Goal: Task Accomplishment & Management: Manage account settings

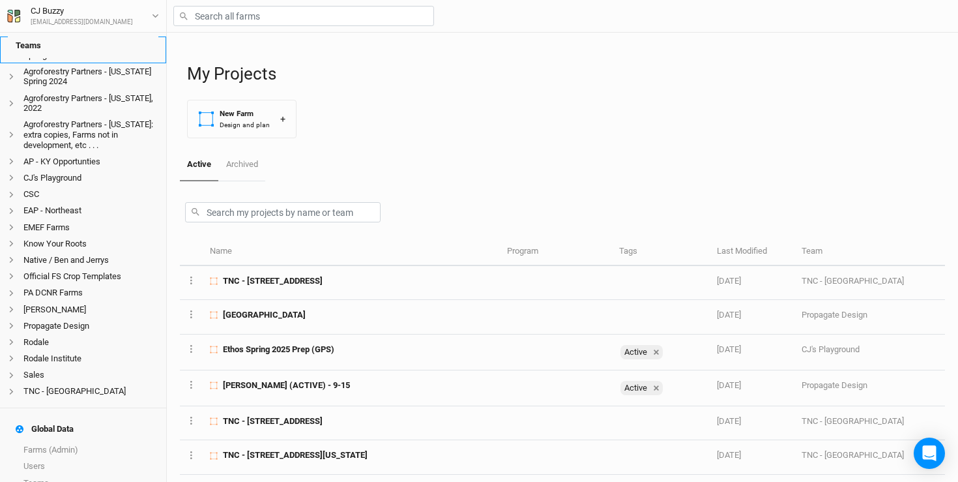
scroll to position [173, 0]
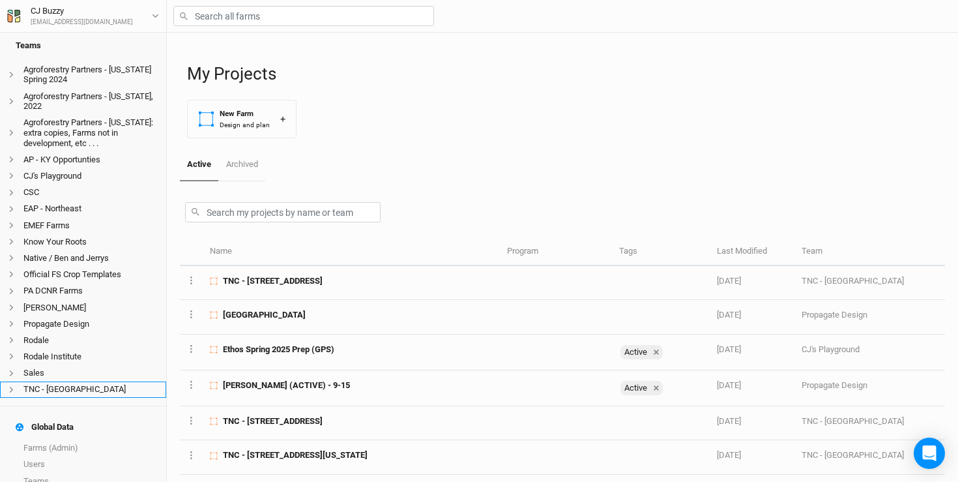
click at [55, 381] on li "TNC - [GEOGRAPHIC_DATA]" at bounding box center [83, 389] width 166 height 16
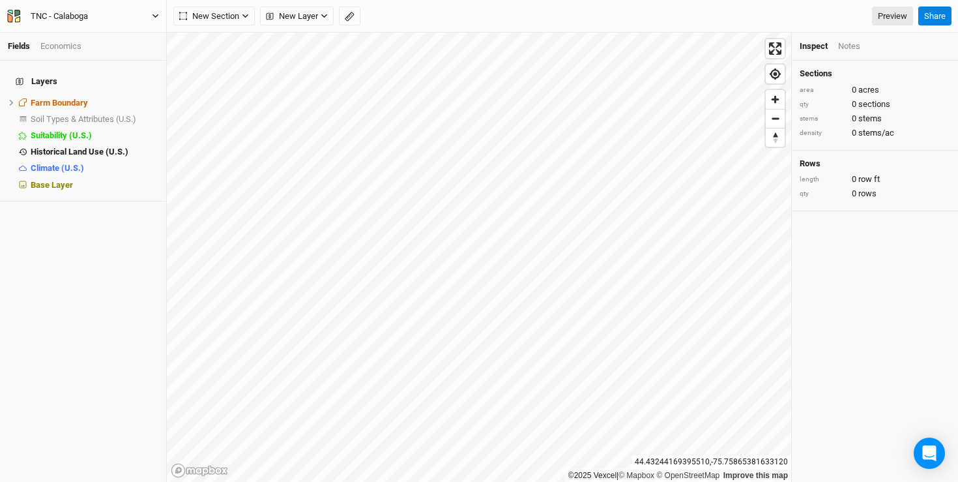
click at [85, 17] on div "TNC - Calaboga" at bounding box center [59, 16] width 57 height 13
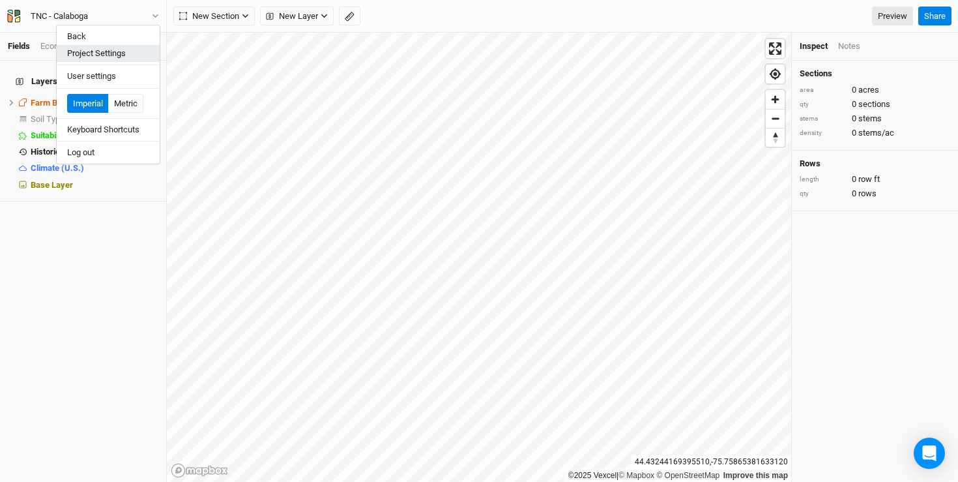
click at [108, 61] on button "Project Settings" at bounding box center [108, 53] width 103 height 17
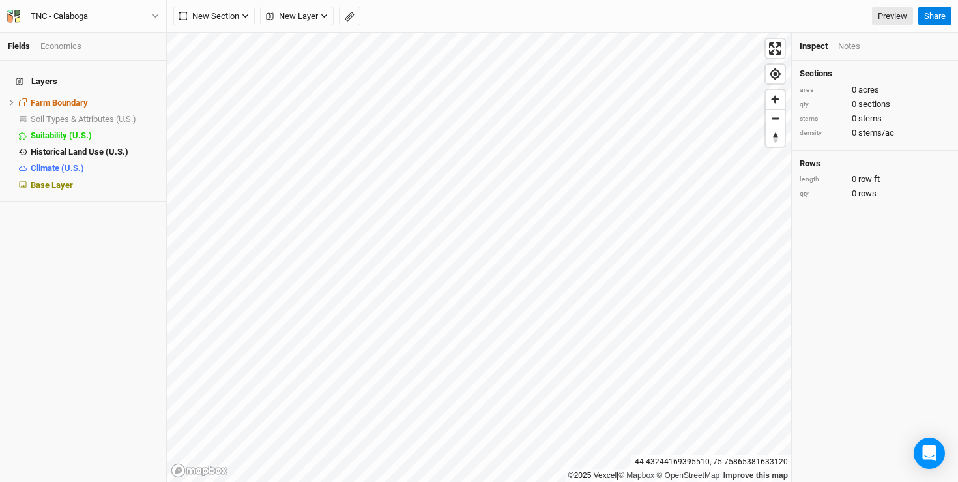
scroll to position [65, 152]
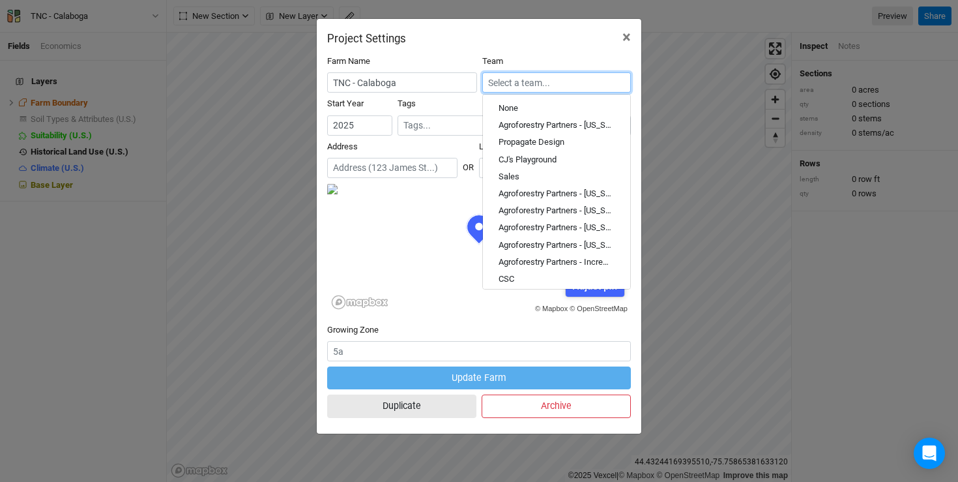
click at [581, 85] on input "text" at bounding box center [556, 82] width 149 height 20
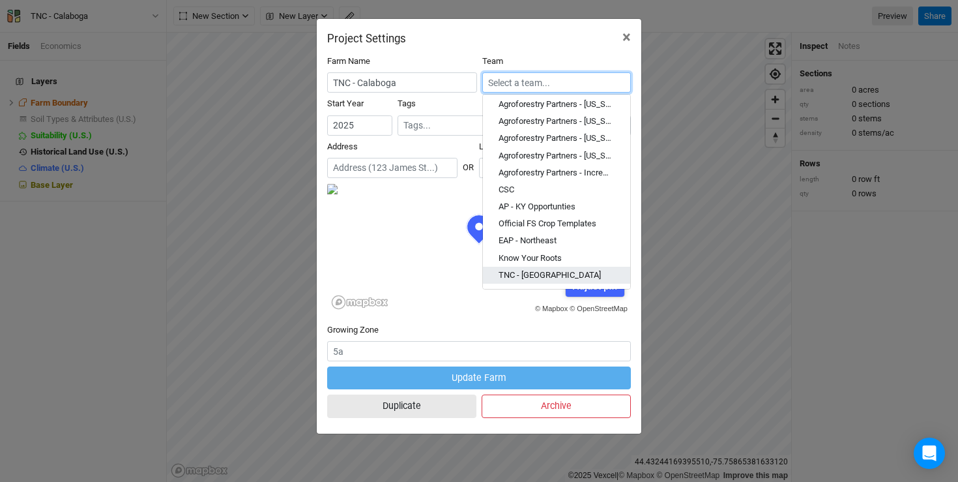
click at [543, 274] on div "TNC - [GEOGRAPHIC_DATA]" at bounding box center [557, 275] width 116 height 12
type input "TNC - [GEOGRAPHIC_DATA]"
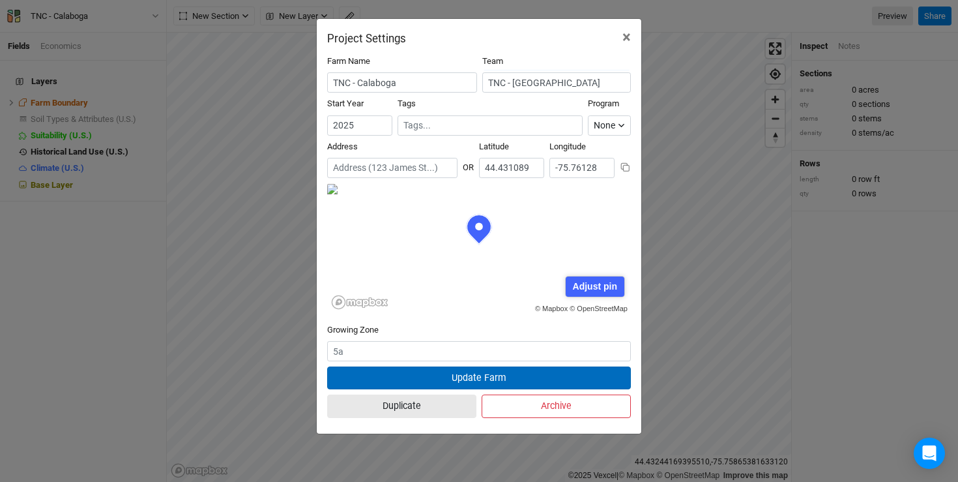
click at [496, 379] on button "Update Farm" at bounding box center [479, 377] width 304 height 23
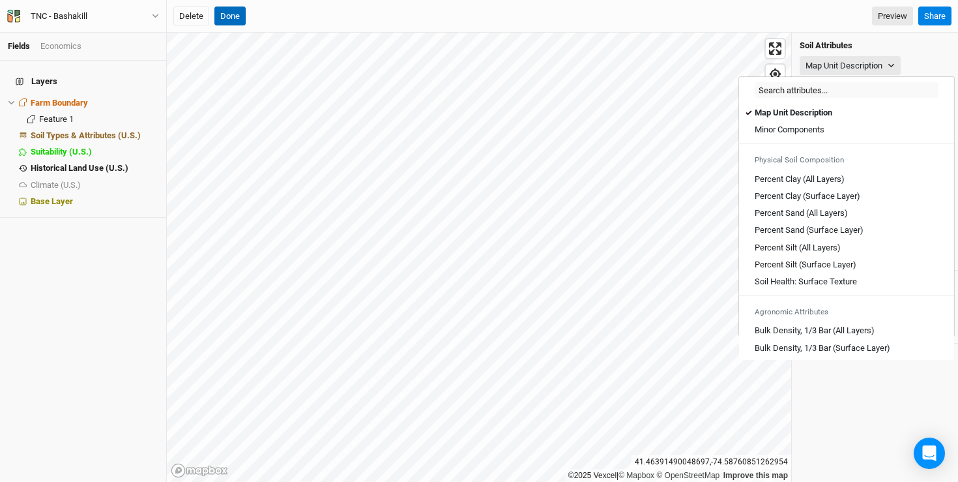
click at [227, 15] on button "Done" at bounding box center [229, 17] width 31 height 20
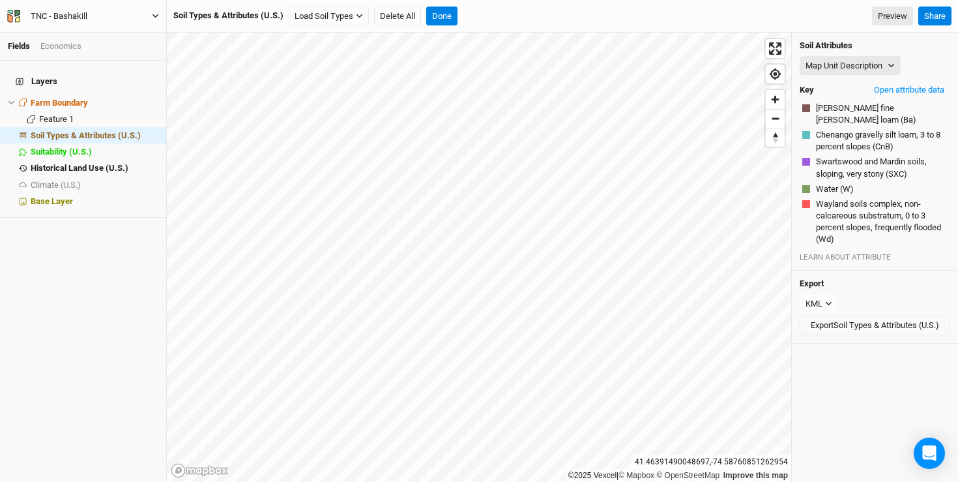
click at [57, 14] on div "TNC - Bashakill" at bounding box center [59, 16] width 57 height 13
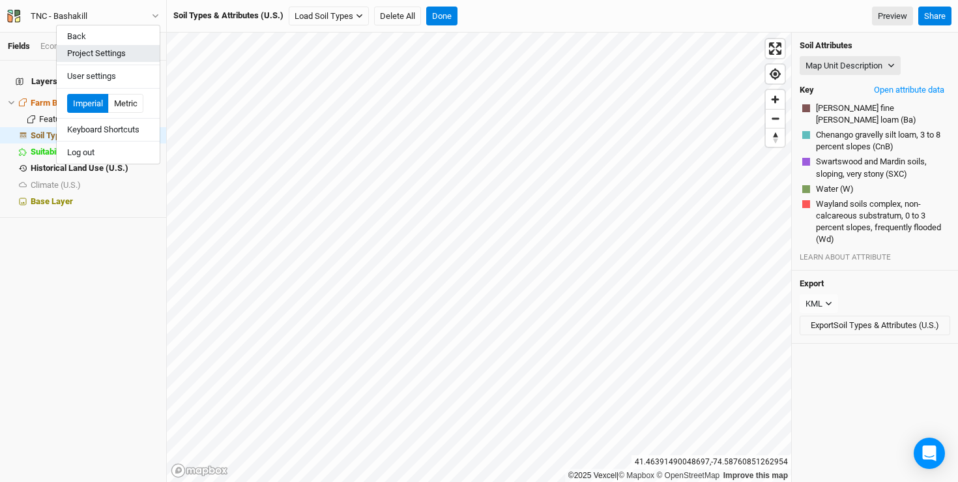
click at [83, 51] on button "Project Settings" at bounding box center [108, 53] width 103 height 17
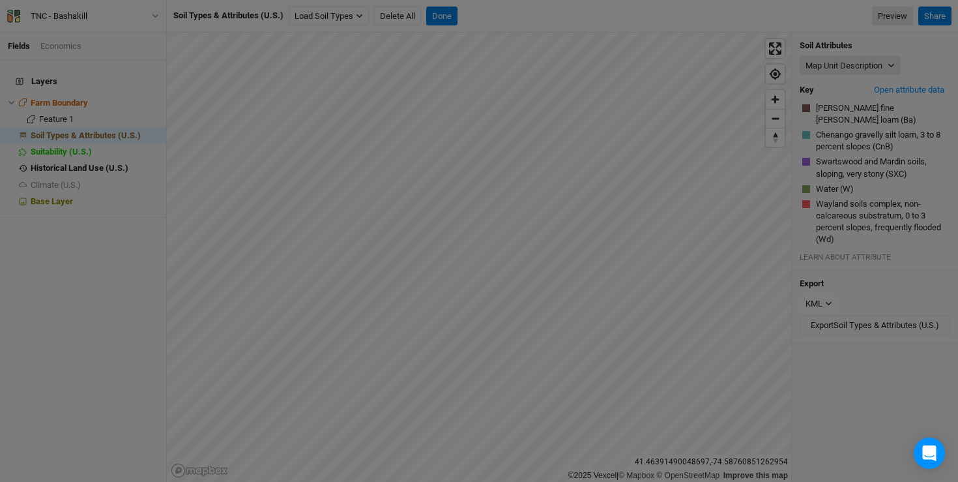
scroll to position [65, 152]
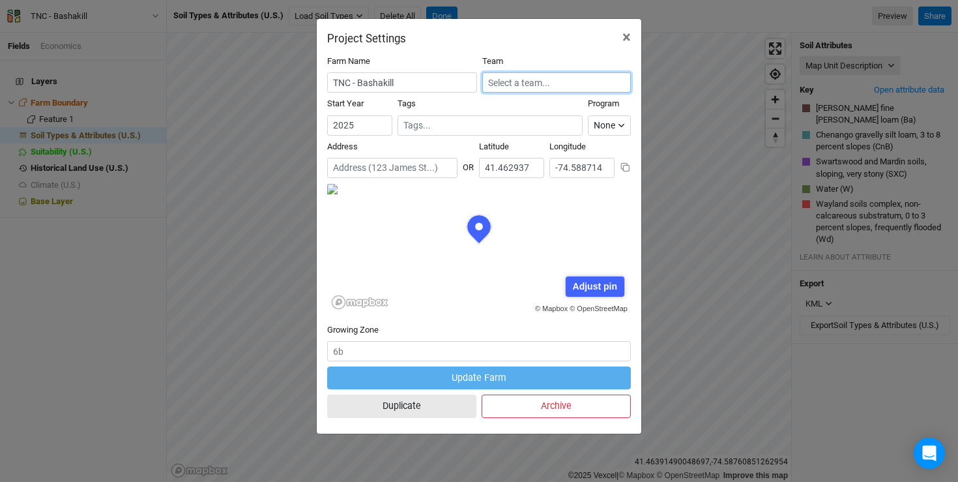
click at [568, 84] on input "text" at bounding box center [556, 82] width 149 height 20
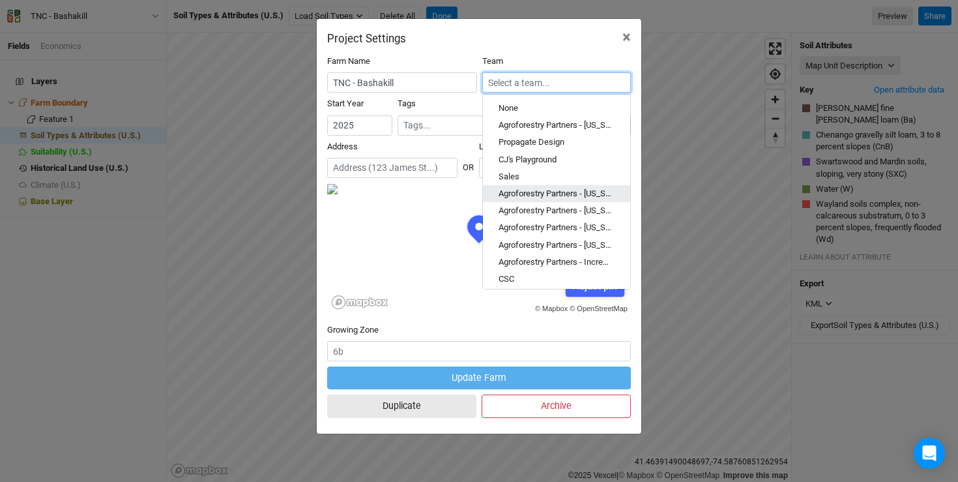
scroll to position [89, 0]
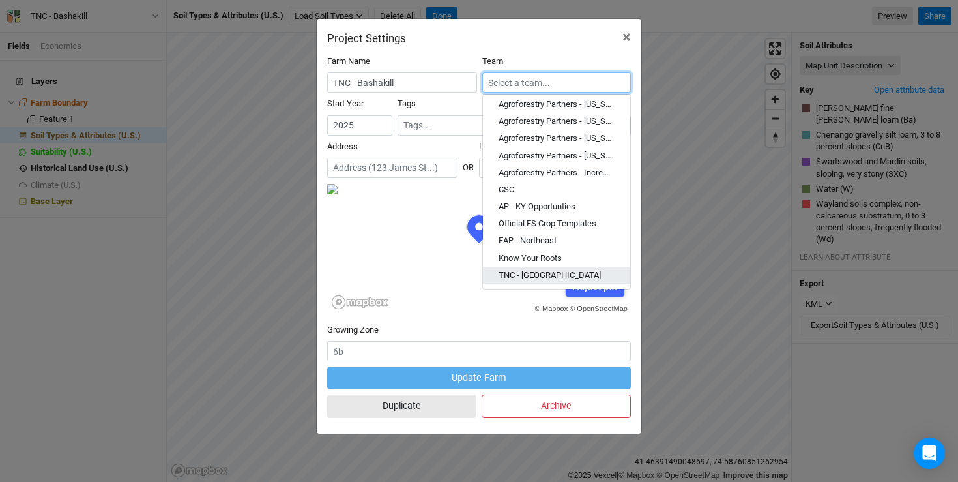
click at [525, 274] on div "TNC - [GEOGRAPHIC_DATA]" at bounding box center [550, 275] width 102 height 12
type input "TNC - [GEOGRAPHIC_DATA]"
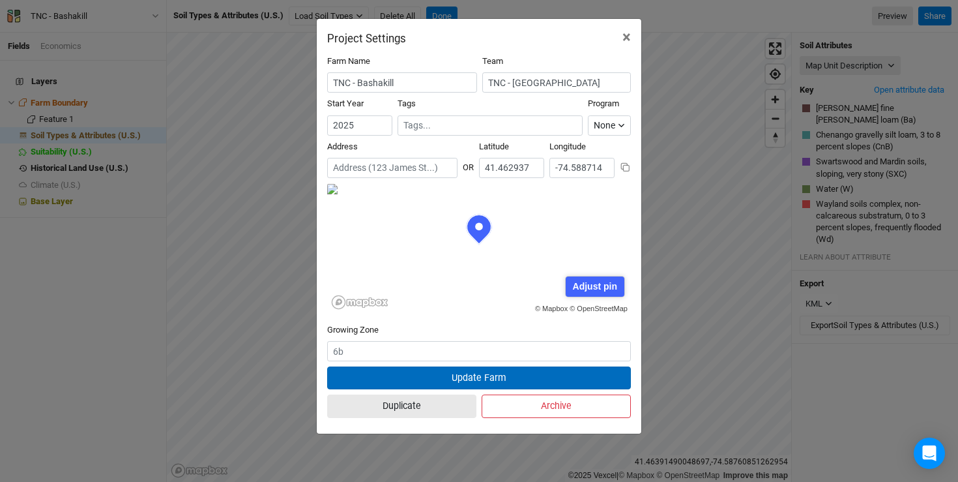
click at [505, 377] on button "Update Farm" at bounding box center [479, 377] width 304 height 23
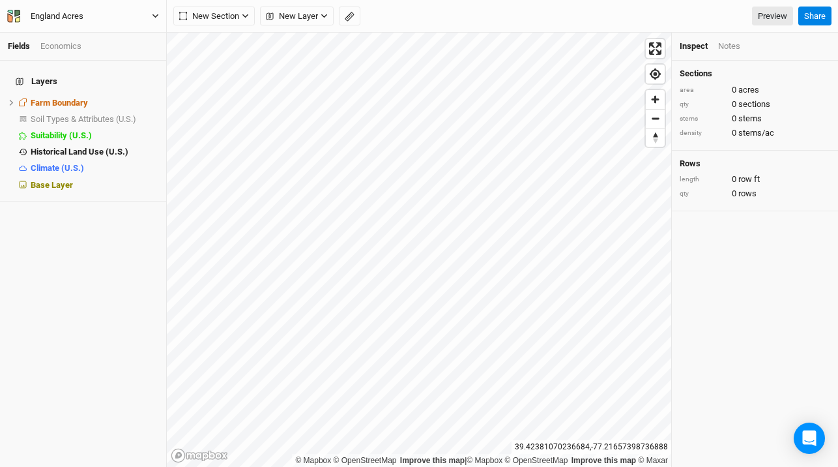
click at [13, 10] on icon "button" at bounding box center [13, 16] width 13 height 13
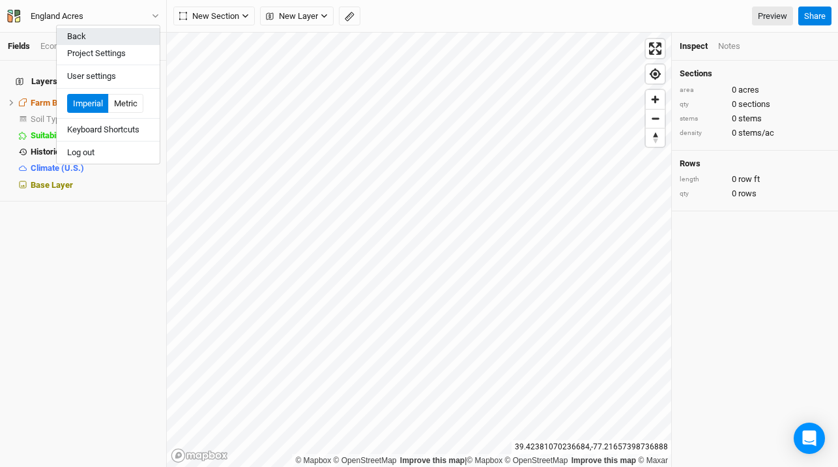
click at [70, 31] on button "Back" at bounding box center [108, 36] width 103 height 17
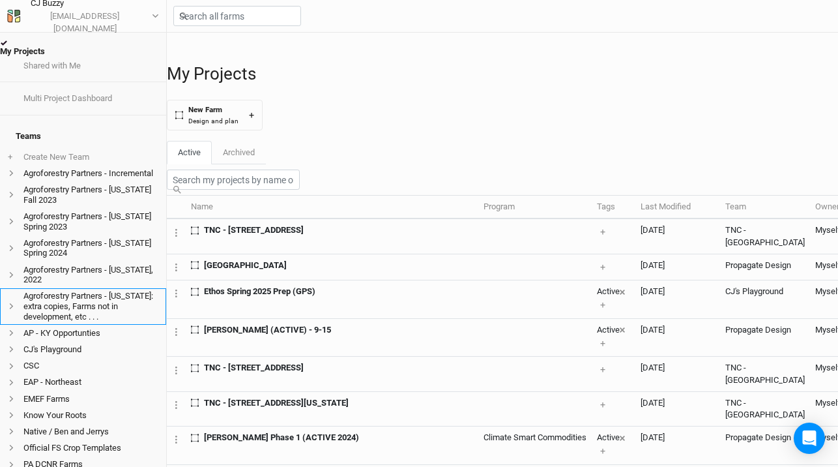
scroll to position [269, 0]
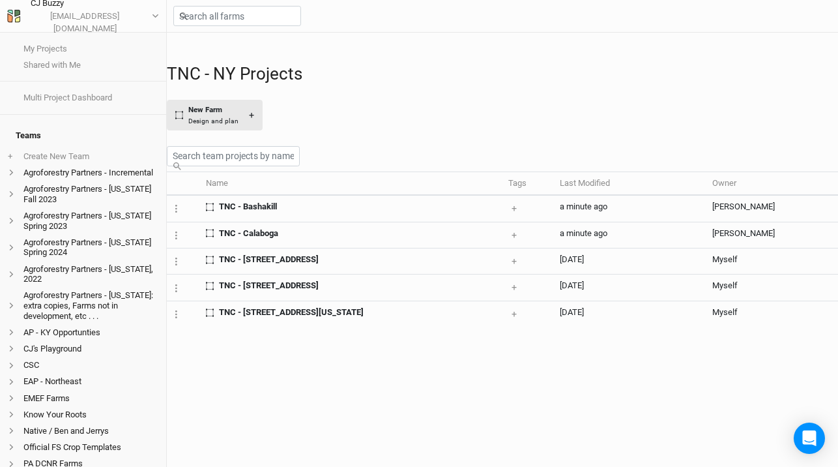
click at [231, 125] on div "Design and plan" at bounding box center [213, 121] width 50 height 10
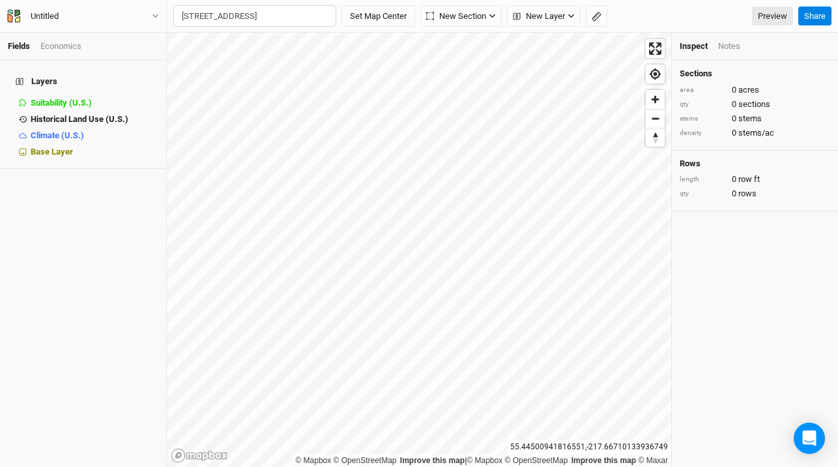
click at [299, 53] on div "Watertown, New York 13601, United States" at bounding box center [281, 60] width 162 height 22
click at [201, 15] on input "22372 County Route 61, Watertown, New York 13601, United States" at bounding box center [254, 16] width 163 height 22
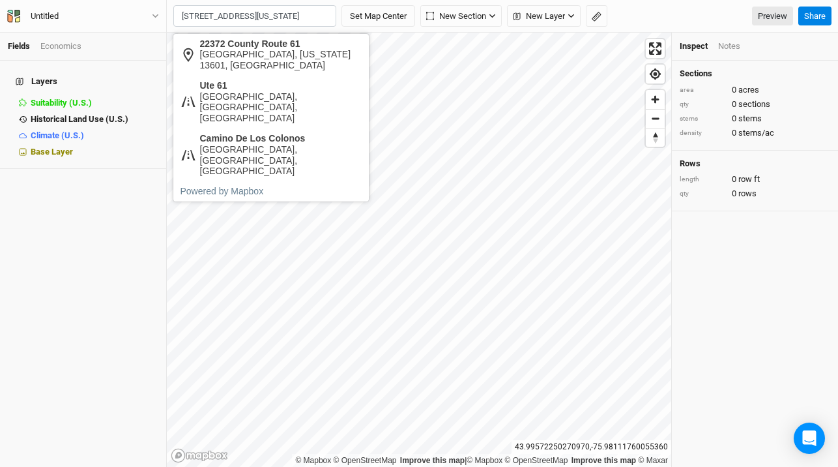
click at [201, 15] on input "22372 County Route 61, Watertown, New York 13601, United States" at bounding box center [254, 16] width 163 height 22
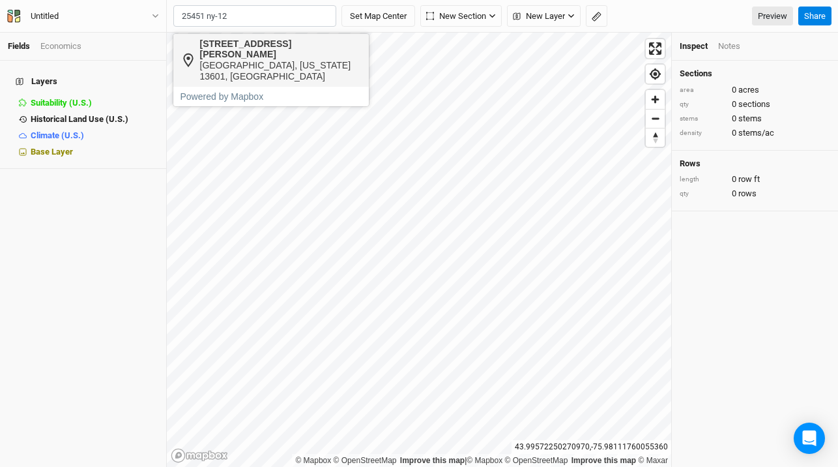
click at [265, 60] on div "Watertown, New York 13601, United States" at bounding box center [281, 71] width 162 height 22
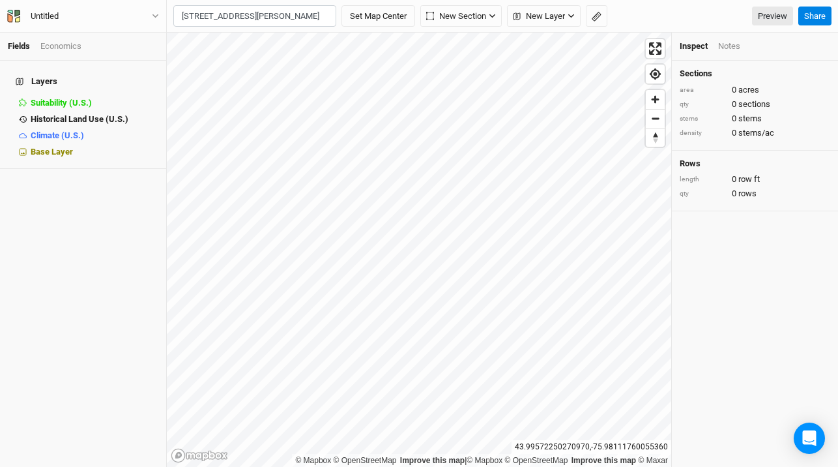
type input "25451 Van Allen Road, Watertown, New York 13601, United States"
click at [54, 15] on div "Untitled" at bounding box center [45, 16] width 28 height 13
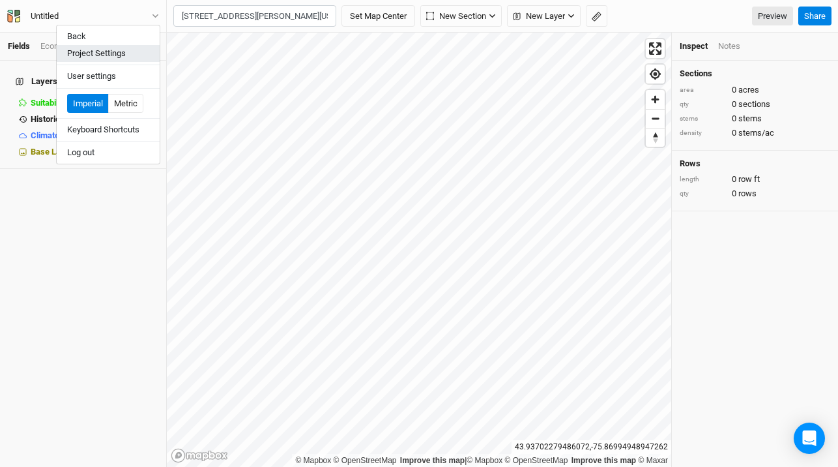
click at [81, 54] on button "Project Settings" at bounding box center [108, 53] width 103 height 17
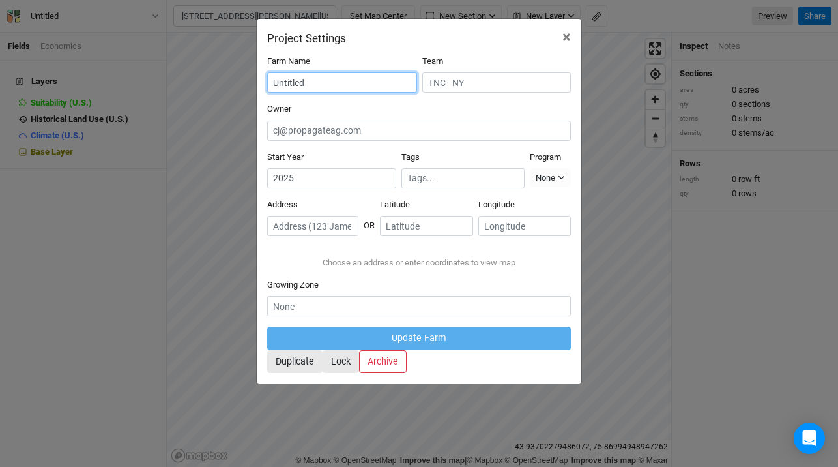
click at [327, 82] on input "Untitled" at bounding box center [342, 82] width 150 height 20
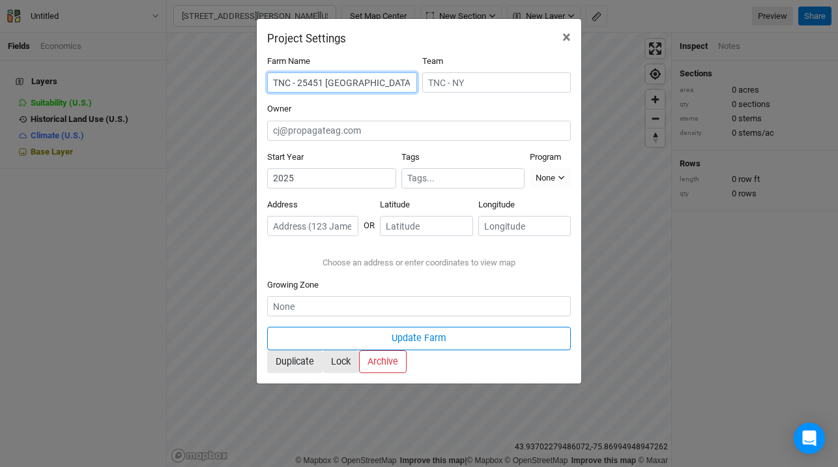
scroll to position [0, 2]
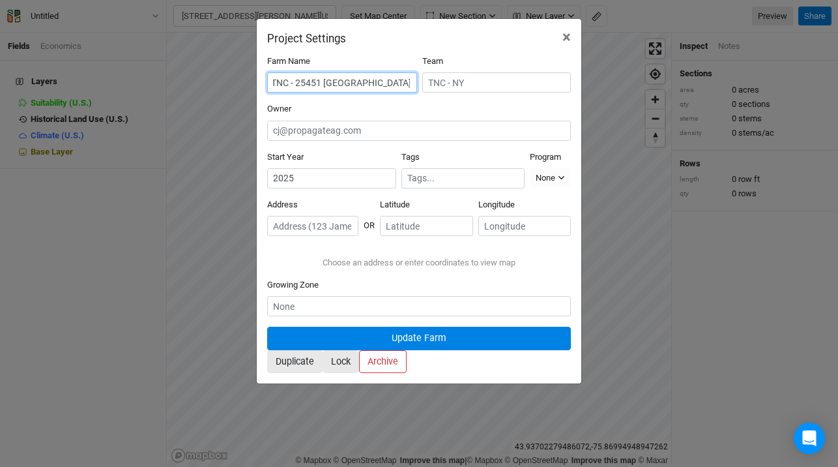
type input "TNC - 25451 NY-12 Watertown, NY"
click at [463, 349] on button "Update Farm" at bounding box center [419, 338] width 304 height 23
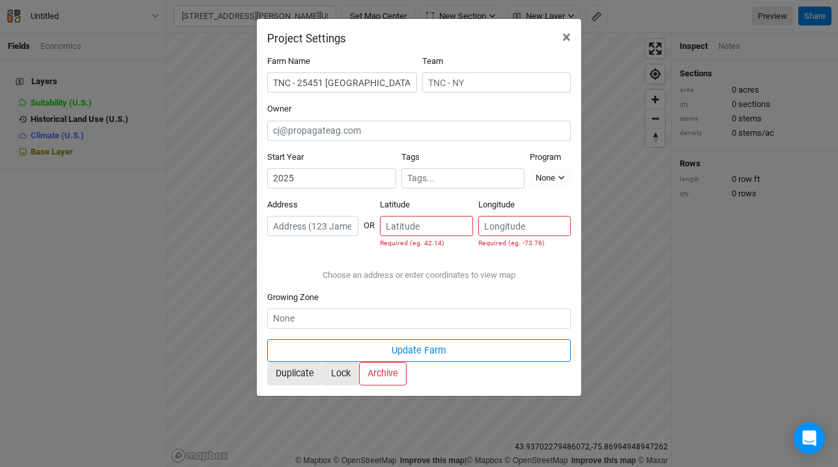
click at [359, 216] on input "text" at bounding box center [312, 226] width 91 height 20
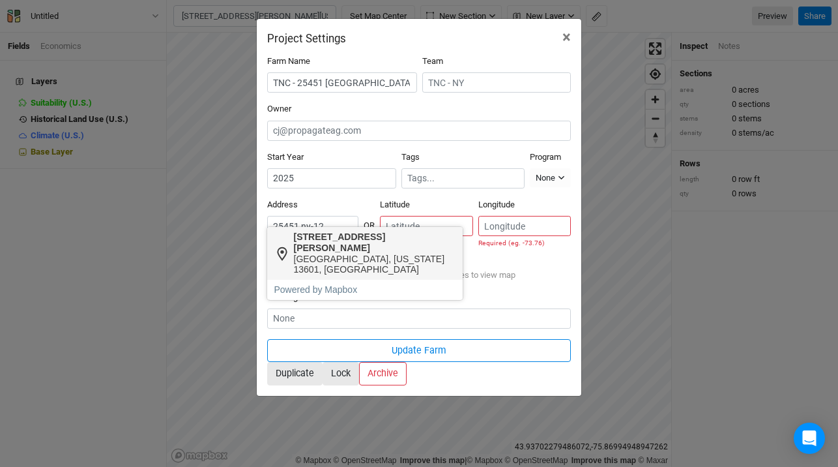
click at [317, 254] on div "Watertown, New York 13601, United States" at bounding box center [375, 265] width 162 height 22
type input "25451 Van Allen Road, Watertown, New York 13601, United States"
type input "43.933237"
type input "-75.862847"
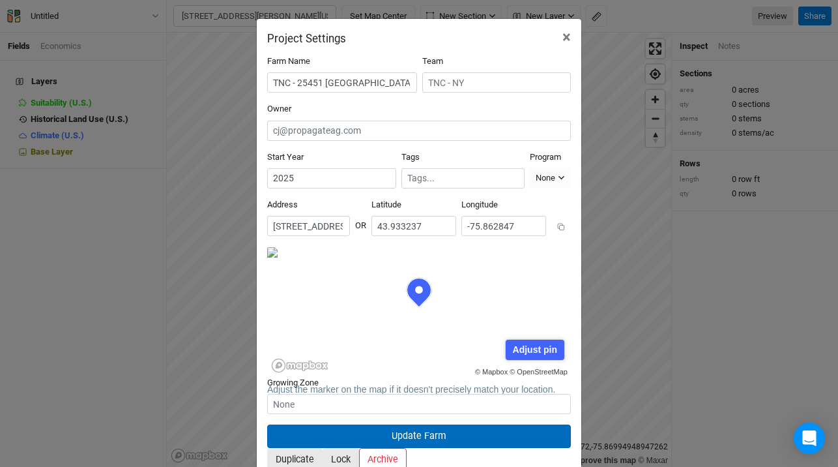
scroll to position [65, 152]
click at [424, 424] on button "Update Farm" at bounding box center [419, 435] width 304 height 23
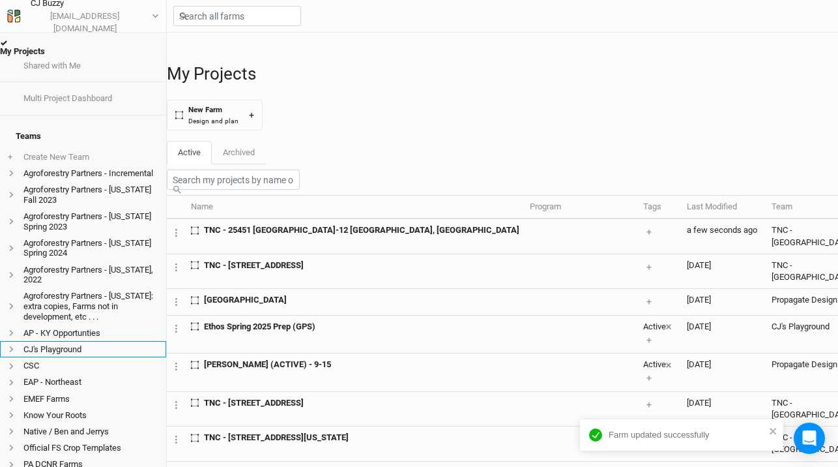
scroll to position [269, 0]
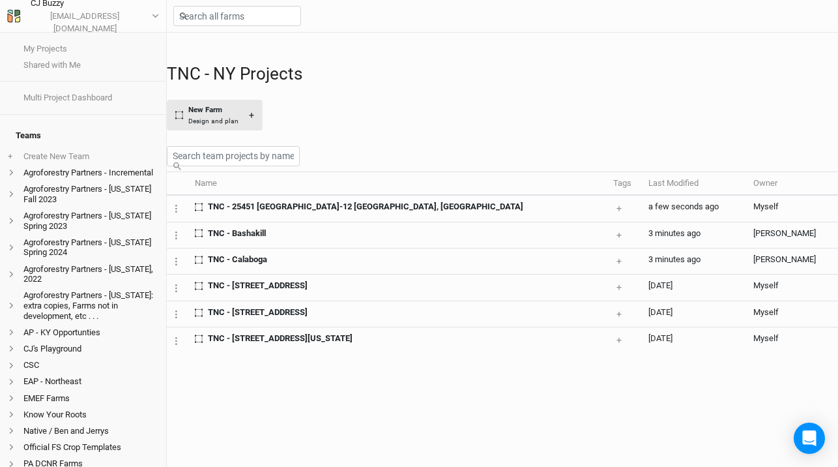
click at [230, 107] on button "New Farm Design and plan +" at bounding box center [215, 115] width 96 height 31
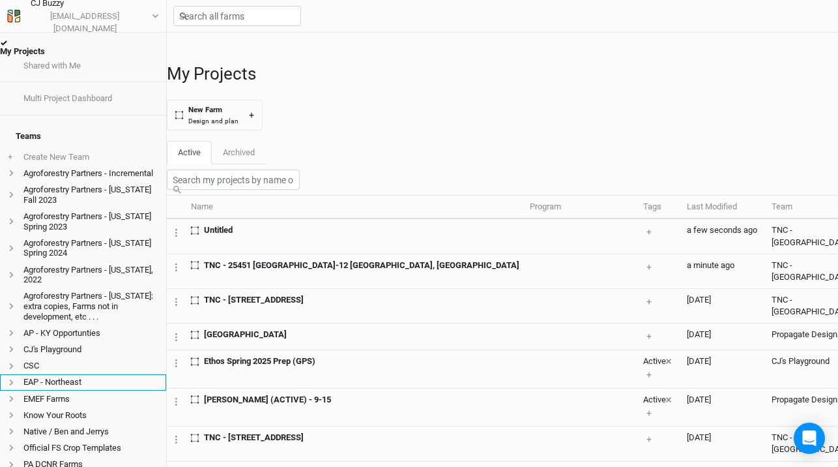
scroll to position [269, 0]
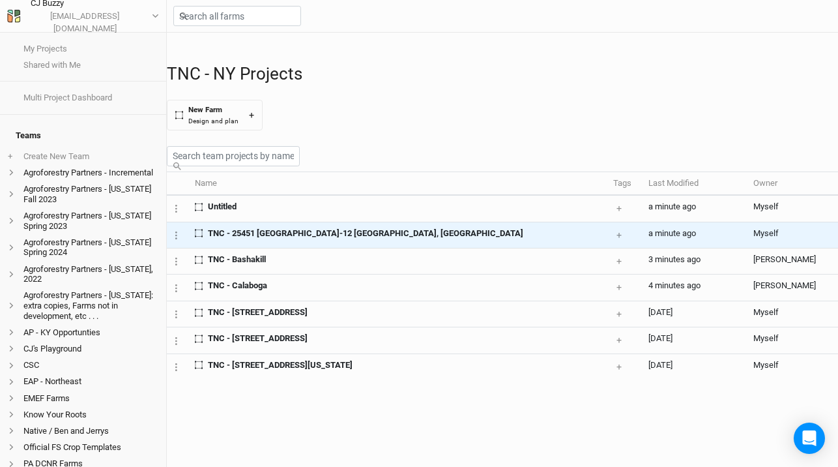
scroll to position [16, 0]
click at [274, 239] on span "TNC - 25451 NY-12 Watertown, NY" at bounding box center [365, 233] width 315 height 12
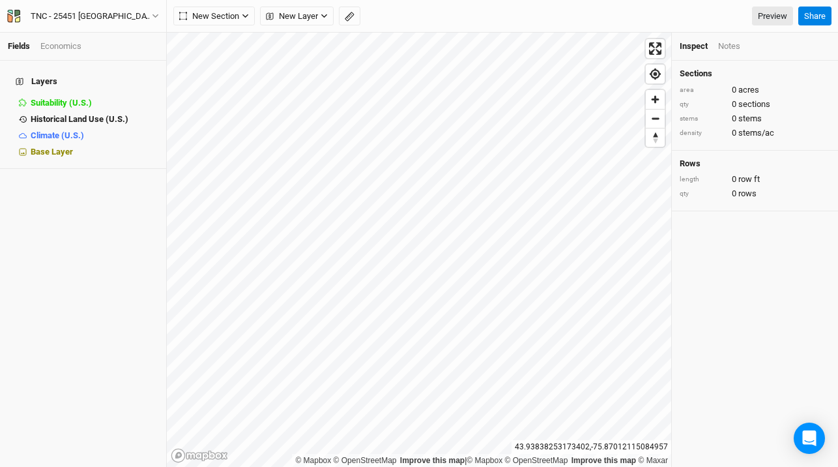
click at [95, 6] on div "TNC - 25451 NY-12 Watertown, NY Back Project Settings User settings Imperial Me…" at bounding box center [83, 16] width 167 height 33
click at [93, 18] on div "TNC - 25451 NY-12 Watertown, NY" at bounding box center [91, 16] width 121 height 13
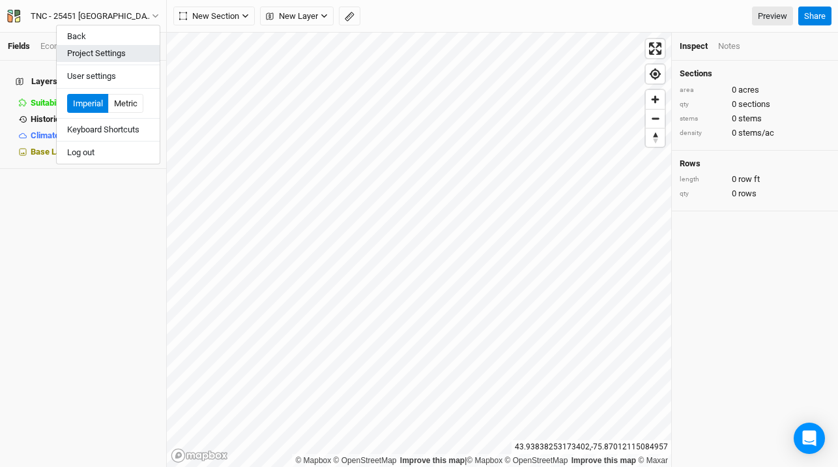
click at [110, 48] on button "Project Settings" at bounding box center [108, 53] width 103 height 17
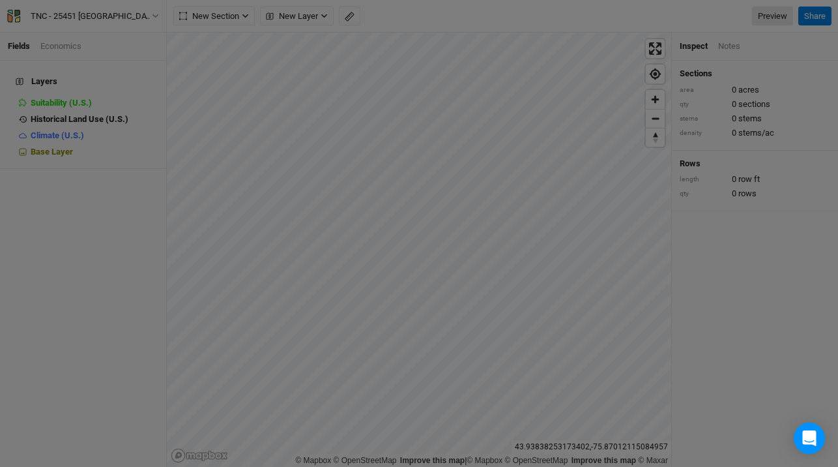
scroll to position [65, 152]
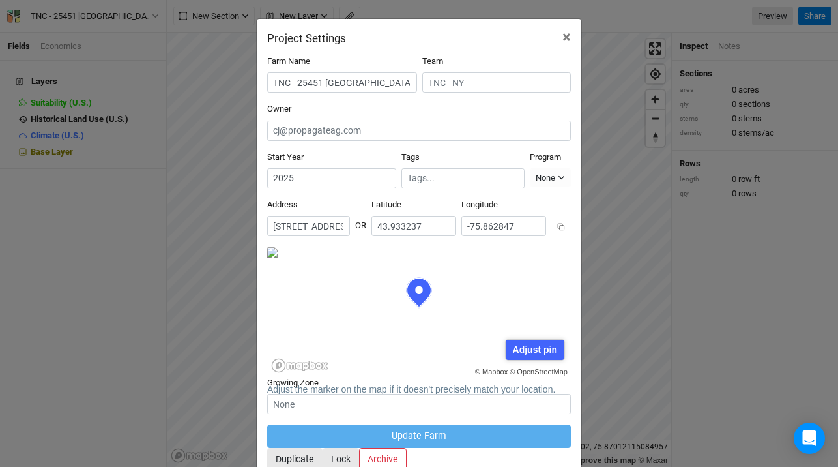
click at [305, 218] on input "25451 Van Allen Road, Watertown, New York 13601, United States" at bounding box center [308, 226] width 83 height 20
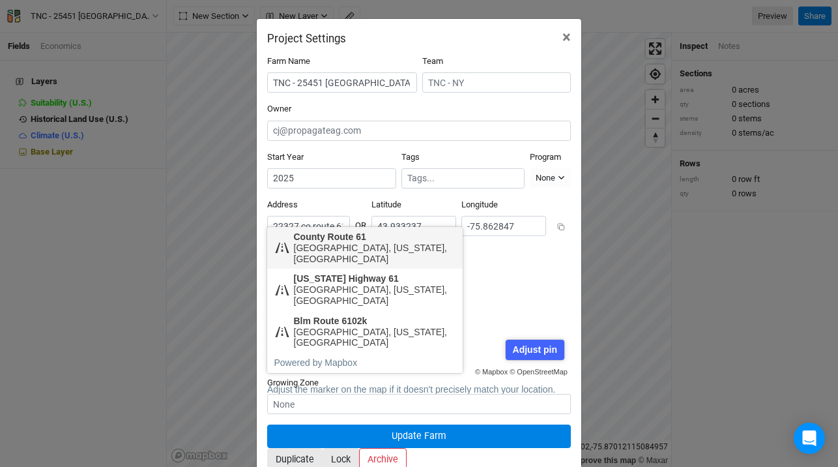
click at [321, 235] on div "County Route 61" at bounding box center [375, 236] width 162 height 11
type input "County Route 61"
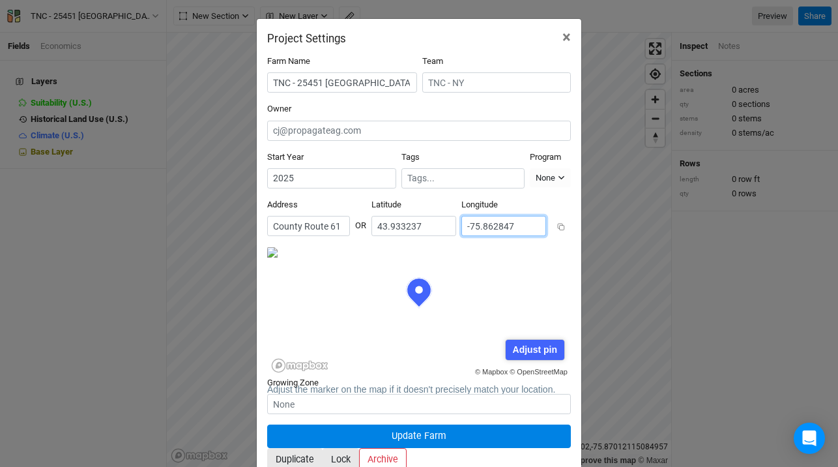
click at [525, 216] on input "-75.862847" at bounding box center [504, 226] width 85 height 20
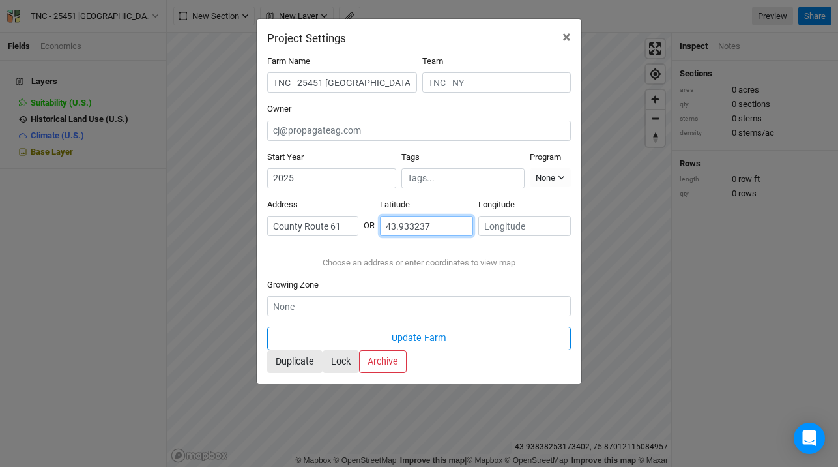
click at [473, 216] on input "43.933237" at bounding box center [426, 226] width 93 height 20
type input "43.37"
click at [473, 216] on input "43.37" at bounding box center [426, 226] width 93 height 20
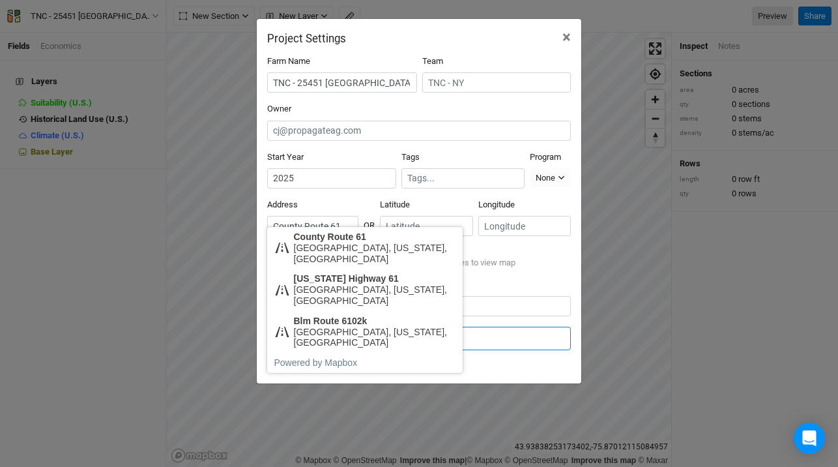
click at [359, 216] on input "County Route 61" at bounding box center [312, 226] width 91 height 20
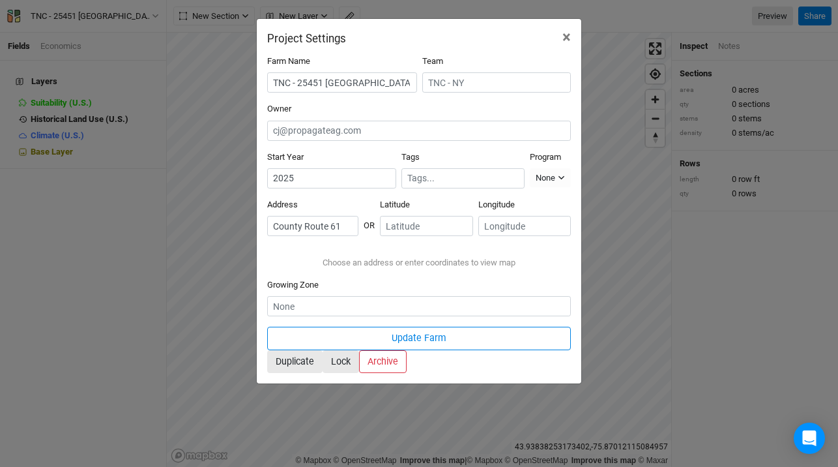
click at [358, 243] on body "Fields Economics Layers Suitability (U.S.) hide Historical Land Use (U.S.) hide…" at bounding box center [419, 233] width 838 height 467
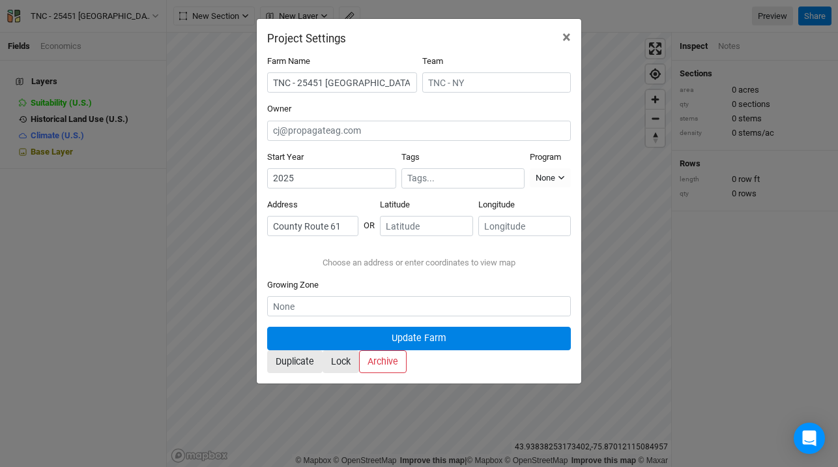
click at [370, 349] on button "Update Farm" at bounding box center [419, 338] width 304 height 23
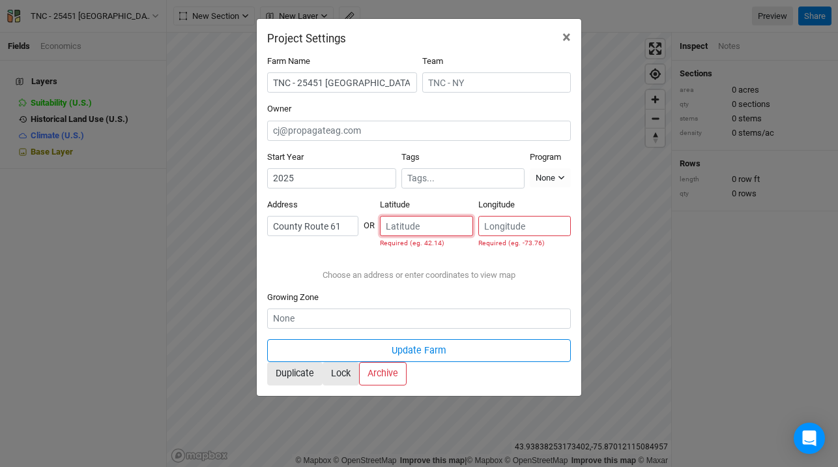
click at [469, 216] on input "number" at bounding box center [426, 226] width 93 height 20
click at [344, 216] on input "County Route 61" at bounding box center [312, 226] width 91 height 20
click at [345, 246] on body "Fields Economics Layers Suitability (U.S.) hide Historical Land Use (U.S.) hide…" at bounding box center [419, 233] width 838 height 467
click at [568, 37] on span "×" at bounding box center [567, 37] width 8 height 18
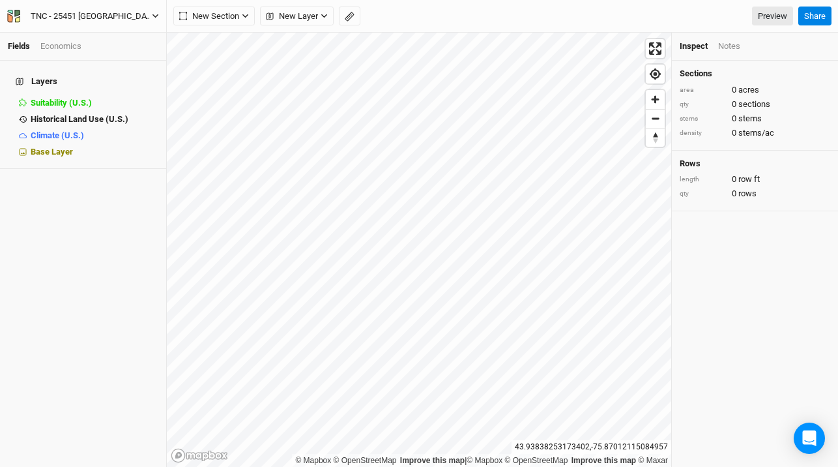
click at [131, 12] on div "TNC - 25451 NY-12 Watertown, NY" at bounding box center [91, 16] width 121 height 13
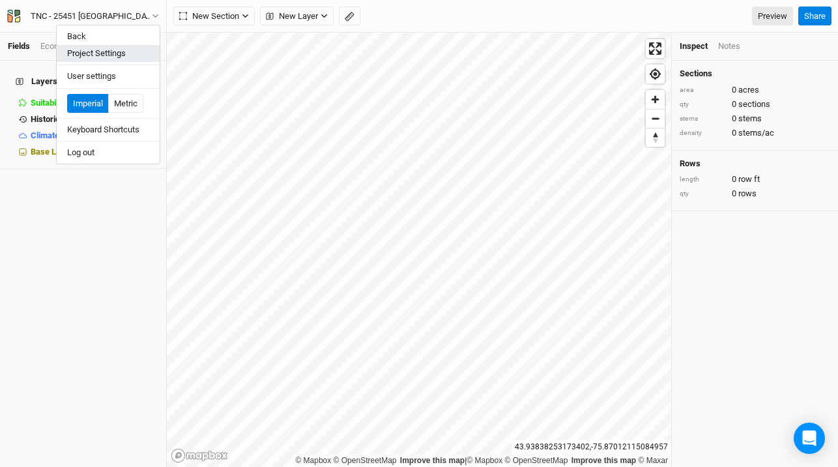
click at [134, 50] on button "Project Settings" at bounding box center [108, 53] width 103 height 17
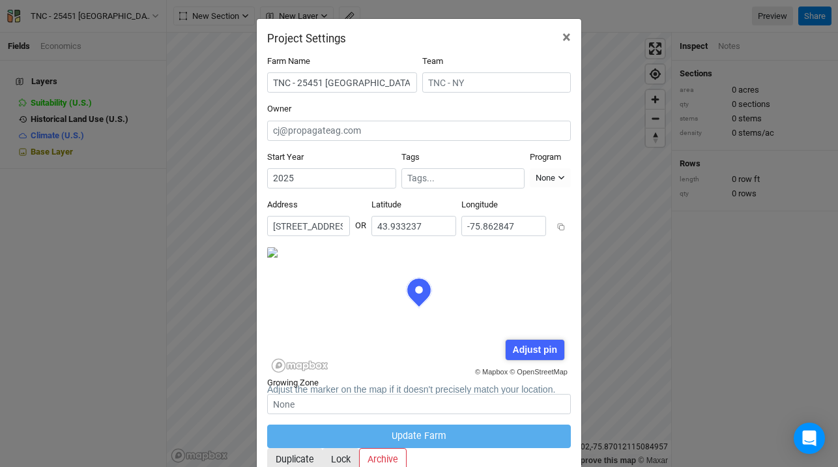
click at [349, 216] on input "25451 Van Allen Road, Watertown, New York 13601, United States" at bounding box center [308, 226] width 83 height 20
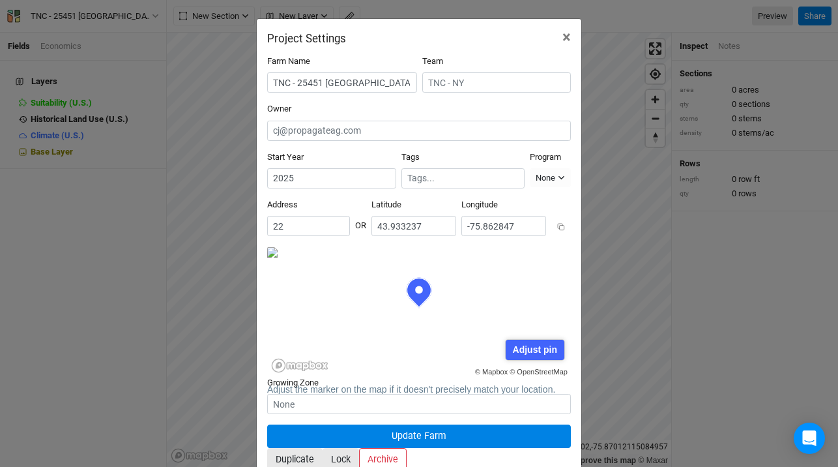
scroll to position [28, 0]
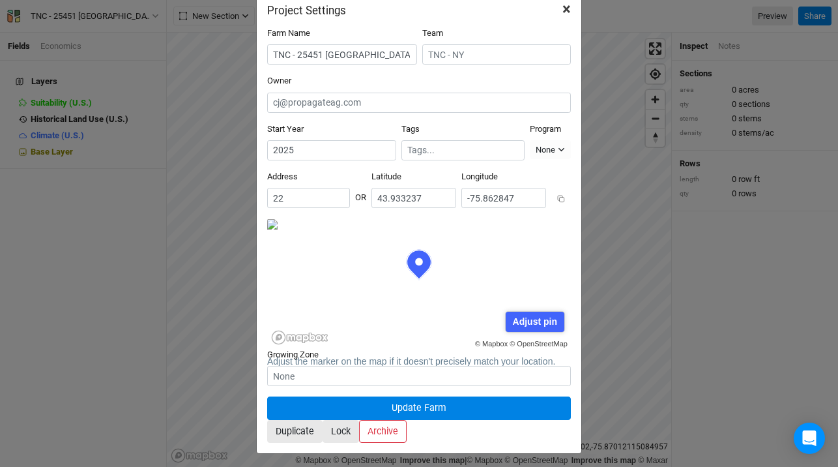
type input "22"
click at [570, 10] on span "×" at bounding box center [567, 9] width 8 height 18
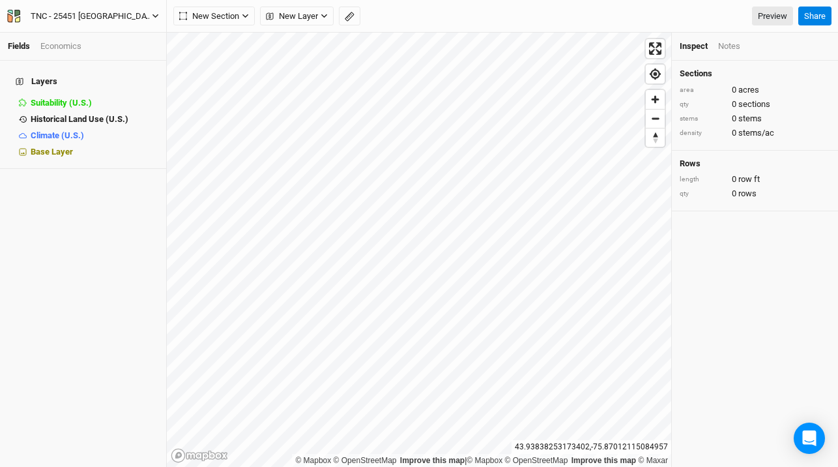
click at [72, 12] on div "TNC - 25451 NY-12 Watertown, NY" at bounding box center [91, 16] width 121 height 13
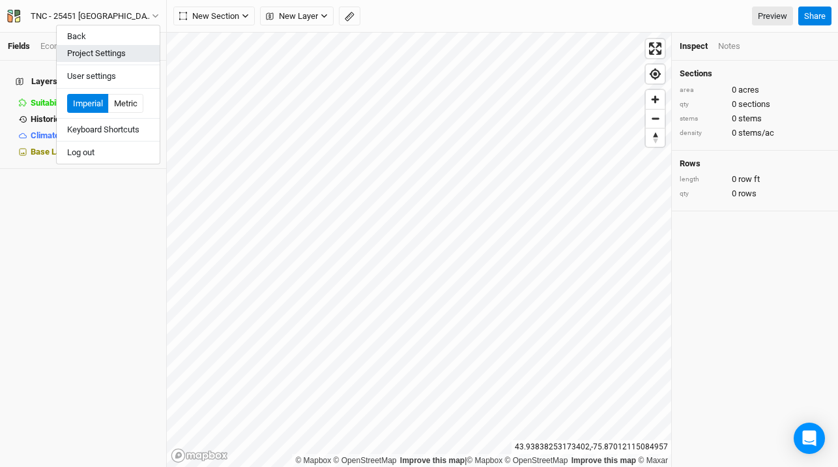
click at [99, 53] on button "Project Settings" at bounding box center [108, 53] width 103 height 17
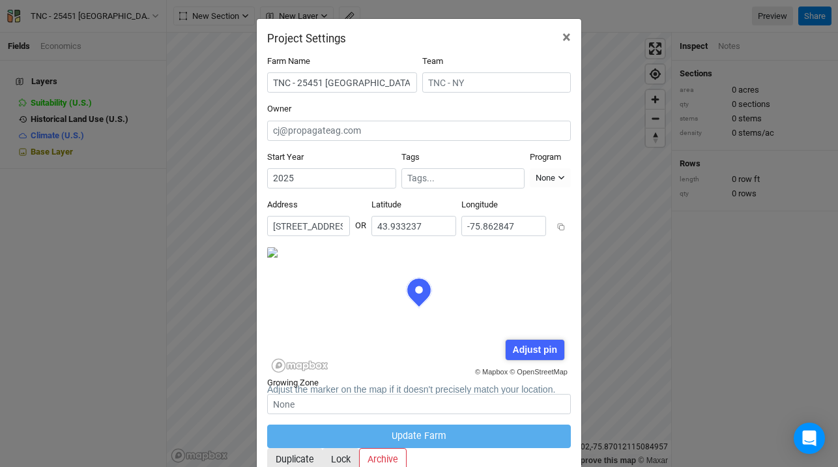
scroll to position [28, 0]
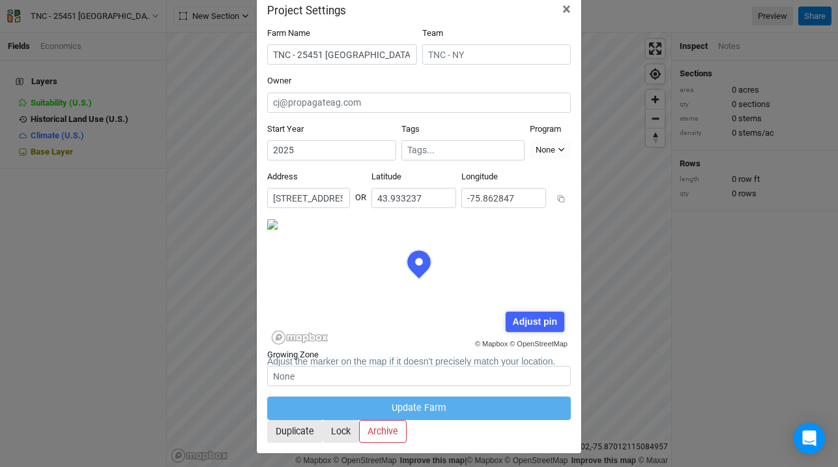
click at [323, 188] on input "25451 Van Allen Road, Watertown, New York 13601, United States" at bounding box center [308, 198] width 83 height 20
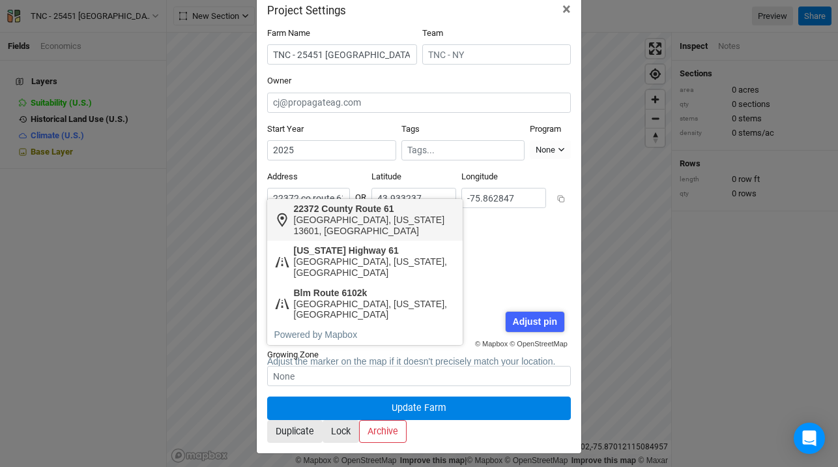
type input "22372 co route 61"
click at [305, 218] on body "Fields Economics Layers Suitability (U.S.) hide Historical Land Use (U.S.) hide…" at bounding box center [419, 233] width 838 height 467
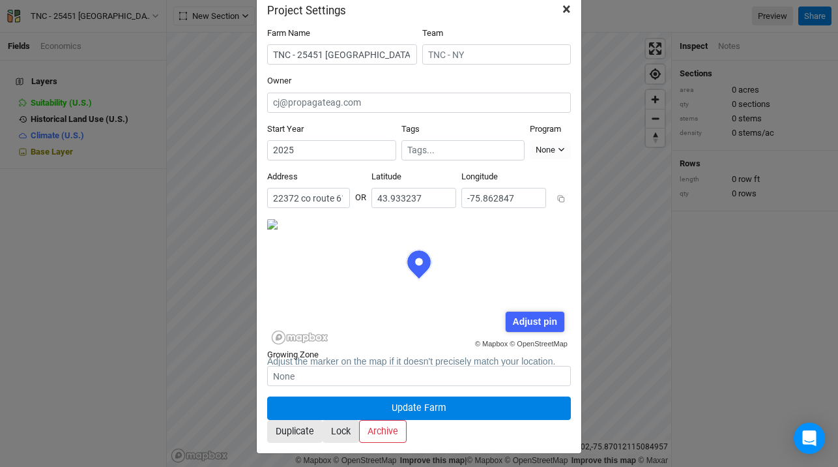
click at [563, 10] on span "×" at bounding box center [567, 9] width 8 height 18
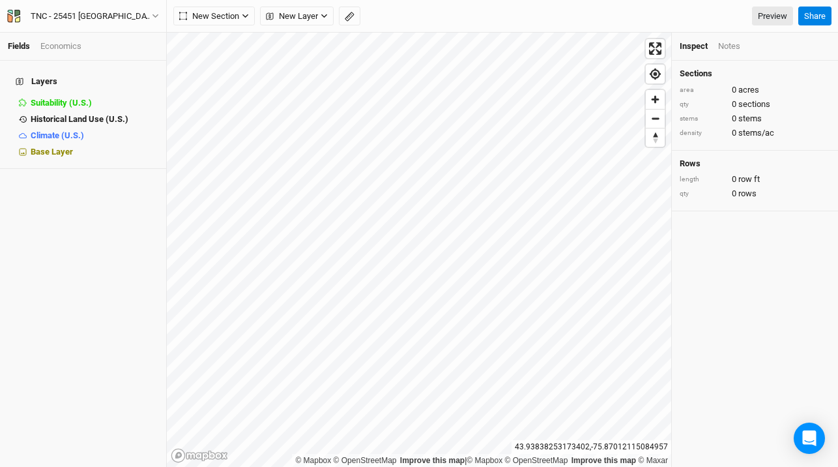
scroll to position [0, 0]
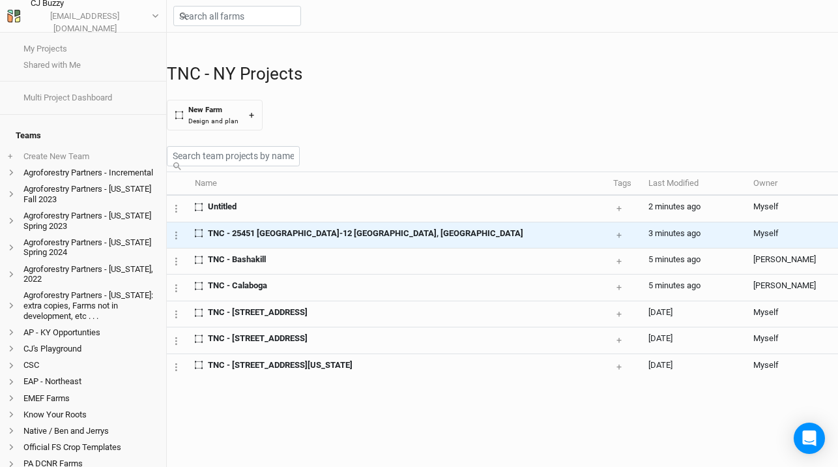
click at [484, 239] on div "TNC - 25451 NY-12 Watertown, NY" at bounding box center [399, 233] width 408 height 12
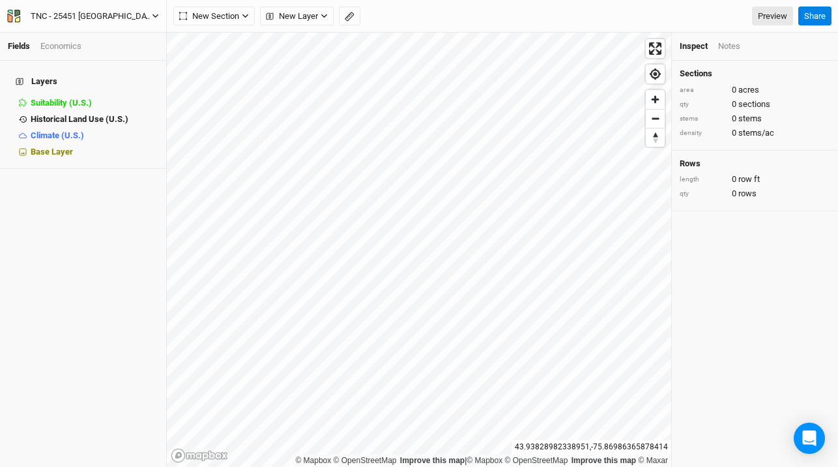
click at [154, 13] on icon "button" at bounding box center [155, 15] width 7 height 7
click at [50, 12] on div "TNC - 25451 NY-12 Watertown, NY" at bounding box center [91, 16] width 121 height 13
click at [52, 18] on div "TNC - 25451 NY-12 Watertown, NY" at bounding box center [91, 16] width 121 height 13
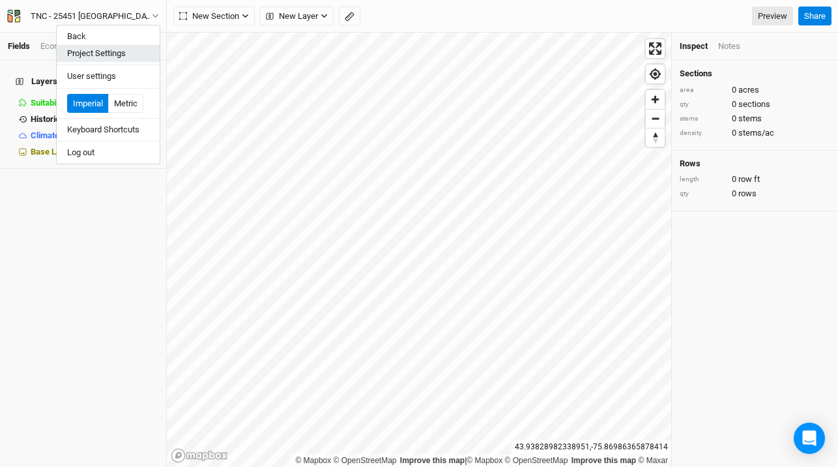
click at [72, 54] on button "Project Settings" at bounding box center [108, 53] width 103 height 17
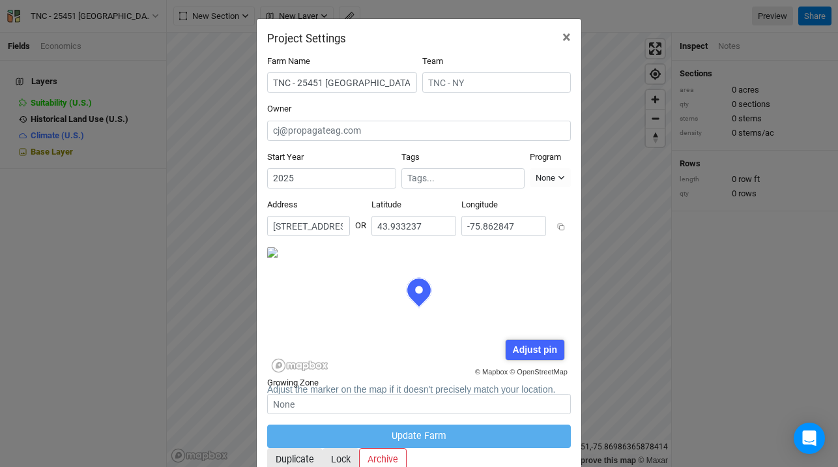
scroll to position [28, 0]
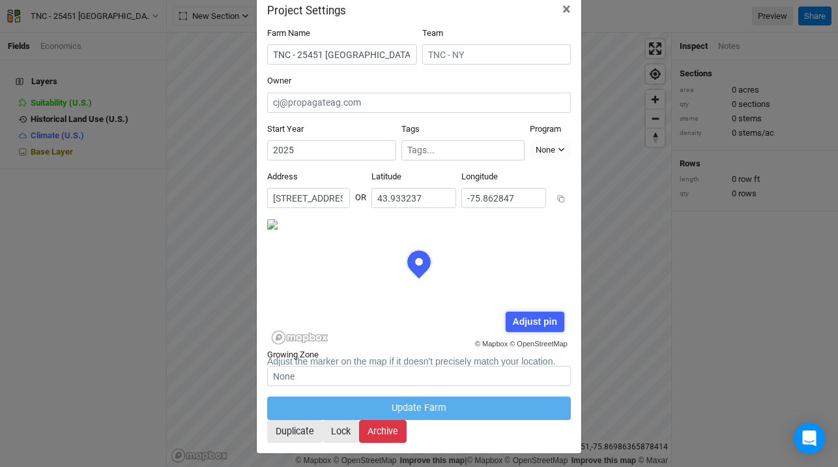
click at [407, 423] on button "Archive" at bounding box center [383, 431] width 48 height 23
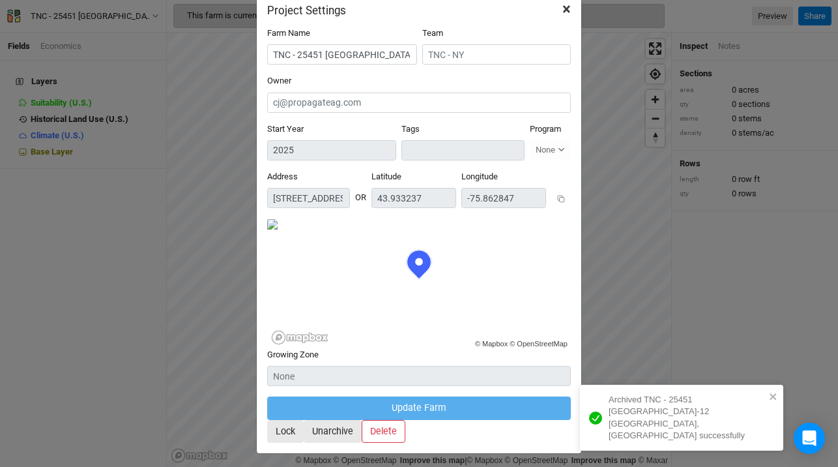
click at [568, 7] on span "×" at bounding box center [567, 9] width 8 height 18
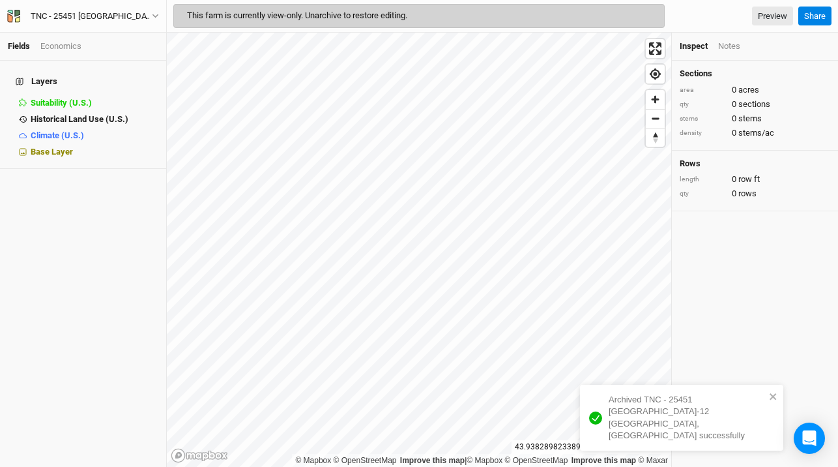
scroll to position [0, 0]
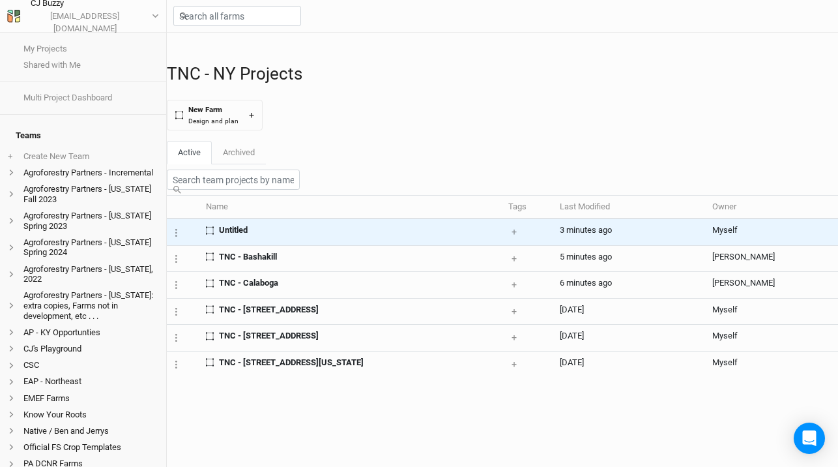
click at [360, 236] on div "Untitled" at bounding box center [352, 230] width 292 height 12
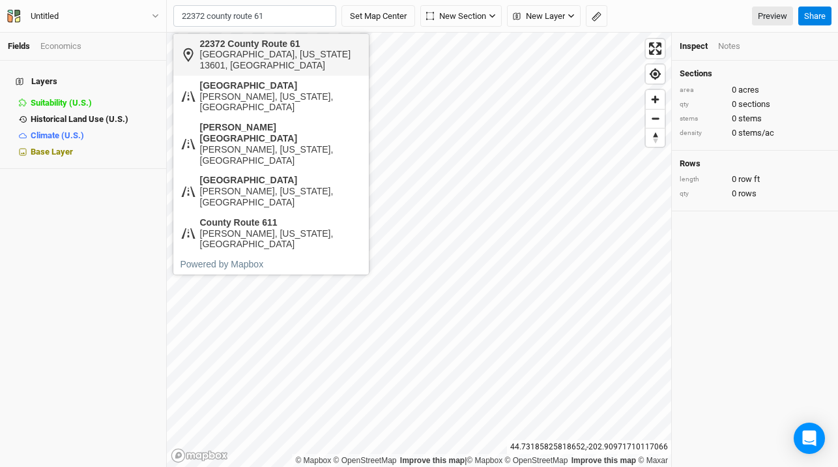
click at [235, 47] on div "22372 County Route 61" at bounding box center [281, 43] width 162 height 11
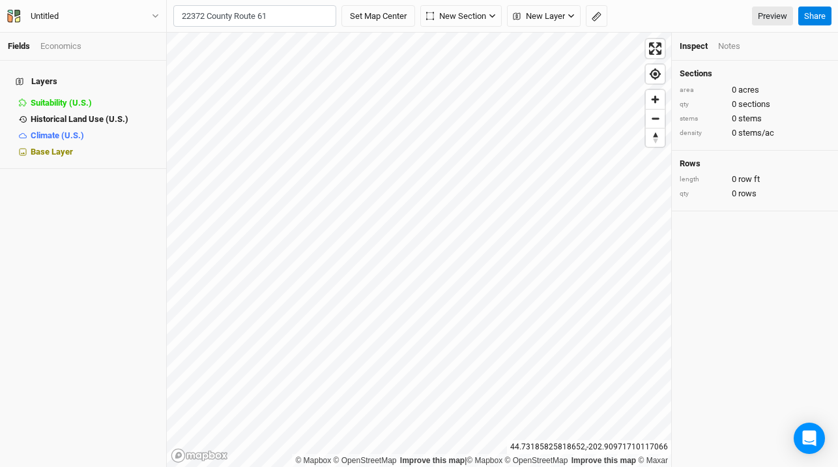
type input "22372 County Route 61, Watertown, New York 13601, United States"
click at [85, 17] on button "Untitled" at bounding box center [83, 16] width 153 height 14
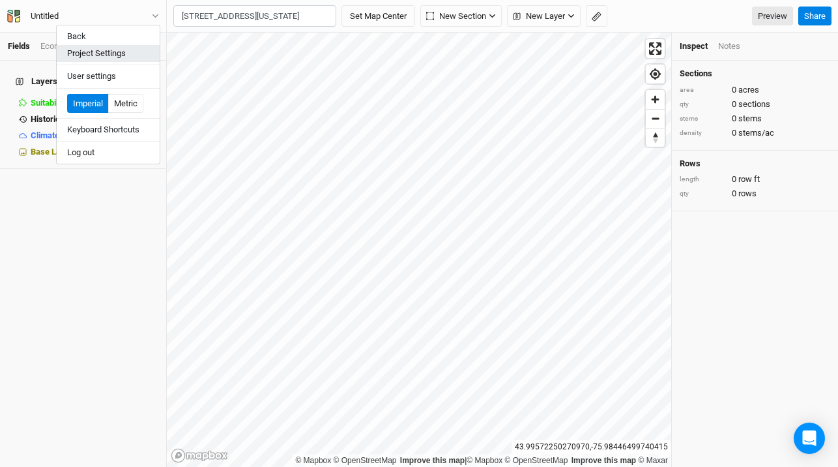
click at [95, 50] on button "Project Settings" at bounding box center [108, 53] width 103 height 17
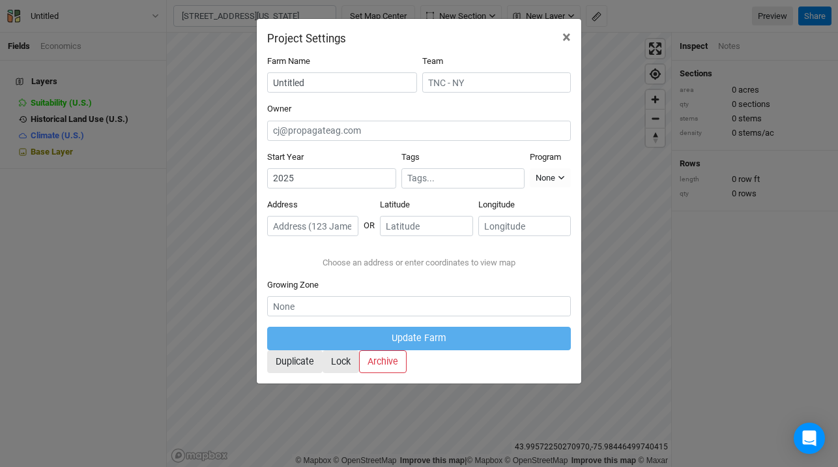
click at [212, 16] on div "Project Settings × Farm Name Untitled Team Owner Start Year 2025 Tags Program N…" at bounding box center [419, 233] width 838 height 467
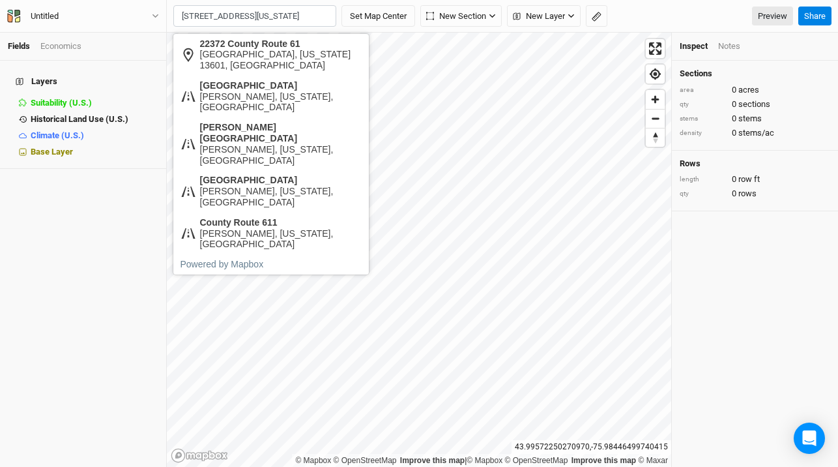
click at [205, 20] on input "22372 County Route 61, Watertown, New York 13601, United States" at bounding box center [254, 16] width 163 height 22
click at [63, 14] on div "Untitled" at bounding box center [44, 16] width 49 height 13
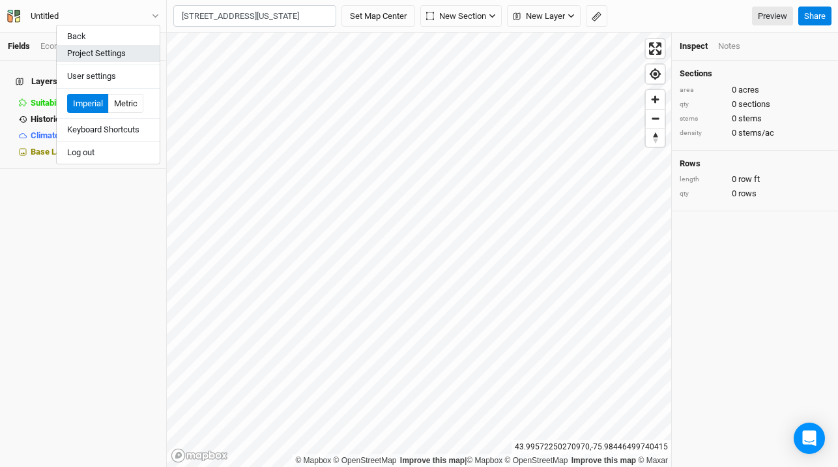
click at [87, 55] on button "Project Settings" at bounding box center [108, 53] width 103 height 17
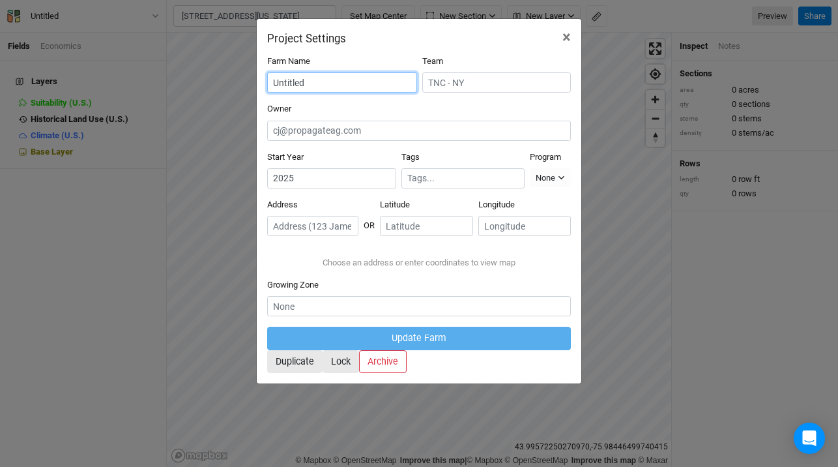
drag, startPoint x: 355, startPoint y: 83, endPoint x: 206, endPoint y: 61, distance: 151.0
click at [206, 61] on div "Project Settings × Farm Name Untitled Team Owner Start Year 2025 Tags Program N…" at bounding box center [419, 233] width 838 height 467
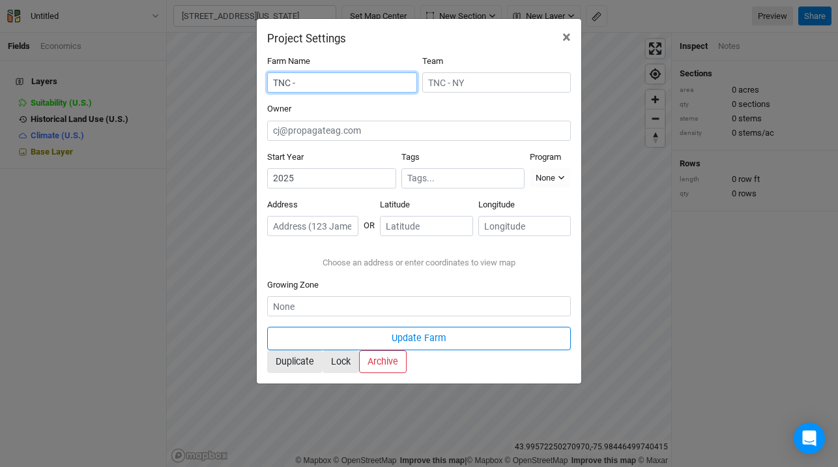
paste input "22372 County Route 61, Watertown, New York 13601, United States"
type input "TNC - 22372 County Route 61, Watertown, New York 13601, United States"
click at [346, 216] on input "text" at bounding box center [312, 226] width 91 height 20
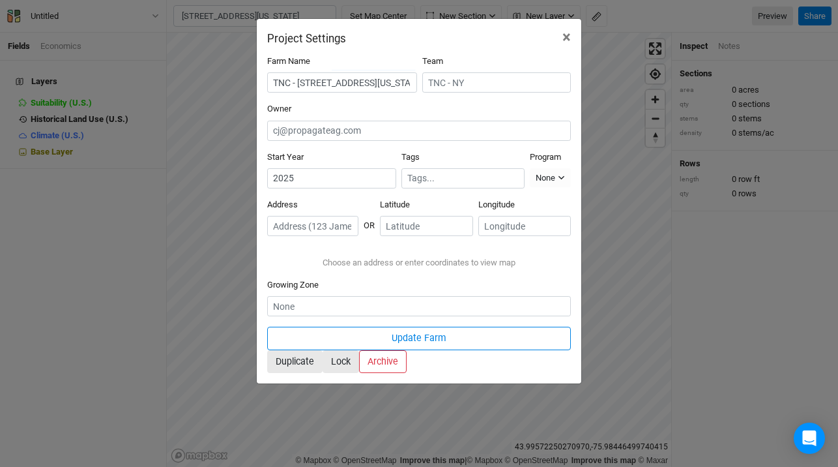
paste input "22372 County Route 61, Watertown, New York 13601, United States"
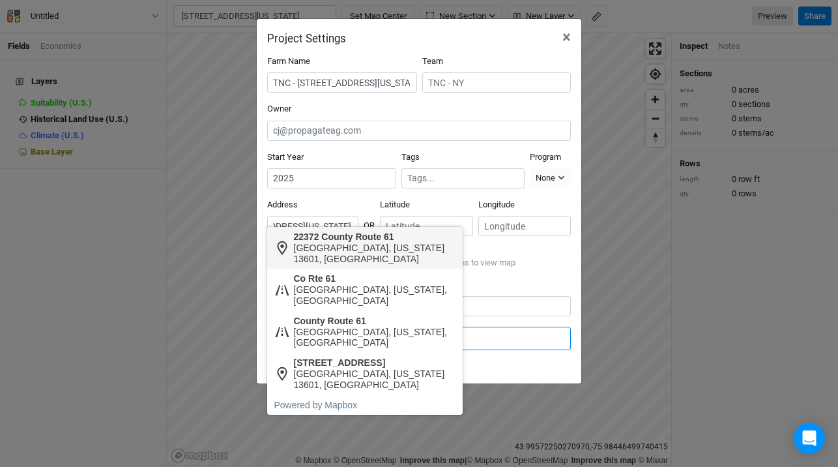
click at [353, 246] on div "Watertown, New York 13601, United States" at bounding box center [375, 253] width 162 height 22
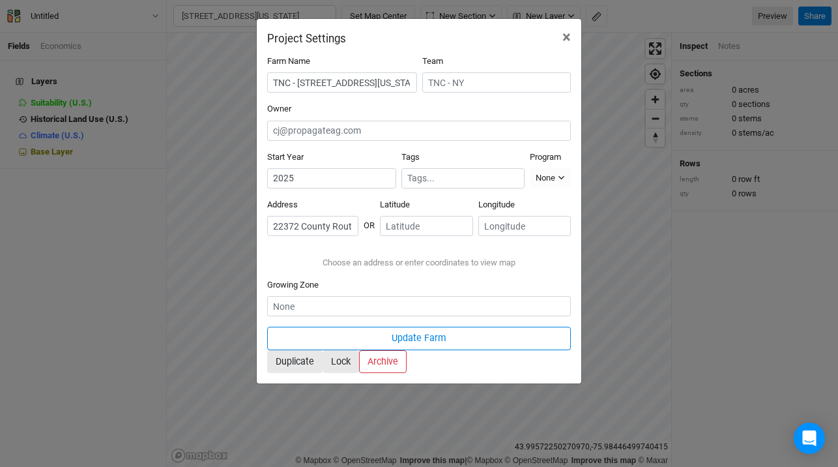
type input "22372 County Route 61, Watertown, New York 13601, United States"
type input "43.99069"
type input "-75.97762"
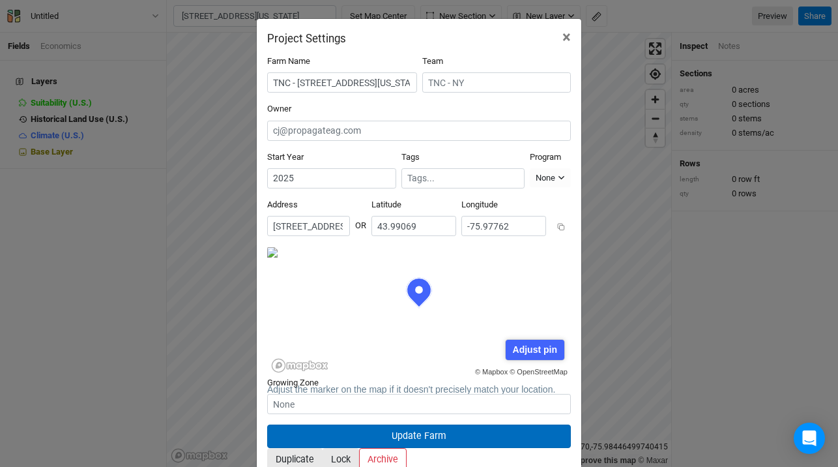
scroll to position [65, 152]
click at [466, 424] on button "Update Farm" at bounding box center [419, 435] width 304 height 23
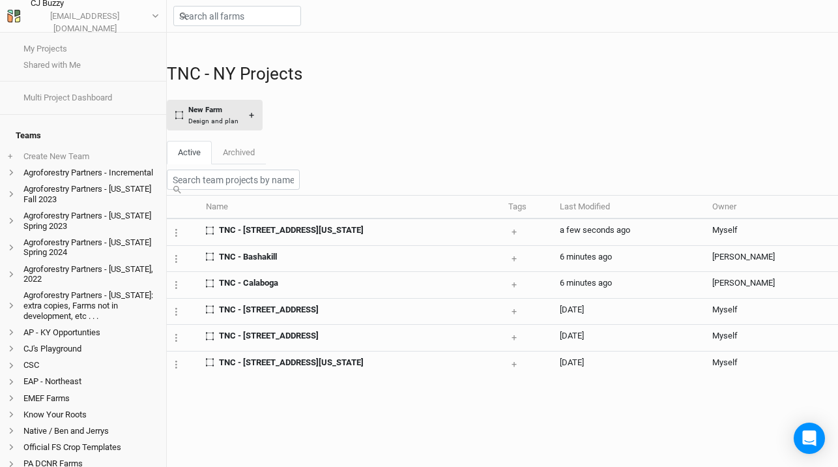
click at [238, 115] on div "New Farm" at bounding box center [213, 109] width 50 height 11
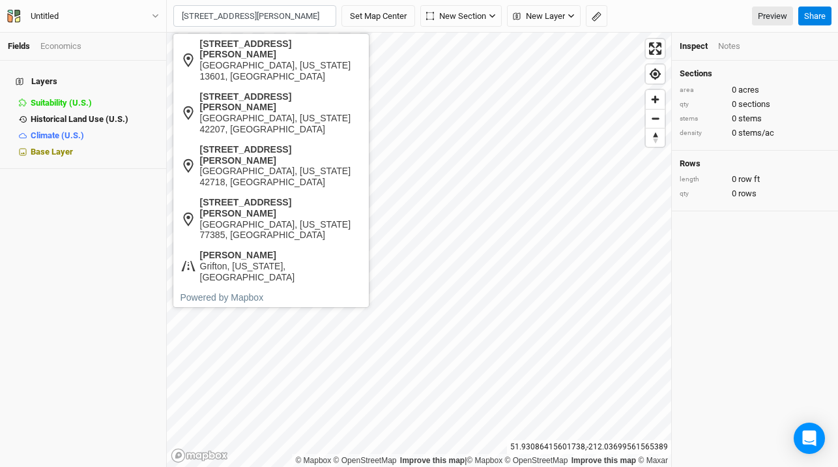
click at [194, 8] on input "509 elmore lane watertown" at bounding box center [254, 16] width 163 height 22
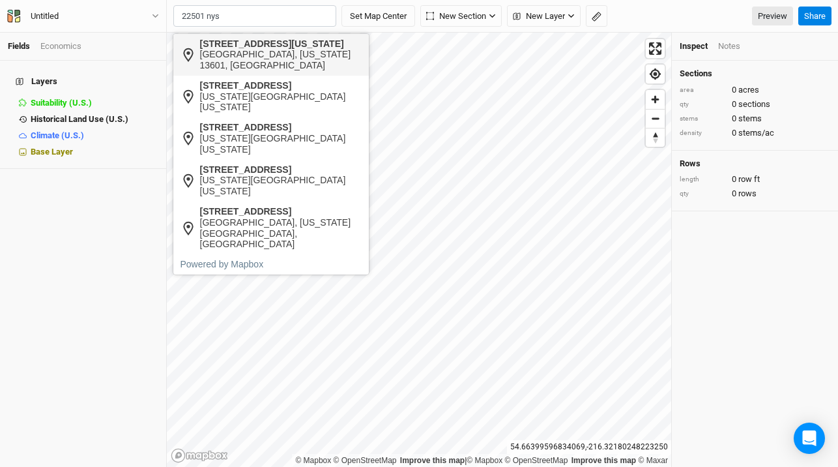
click at [284, 51] on div "Watertown, New York 13601, United States" at bounding box center [281, 60] width 162 height 22
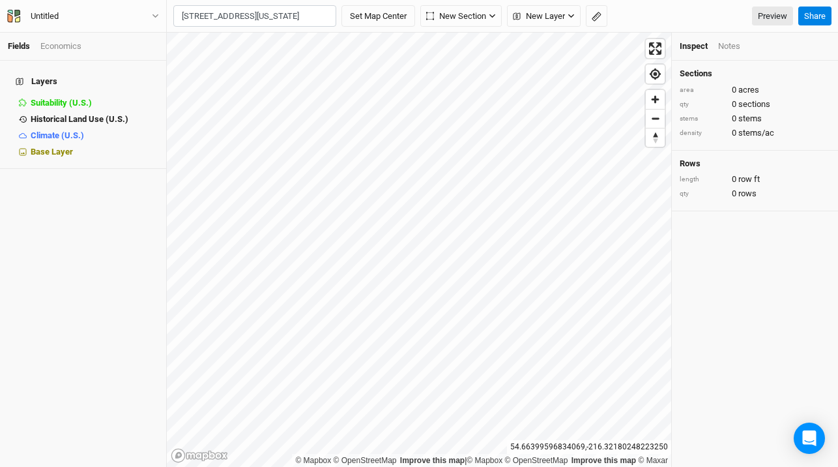
type input "22501 New York Highway 342, Watertown, New York 13601, United States"
click at [236, 15] on input "22501 New York Highway 342, Watertown, New York 13601, United States" at bounding box center [254, 16] width 163 height 22
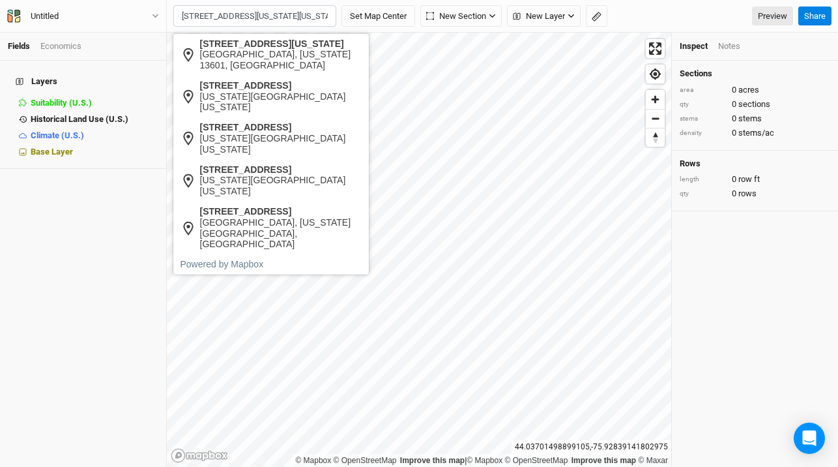
click at [236, 15] on input "22501 New York Highway 342, Watertown, New York 13601, United States" at bounding box center [254, 16] width 163 height 22
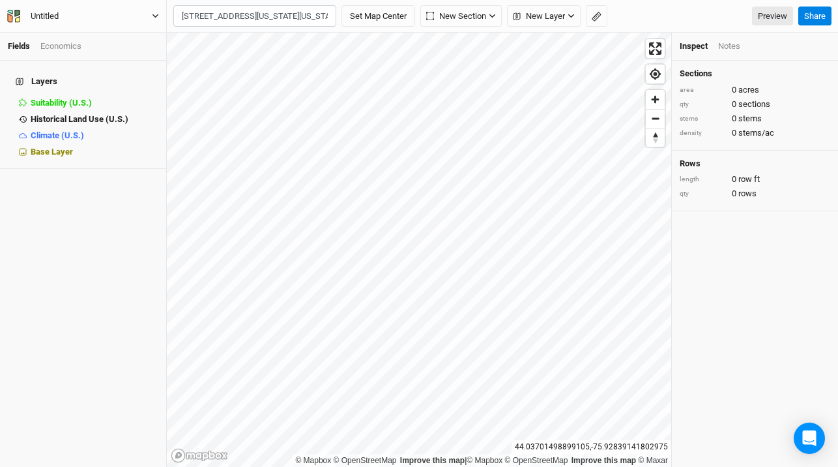
click at [62, 18] on div "Untitled" at bounding box center [44, 16] width 49 height 13
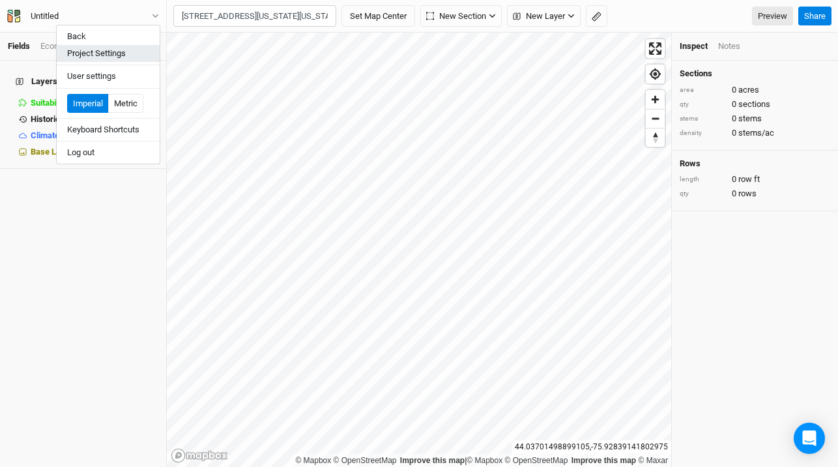
click at [91, 54] on button "Project Settings" at bounding box center [108, 53] width 103 height 17
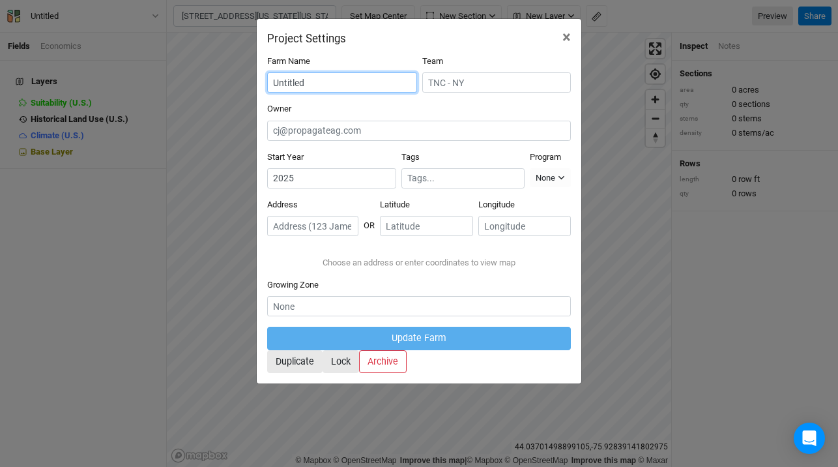
click at [317, 87] on input "Untitled" at bounding box center [342, 82] width 150 height 20
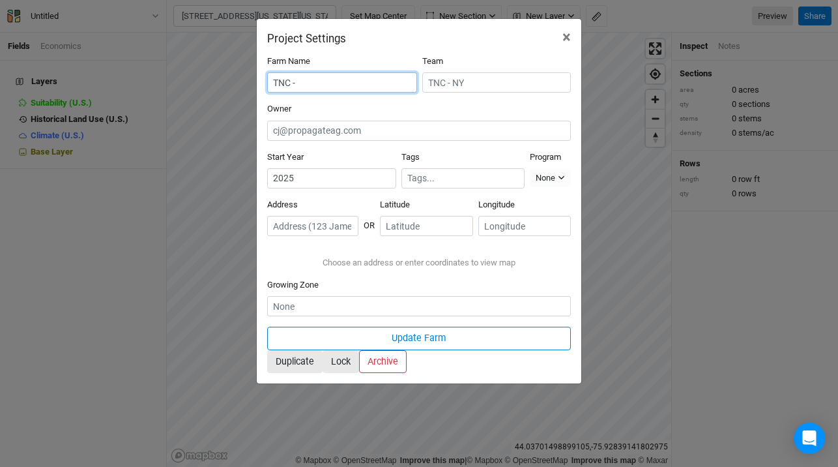
paste input "22501 New York Highway 342, Watertown, New York 13601, United States"
click at [312, 80] on input "TNC - 22501 New York Highway 342, Watertown, New York 13601, United States" at bounding box center [342, 82] width 150 height 20
type input "TNC - 22501 New York Highway 342, Watertown, New York 13601, United States"
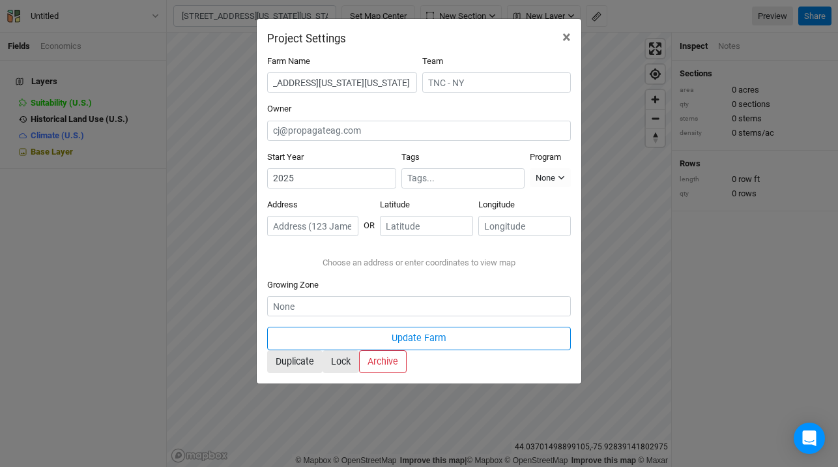
click at [318, 216] on input "text" at bounding box center [312, 226] width 91 height 20
paste input "22501 New York Highway 342, Watertown, New York 13601, United States"
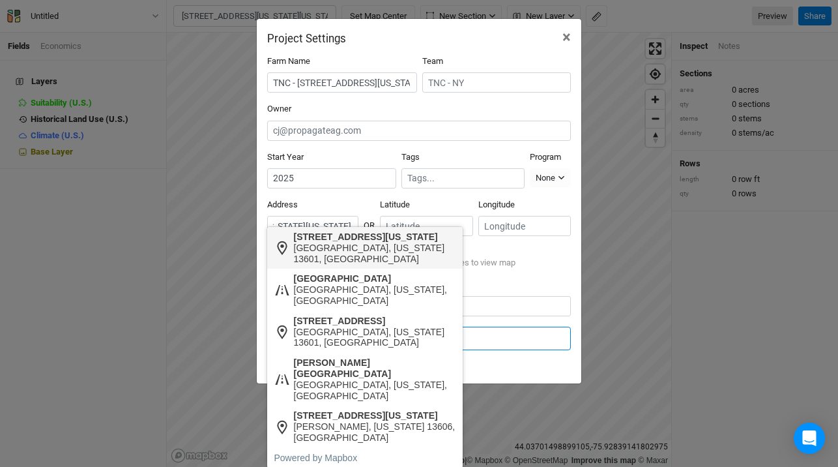
click at [365, 243] on div "Watertown, New York 13601, United States" at bounding box center [375, 253] width 162 height 22
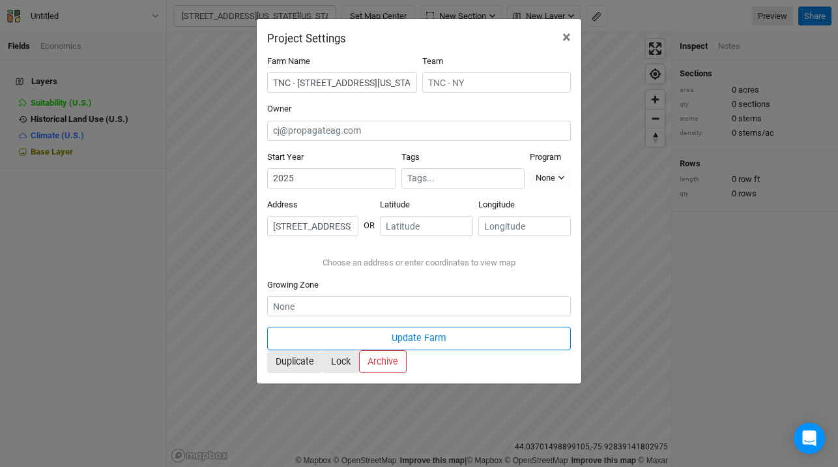
type input "22501 New York Highway 342, Watertown, New York 13601, United States"
type input "44.031878"
type input "-75.923027"
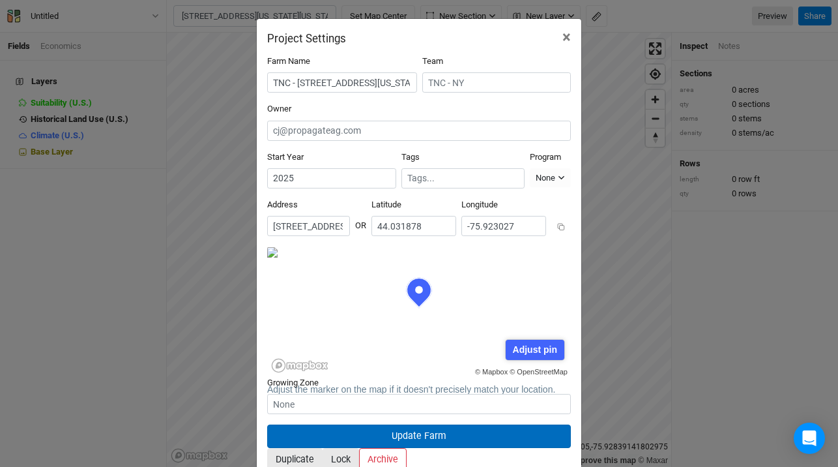
scroll to position [65, 152]
click at [482, 424] on button "Update Farm" at bounding box center [419, 435] width 304 height 23
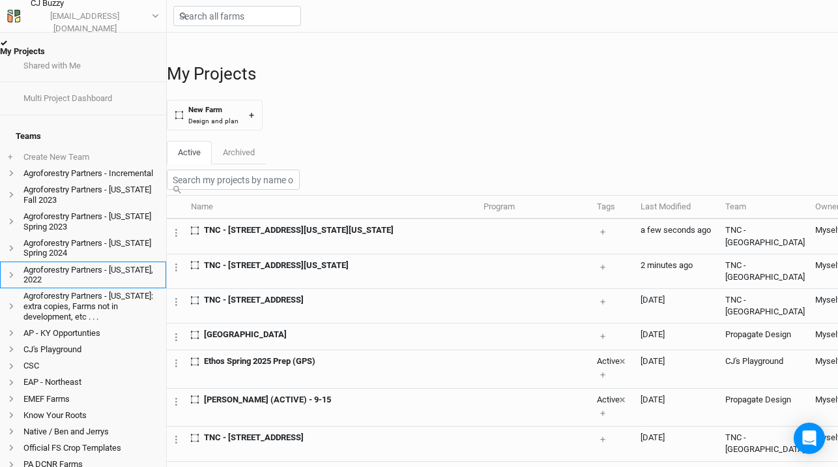
scroll to position [269, 0]
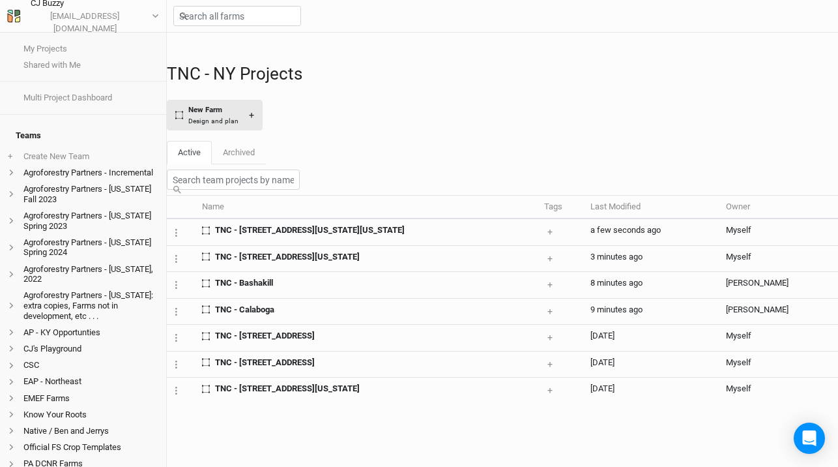
click at [244, 102] on button "New Farm Design and plan +" at bounding box center [215, 115] width 96 height 31
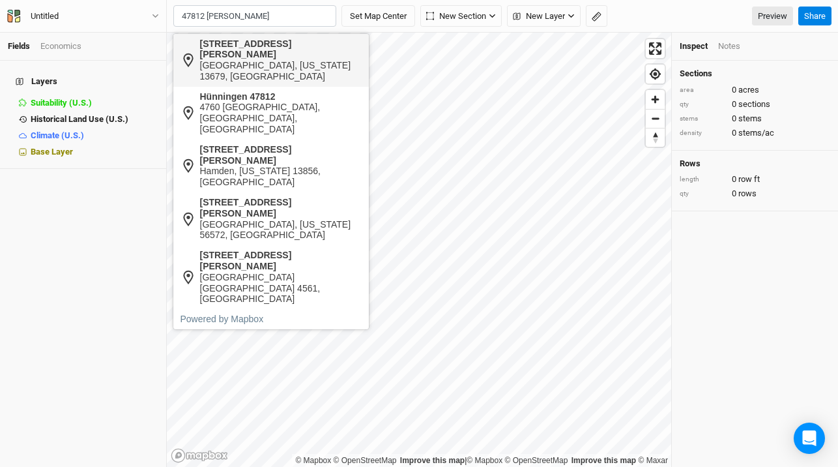
click at [219, 60] on div "Redwood, New York 13679, United States" at bounding box center [281, 71] width 162 height 22
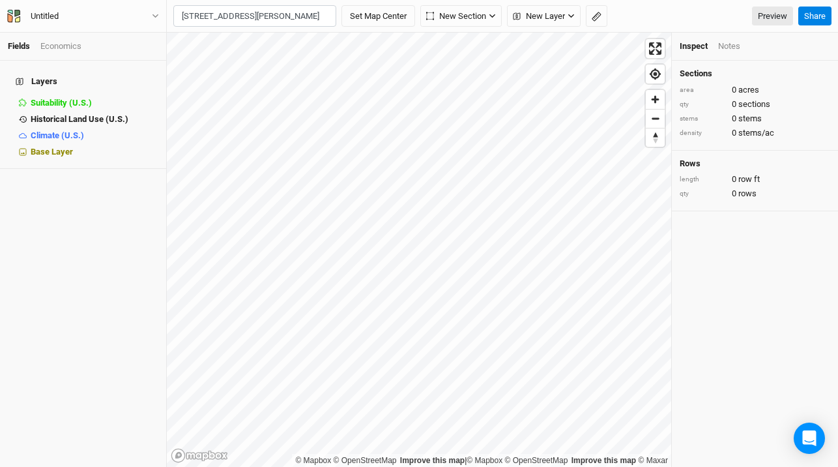
type input "47812 Hunneyman Road, Redwood, New York 13679, United States"
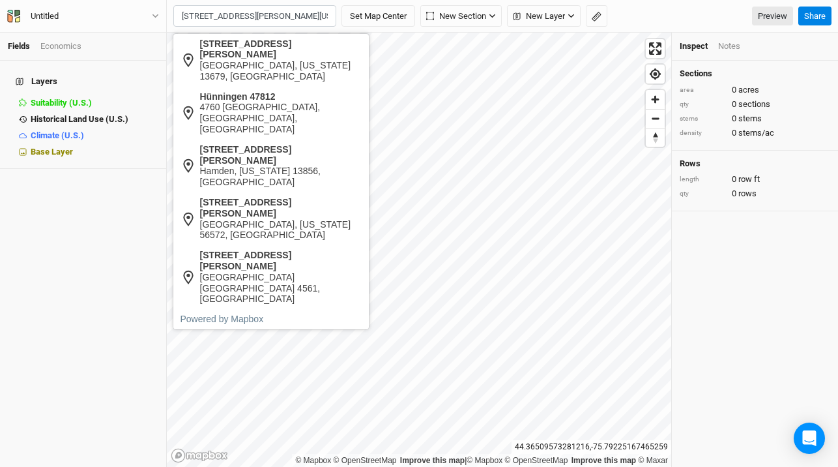
click at [226, 14] on input "47812 Hunneyman Road, Redwood, New York 13679, United States" at bounding box center [254, 16] width 163 height 22
click at [80, 16] on button "Untitled" at bounding box center [83, 16] width 153 height 14
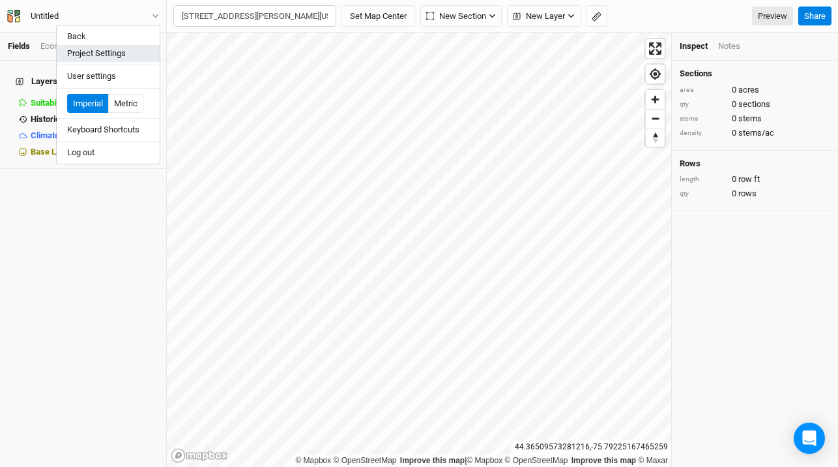
click at [87, 53] on button "Project Settings" at bounding box center [108, 53] width 103 height 17
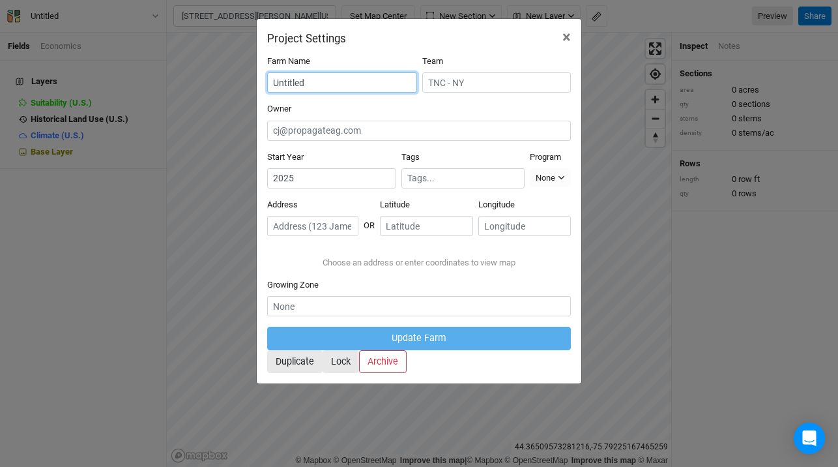
click at [287, 85] on input "Untitled" at bounding box center [342, 82] width 150 height 20
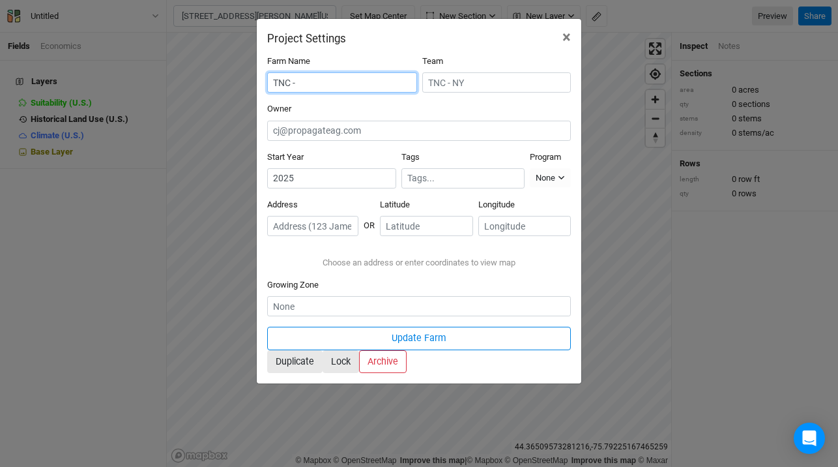
paste input "47812 Hunneyman Road, Redwood, New York 13679, United States"
type input "TNC - 47812 Hunneyman Road, Redwood, New York 13679, United States"
click at [321, 216] on input "text" at bounding box center [312, 226] width 91 height 20
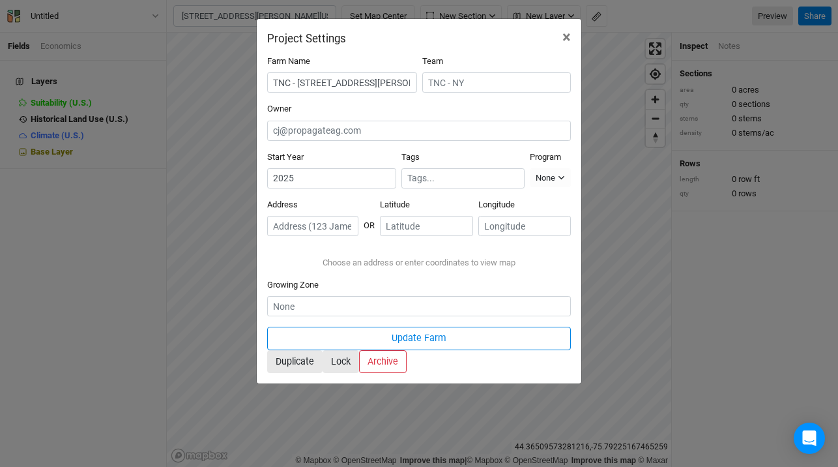
paste input "47812 Hunneyman Road, Redwood, New York 13679, United States"
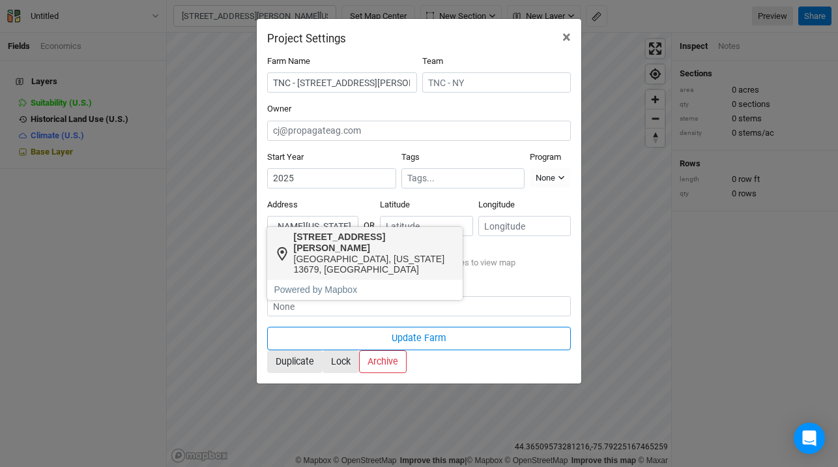
click at [350, 254] on div "Redwood, New York 13679, United States" at bounding box center [375, 265] width 162 height 22
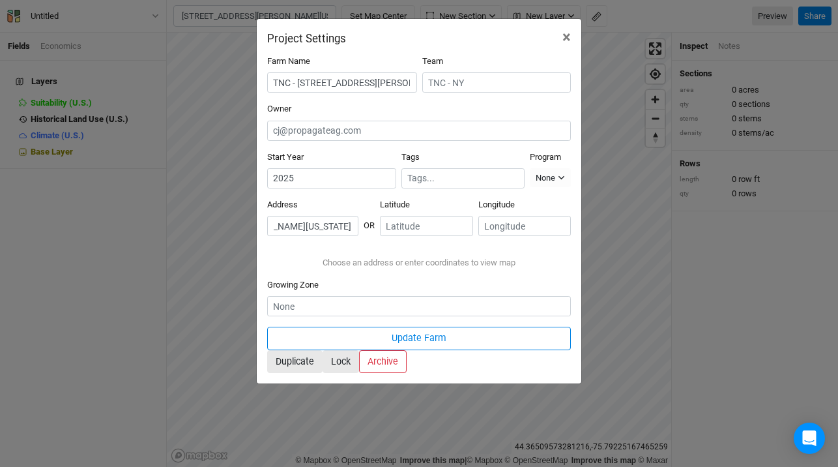
scroll to position [0, 0]
type input "47812 Hunneyman Road, Redwood, New York 13679, United States"
type input "44.36011"
type input "-75.78575"
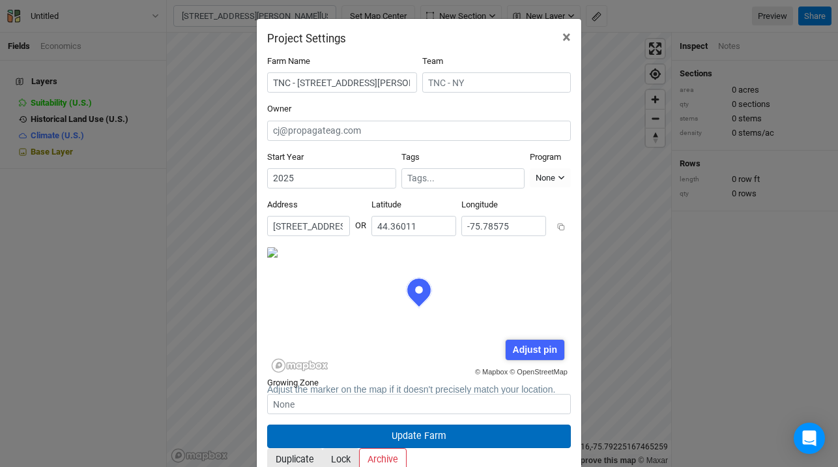
click at [388, 424] on button "Update Farm" at bounding box center [419, 435] width 304 height 23
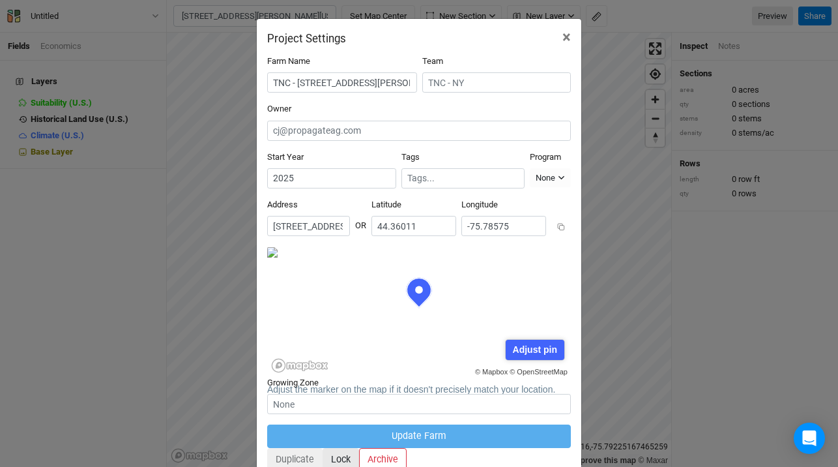
scroll to position [65, 152]
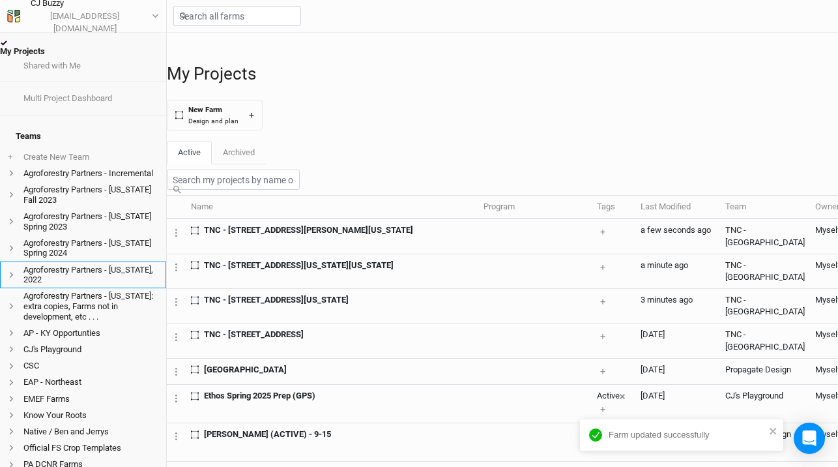
scroll to position [269, 0]
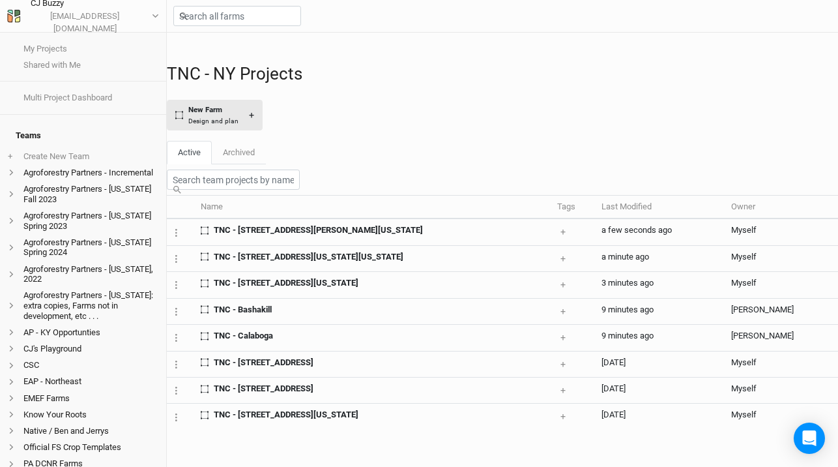
click at [237, 121] on div "Design and plan" at bounding box center [213, 121] width 50 height 10
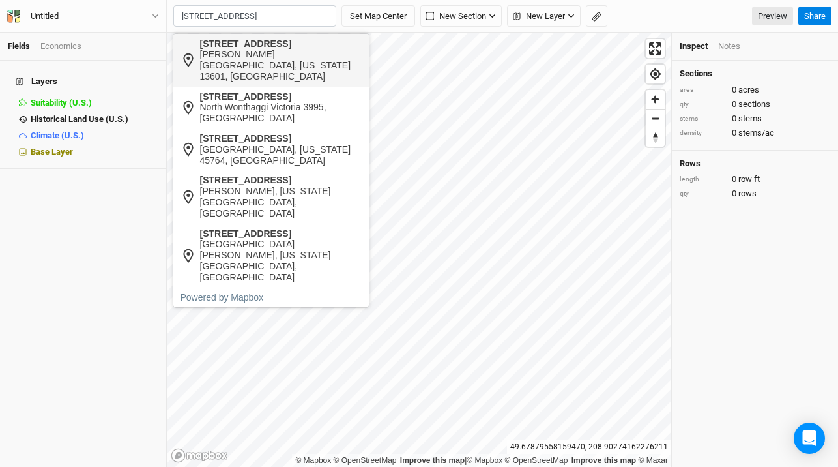
click at [244, 55] on div "Glen Park, New York 13601, United States" at bounding box center [281, 65] width 162 height 33
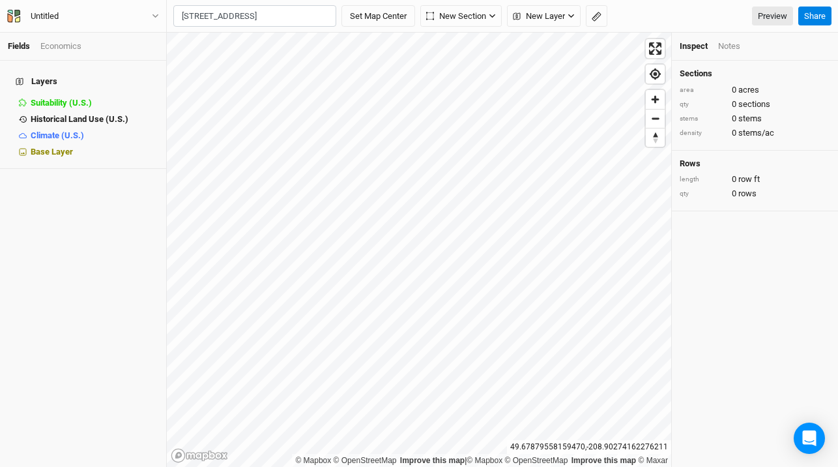
type input "23371 White Road, Glen Park, New York 13601, United States"
click at [72, 14] on button "Untitled" at bounding box center [83, 16] width 153 height 14
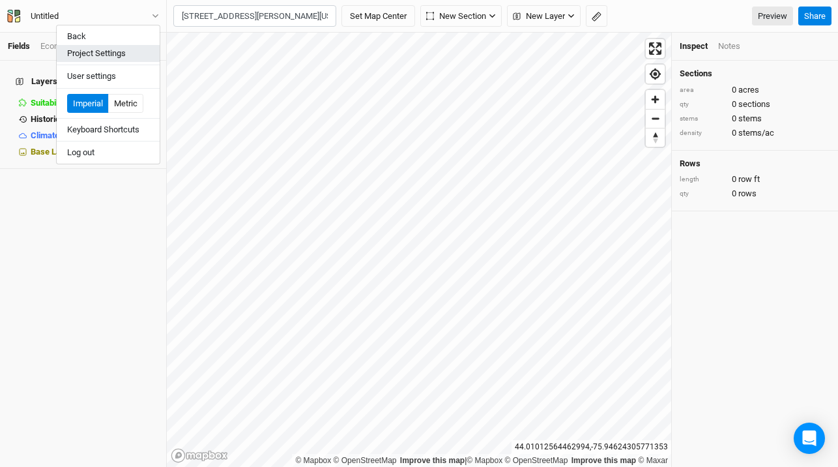
click at [77, 55] on button "Project Settings" at bounding box center [108, 53] width 103 height 17
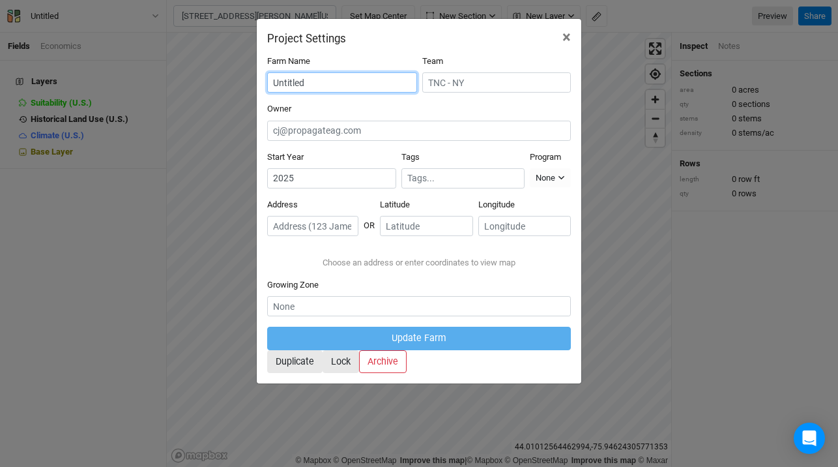
drag, startPoint x: 331, startPoint y: 82, endPoint x: 204, endPoint y: 66, distance: 128.2
click at [204, 66] on div "Project Settings × Farm Name Untitled Team Owner Start Year 2025 Tags Program N…" at bounding box center [419, 233] width 838 height 467
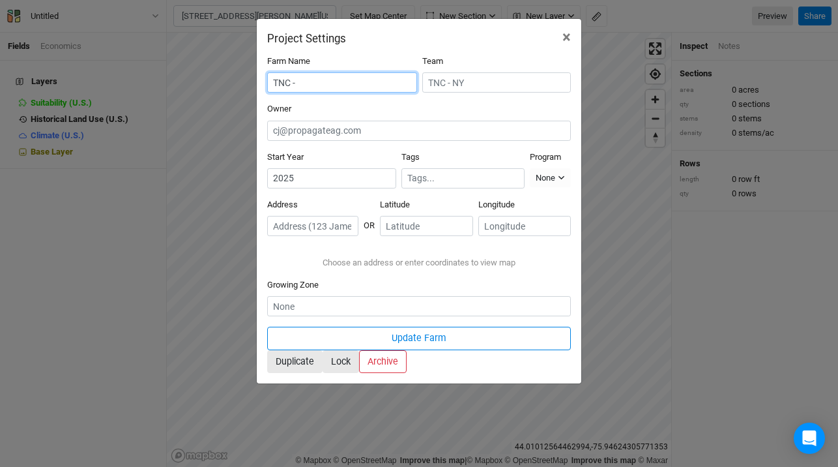
paste input "47812 Hunneyman Road, Redwood, New York 13679, United States"
click at [295, 81] on input "TNC - 47812 Hunneyman Road, Redwood, New York 13679, United States" at bounding box center [342, 82] width 150 height 20
drag, startPoint x: 283, startPoint y: 81, endPoint x: 465, endPoint y: 87, distance: 182.6
click at [465, 87] on div "Farm Name TNC - 47812 Hunneyman Road, Redwood, New York 13679, United States Te…" at bounding box center [419, 79] width 304 height 48
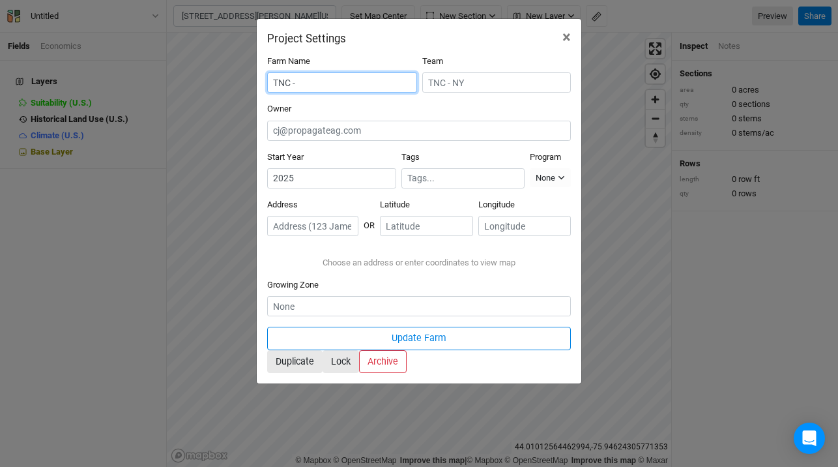
scroll to position [0, 0]
type input "TNC -"
click at [561, 33] on button "×" at bounding box center [566, 37] width 29 height 37
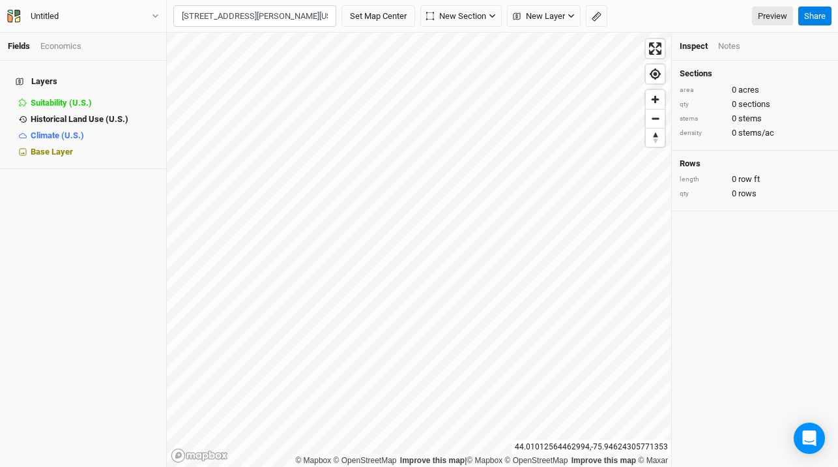
click at [272, 15] on input "23371 White Road, Glen Park, New York 13601, United States" at bounding box center [254, 16] width 163 height 22
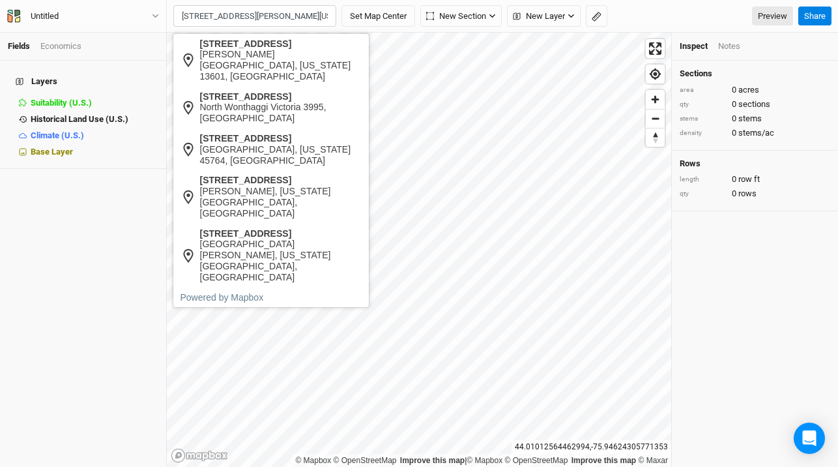
click at [272, 15] on input "23371 White Road, Glen Park, New York 13601, United States" at bounding box center [254, 16] width 163 height 22
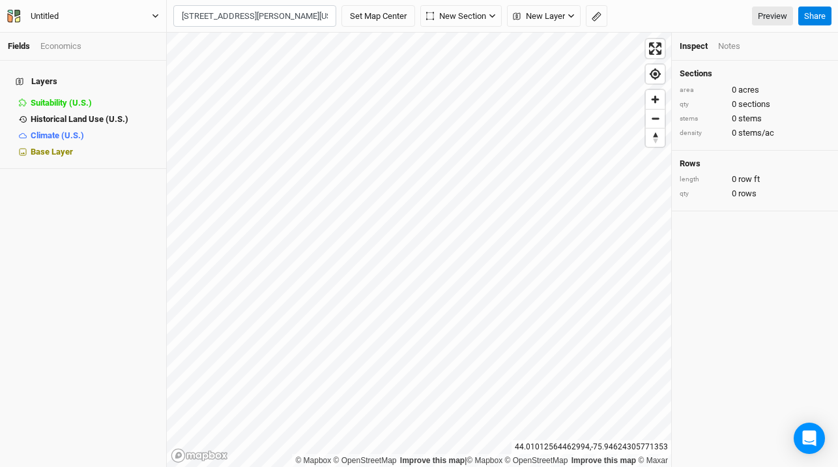
click at [27, 12] on div "Untitled" at bounding box center [44, 16] width 49 height 13
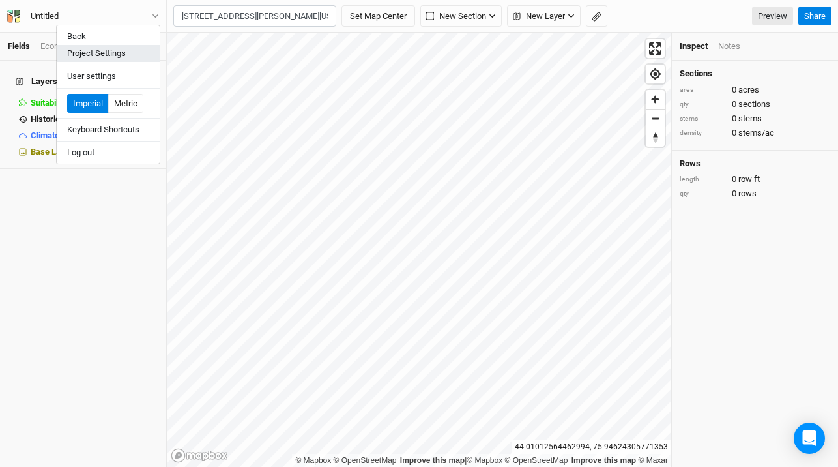
click at [118, 46] on button "Project Settings" at bounding box center [108, 53] width 103 height 17
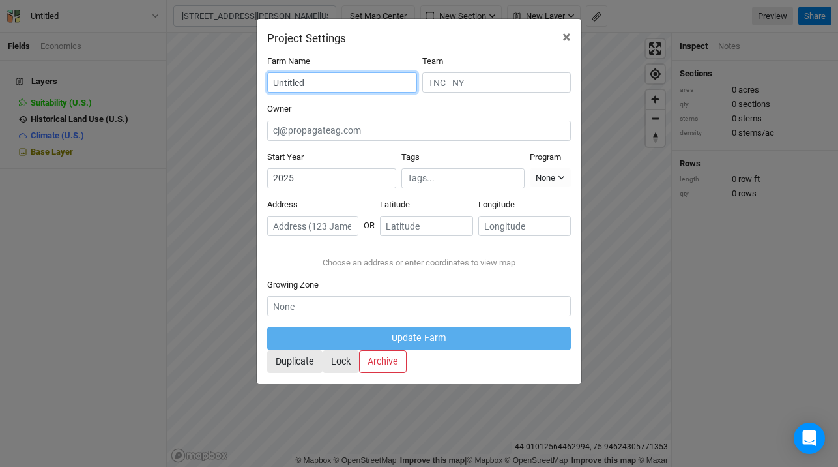
click at [328, 85] on input "Untitled" at bounding box center [342, 82] width 150 height 20
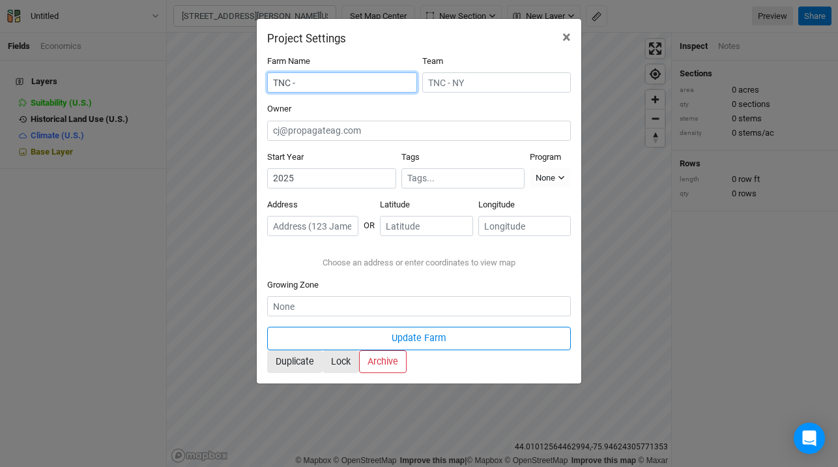
paste input "23371 White Road, Glen Park, New York 13601, United States"
type input "TNC - 23371 White Road, Glen Park, New York 13601, United States"
click at [347, 216] on input "text" at bounding box center [312, 226] width 91 height 20
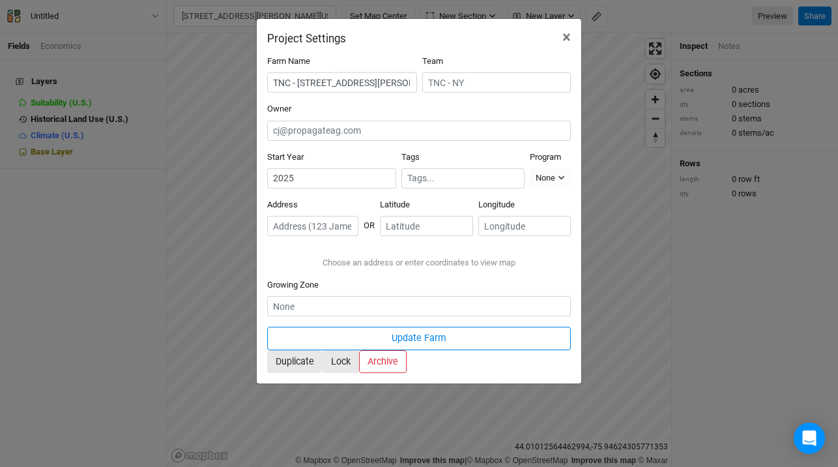
paste input "23371 White Road, Glen Park, New York 13601, United States"
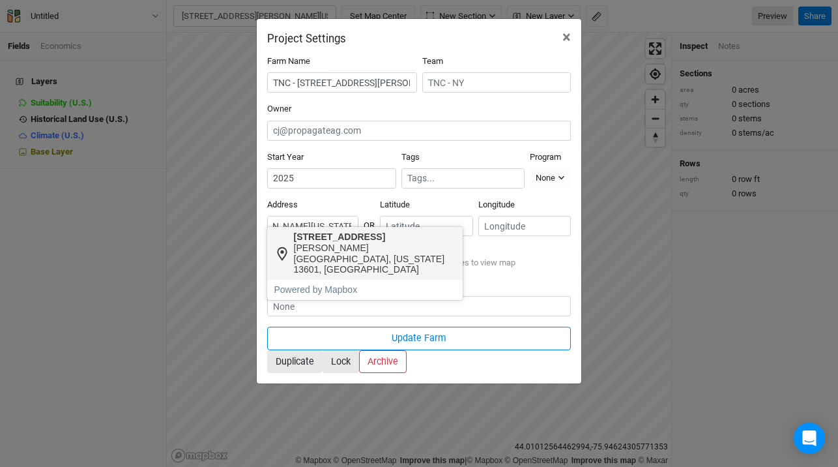
click at [357, 251] on div "Glen Park, New York 13601, United States" at bounding box center [375, 258] width 162 height 33
type input "23371 White Road, Glen Park, New York 13601, United States"
type input "44.00442"
type input "-75.93985"
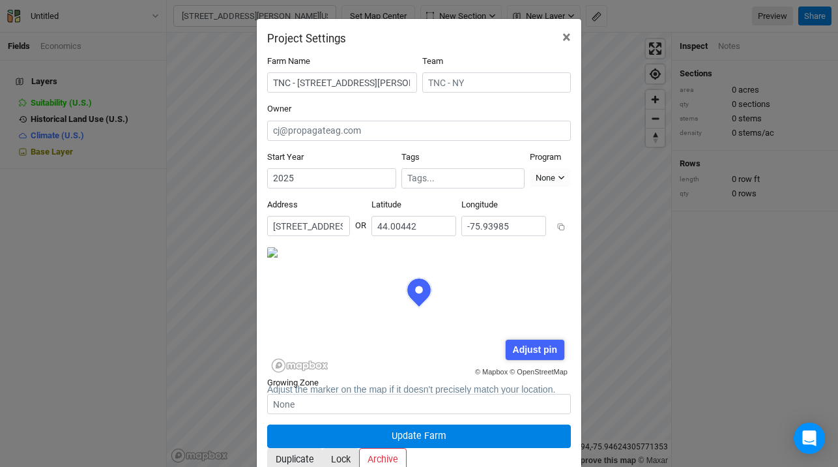
scroll to position [65, 152]
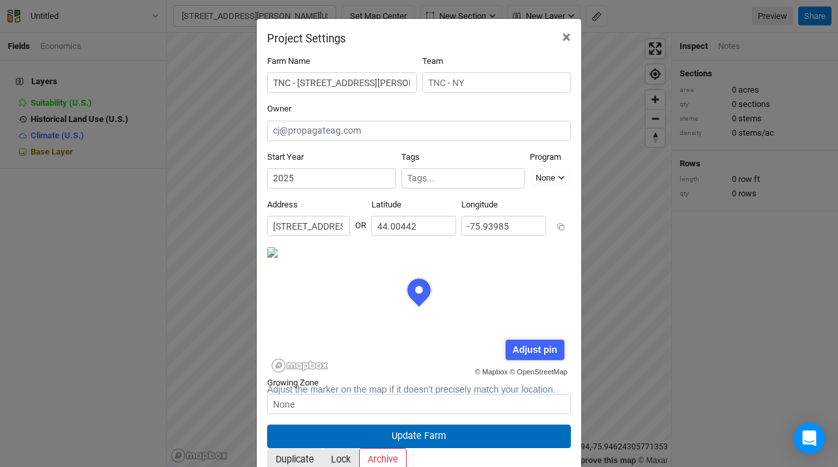
click at [426, 424] on button "Update Farm" at bounding box center [419, 435] width 304 height 23
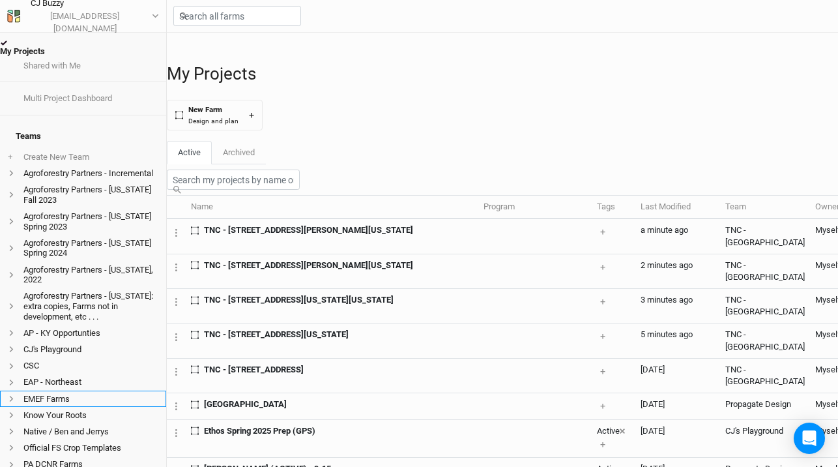
scroll to position [269, 0]
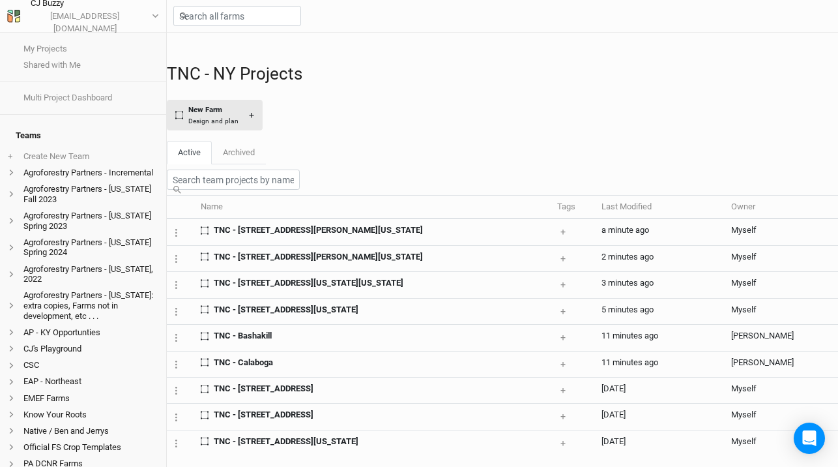
click at [239, 115] on div "New Farm" at bounding box center [213, 109] width 50 height 11
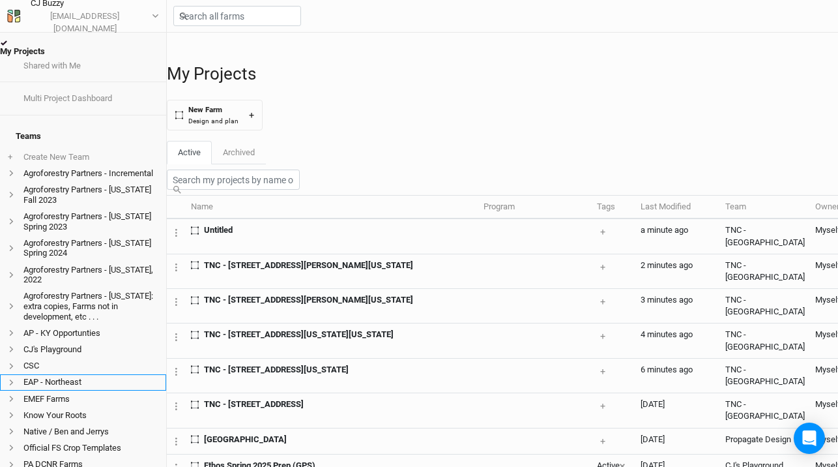
scroll to position [269, 0]
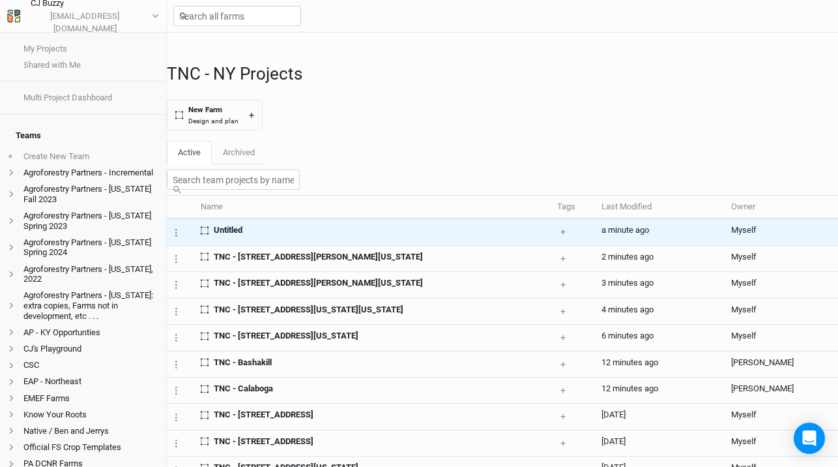
click at [271, 245] on td "Untitled" at bounding box center [374, 231] width 357 height 27
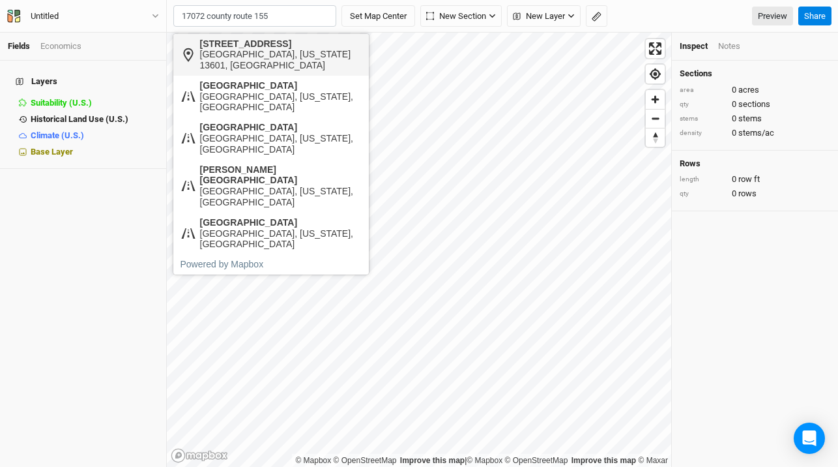
click at [278, 56] on div "Watertown, New York 13601, United States" at bounding box center [281, 60] width 162 height 22
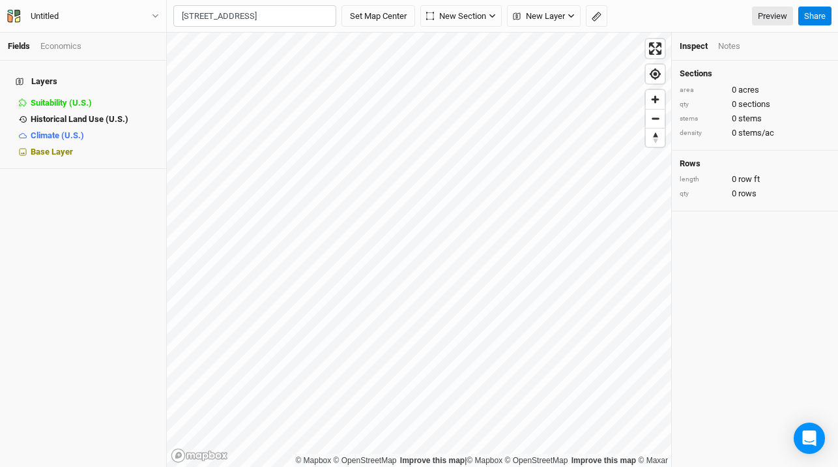
type input "17072 County Road 155, Watertown, New York 13601, United States"
click at [239, 14] on input "17072 County Road 155, Watertown, New York 13601, United States" at bounding box center [254, 16] width 163 height 22
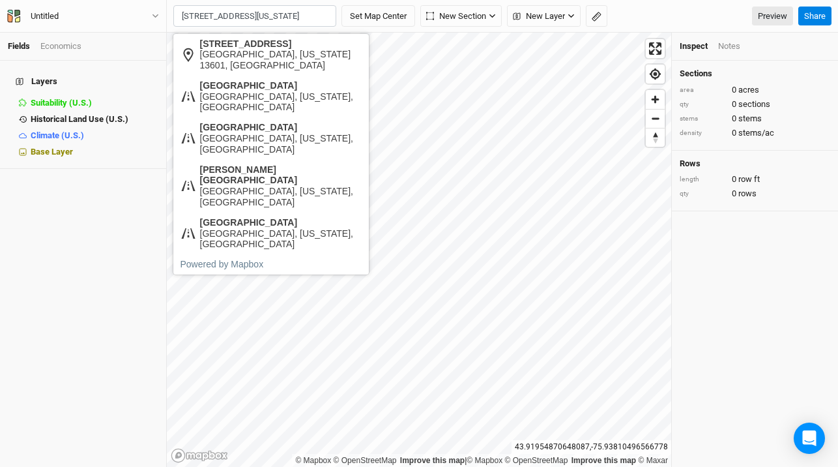
click at [239, 14] on input "17072 County Road 155, Watertown, New York 13601, United States" at bounding box center [254, 16] width 163 height 22
click at [69, 10] on div "Untitled" at bounding box center [44, 16] width 49 height 13
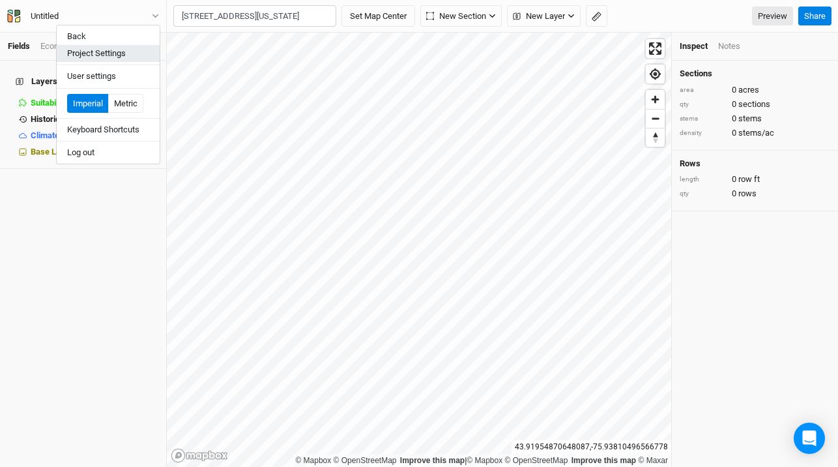
click at [96, 52] on button "Project Settings" at bounding box center [108, 53] width 103 height 17
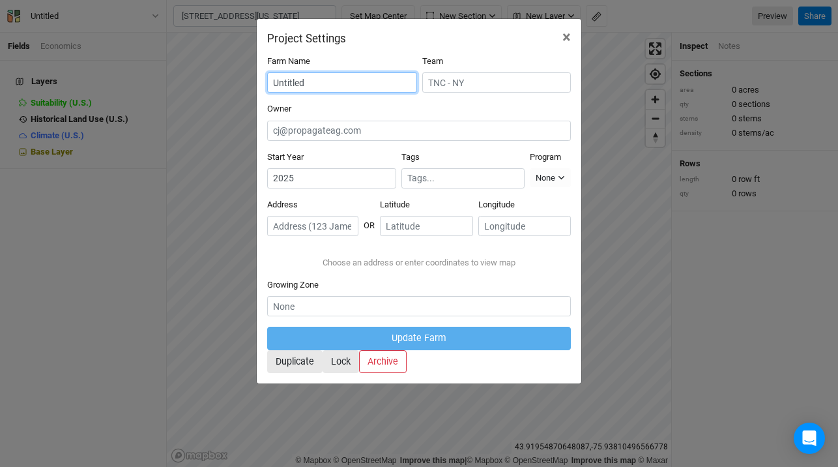
drag, startPoint x: 315, startPoint y: 79, endPoint x: 239, endPoint y: 74, distance: 76.4
click at [239, 74] on div "Project Settings × Farm Name Untitled Team Owner Start Year 2025 Tags Program N…" at bounding box center [419, 233] width 838 height 467
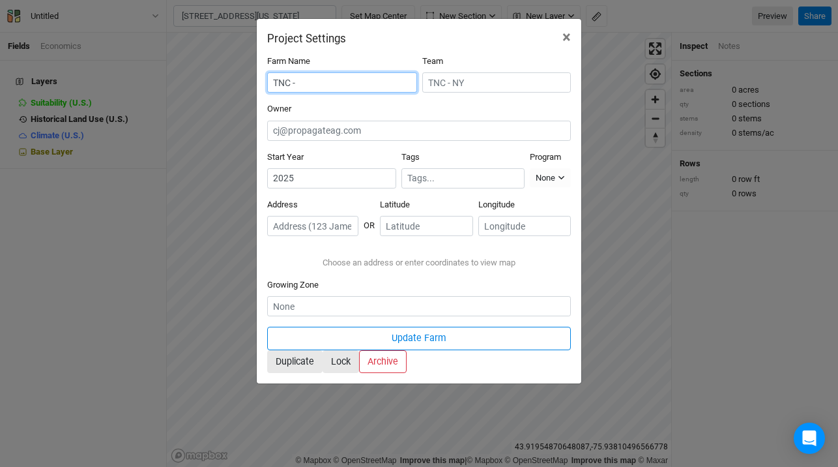
paste input "17072 County Road 155, Watertown, New York 13601, United States"
type input "TNC - 17072 County Road 155, Watertown, New York 13601, United States"
click at [324, 216] on input "text" at bounding box center [312, 226] width 91 height 20
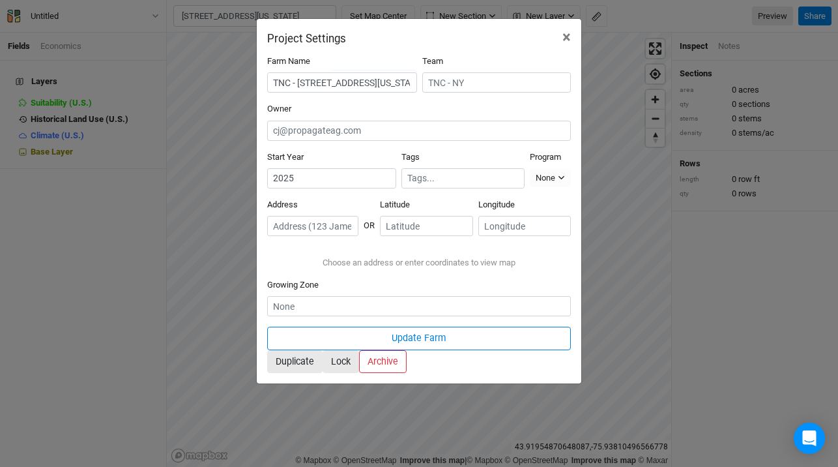
paste input "17072 County Road 155, Watertown, New York 13601, United States"
click at [338, 251] on div "Watertown, New York 13601, United States" at bounding box center [375, 253] width 162 height 22
type input "17072 County Road 155, Watertown, New York 13601, United States"
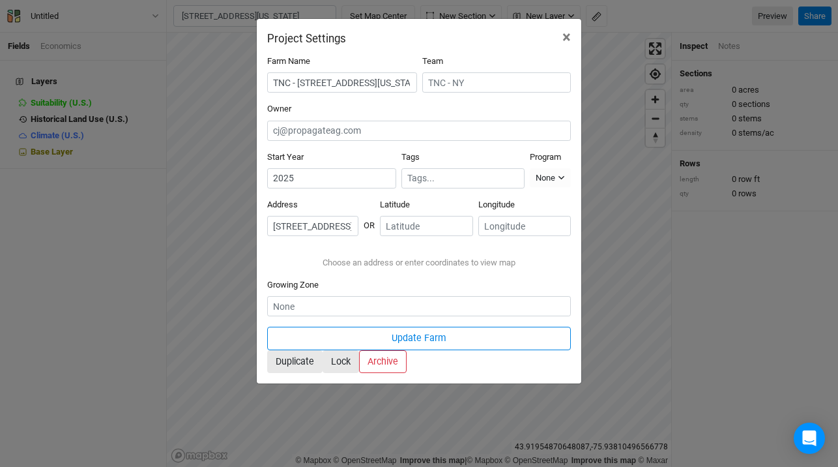
type input "43.91587"
type input "-75.93023"
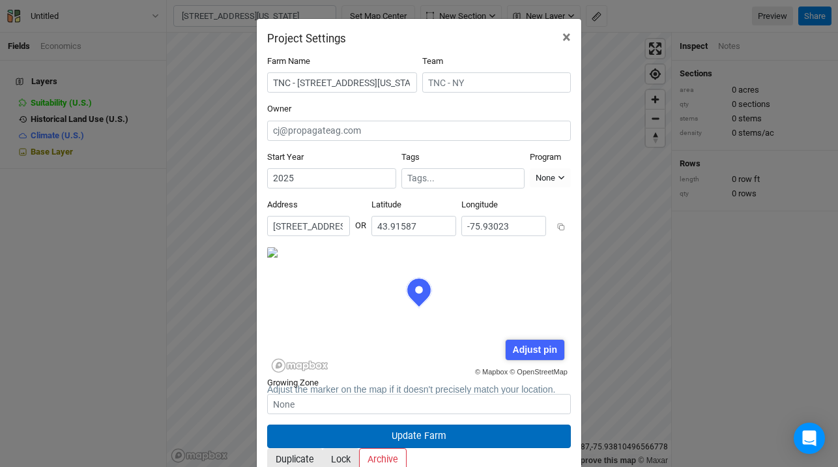
click at [360, 424] on button "Update Farm" at bounding box center [419, 435] width 304 height 23
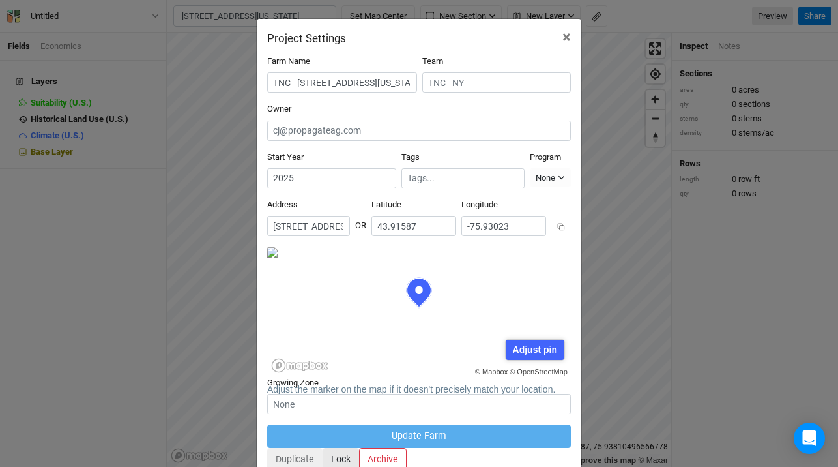
scroll to position [65, 152]
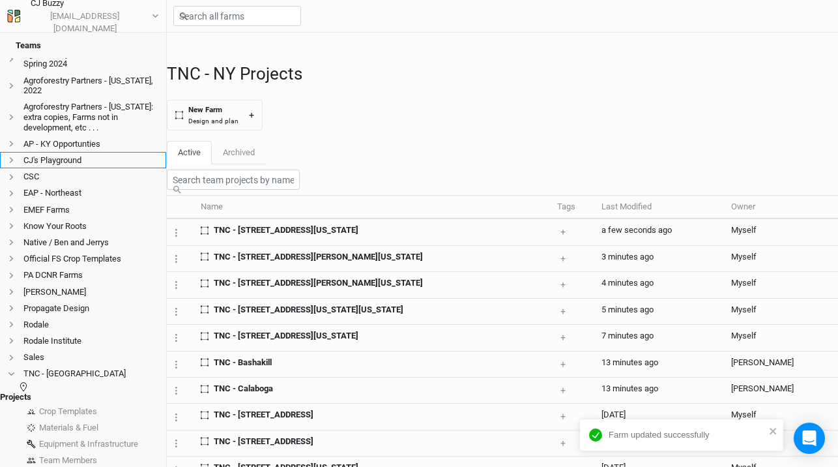
scroll to position [229, 0]
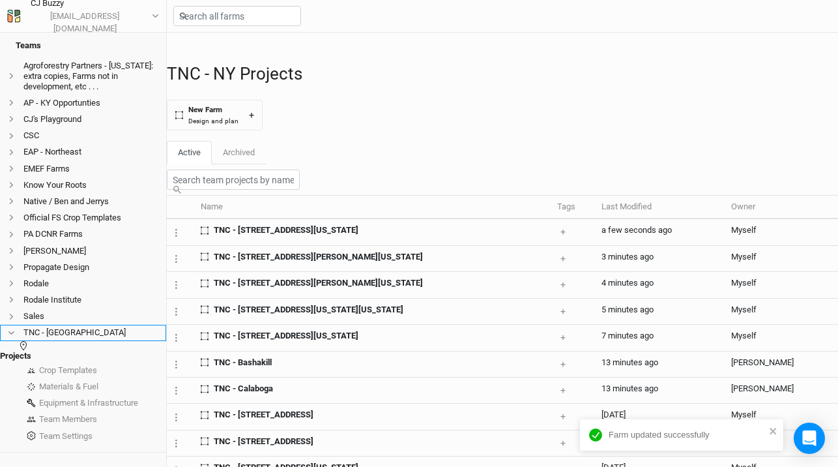
click at [70, 325] on li "TNC - [GEOGRAPHIC_DATA]" at bounding box center [83, 333] width 166 height 16
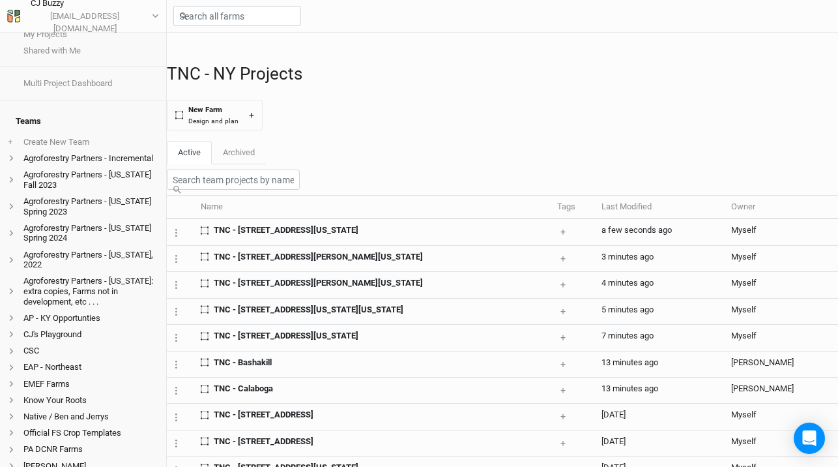
scroll to position [269, 0]
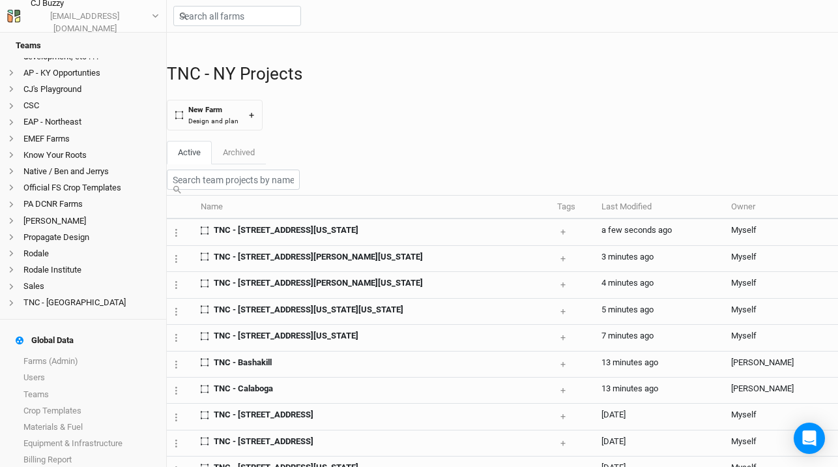
click at [81, 466] on link "Portfolio Evaluator" at bounding box center [83, 476] width 166 height 16
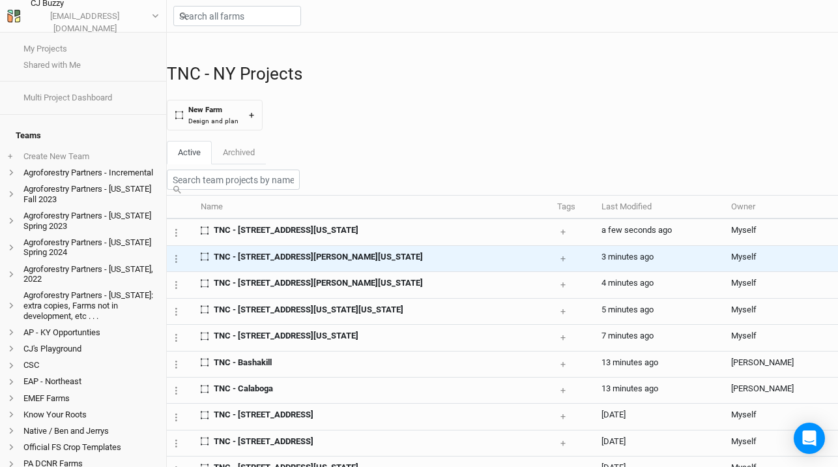
scroll to position [151, 0]
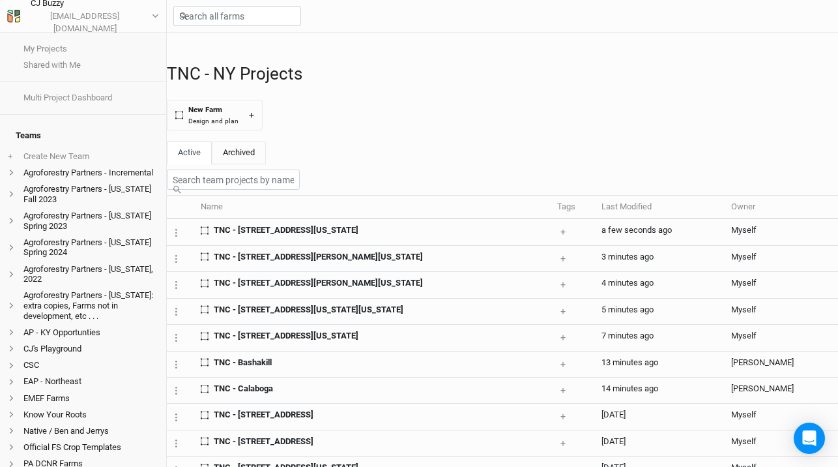
click at [239, 164] on link "Archived" at bounding box center [239, 152] width 54 height 23
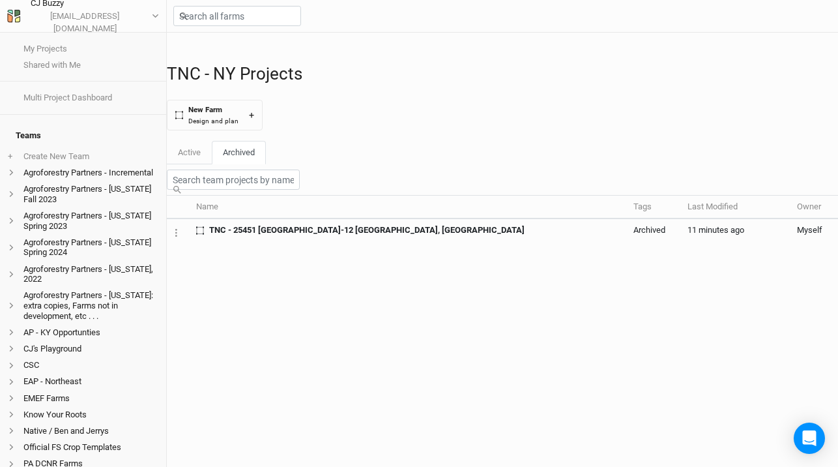
scroll to position [0, 0]
click at [196, 164] on link "Active" at bounding box center [189, 152] width 45 height 23
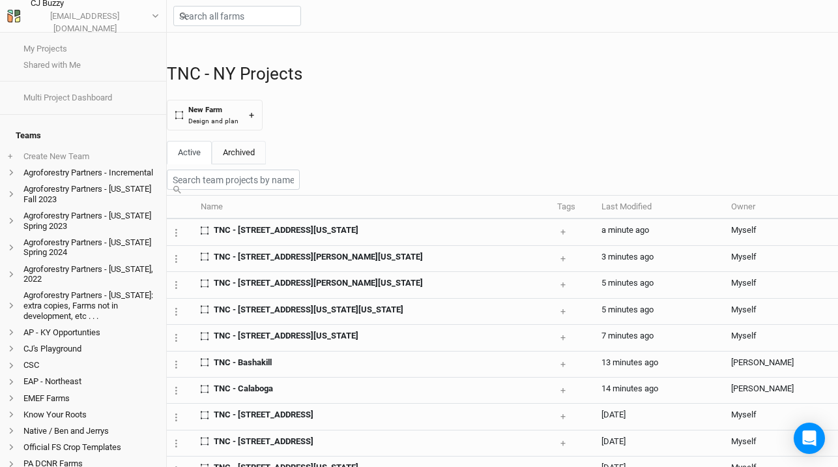
click at [250, 164] on link "Archived" at bounding box center [239, 152] width 54 height 23
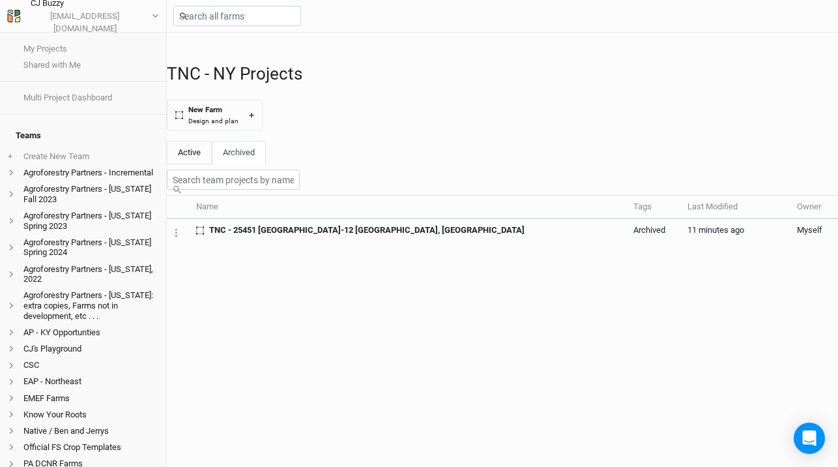
click at [198, 164] on link "Active" at bounding box center [189, 152] width 45 height 23
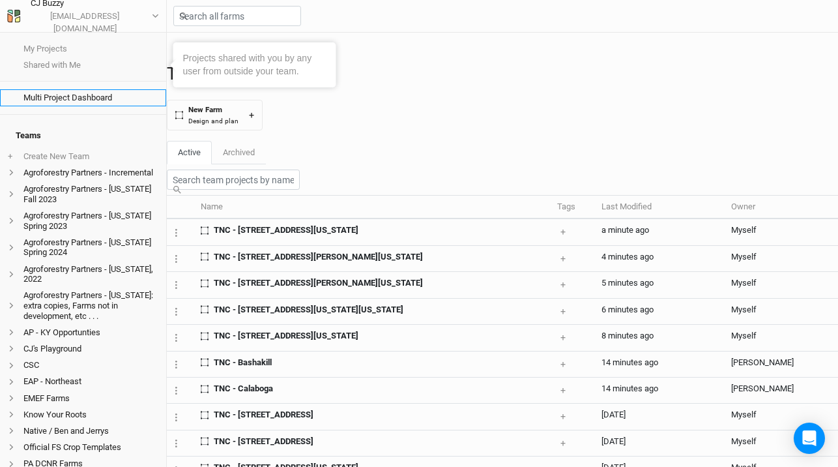
click at [50, 99] on link "Multi Project Dashboard" at bounding box center [83, 97] width 166 height 16
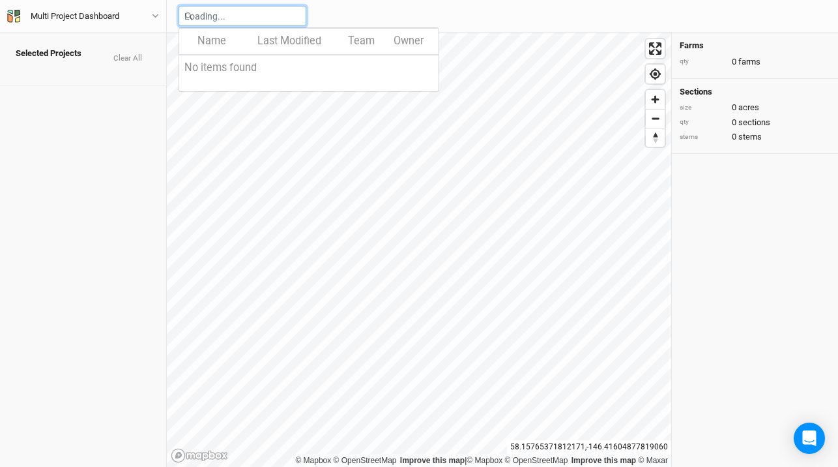
click at [222, 18] on input "text" at bounding box center [243, 16] width 128 height 20
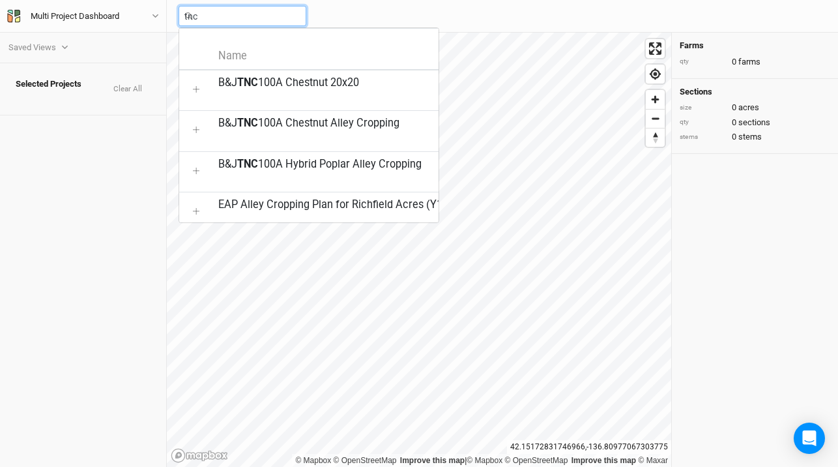
type input "tnc"
click at [102, 166] on div "Saved Views PA Projects EAP Farms Selected Projects Clear All" at bounding box center [83, 250] width 166 height 434
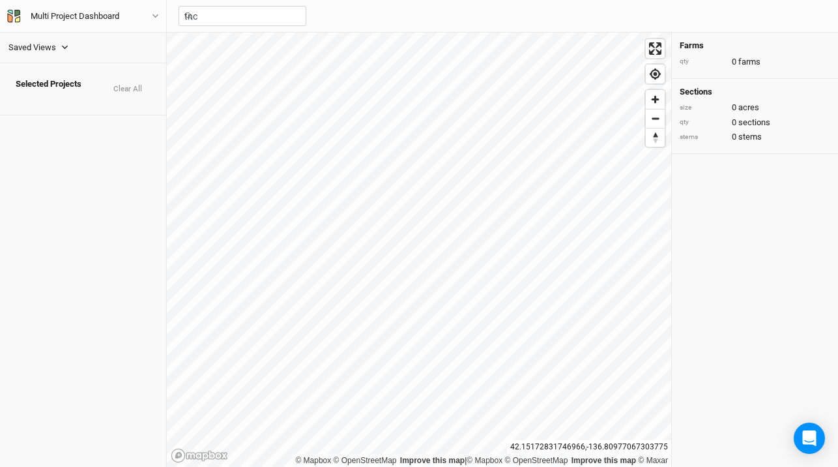
click at [53, 54] on button "Saved Views" at bounding box center [38, 47] width 61 height 14
click at [126, 173] on div "Saved Views PA Projects EAP Farms Selected Projects Clear All" at bounding box center [83, 250] width 166 height 434
click at [91, 17] on div "Multi Project Dashboard" at bounding box center [75, 16] width 89 height 13
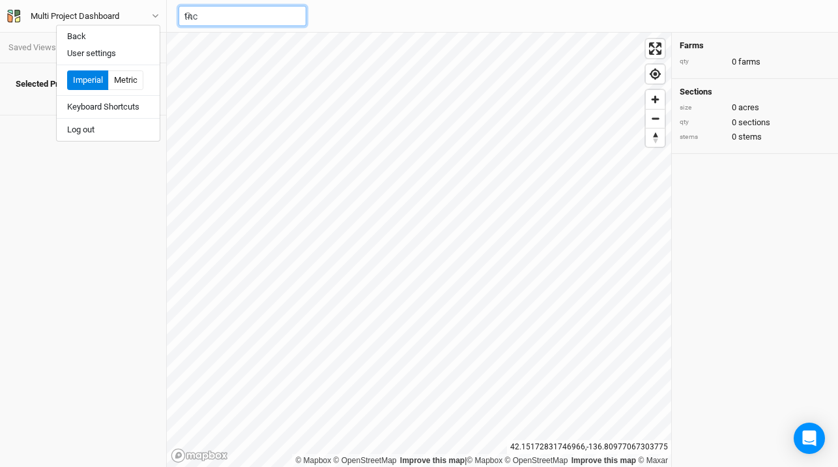
click at [231, 8] on input "tnc" at bounding box center [243, 16] width 128 height 20
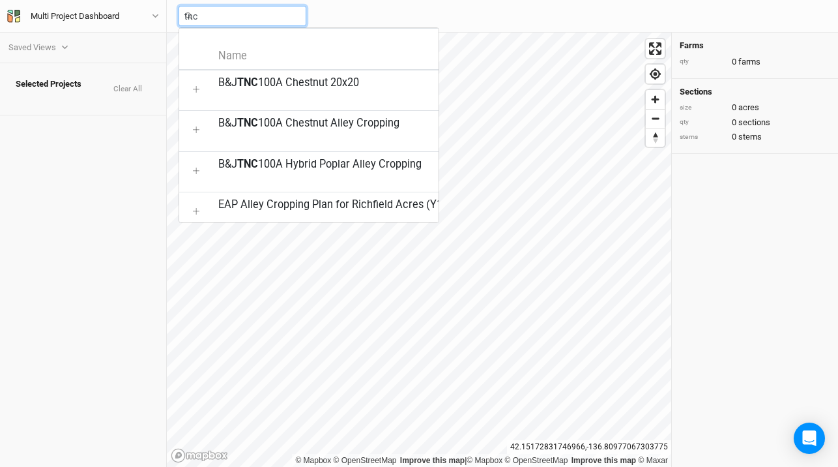
drag, startPoint x: 223, startPoint y: 17, endPoint x: 164, endPoint y: 10, distance: 59.1
click at [164, 10] on div "Saved Views PA Projects EAP Farms Selected Projects Clear All Multi Project Das…" at bounding box center [419, 233] width 838 height 467
click at [193, 400] on icon "menu-options" at bounding box center [196, 403] width 7 height 7
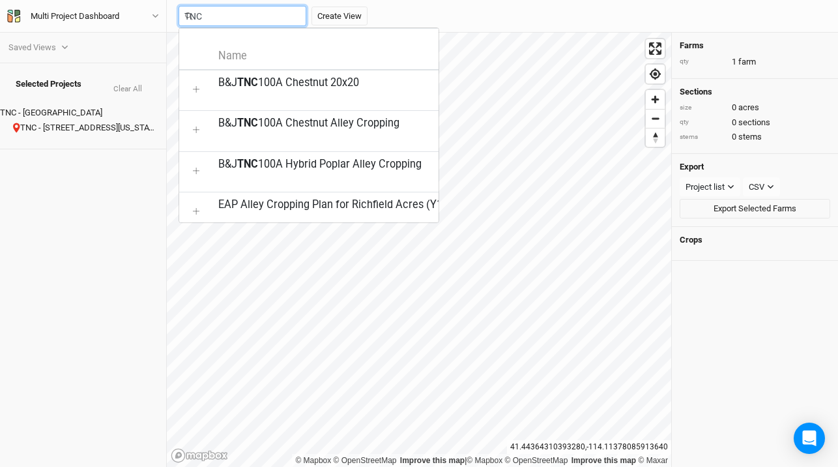
click at [193, 455] on icon "menu-options" at bounding box center [196, 458] width 7 height 7
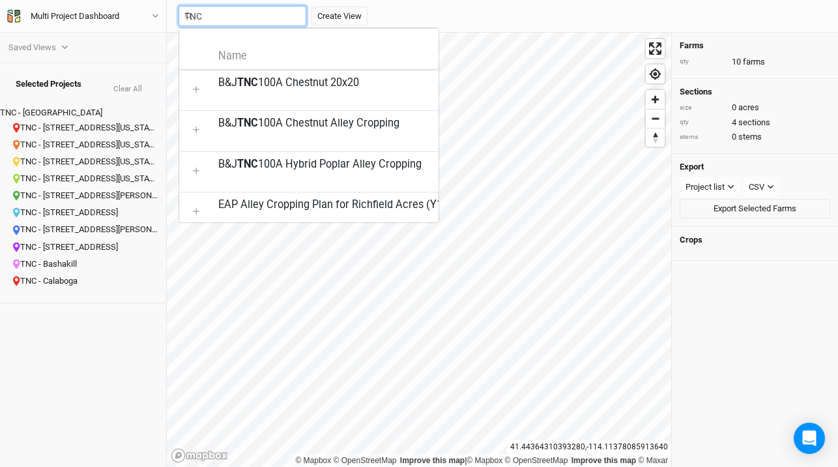
type input "TNC"
click at [106, 324] on div "Saved Views PA Projects EAP Farms Selected Projects Clear All TNC - NY TNC - 17…" at bounding box center [83, 250] width 166 height 434
click at [286, 8] on input "TNC" at bounding box center [243, 16] width 128 height 20
click at [131, 303] on div "Saved Views PA Projects EAP Farms Selected Projects Clear All TNC - NY TNC - 17…" at bounding box center [83, 250] width 166 height 434
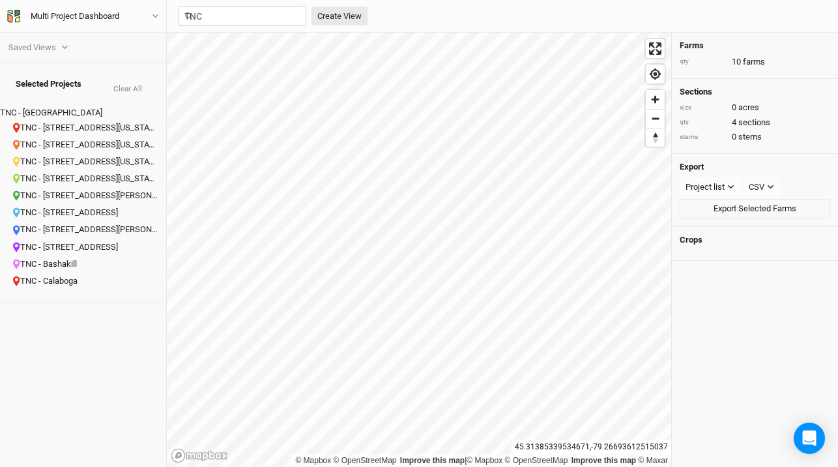
click at [368, 19] on button "Create View" at bounding box center [340, 17] width 56 height 20
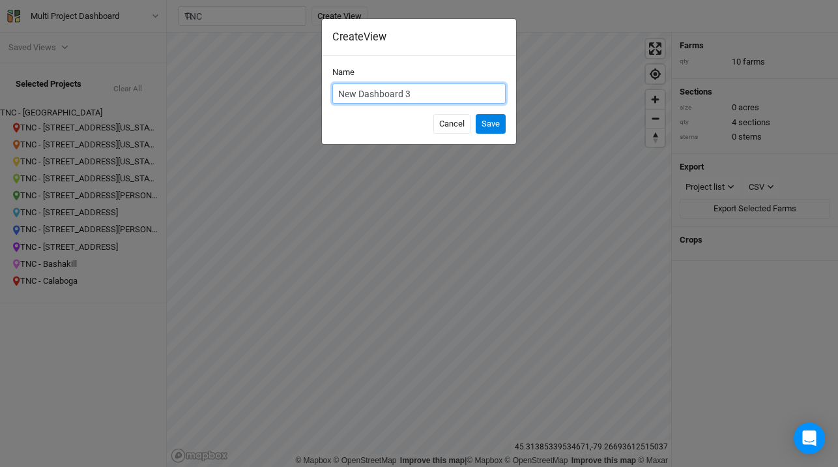
click at [422, 95] on input "New Dashboard 3" at bounding box center [418, 93] width 173 height 20
type input "TNC NY Reforestation"
click at [476, 114] on button "Save" at bounding box center [491, 124] width 30 height 20
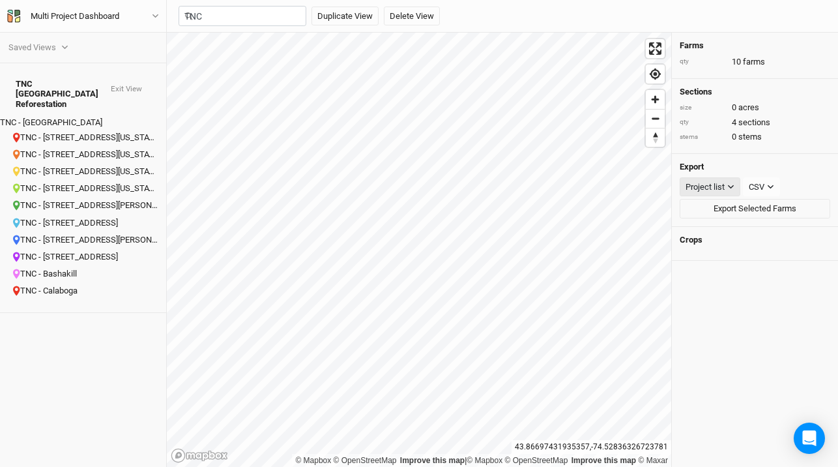
click at [713, 184] on div "Project list" at bounding box center [705, 187] width 39 height 13
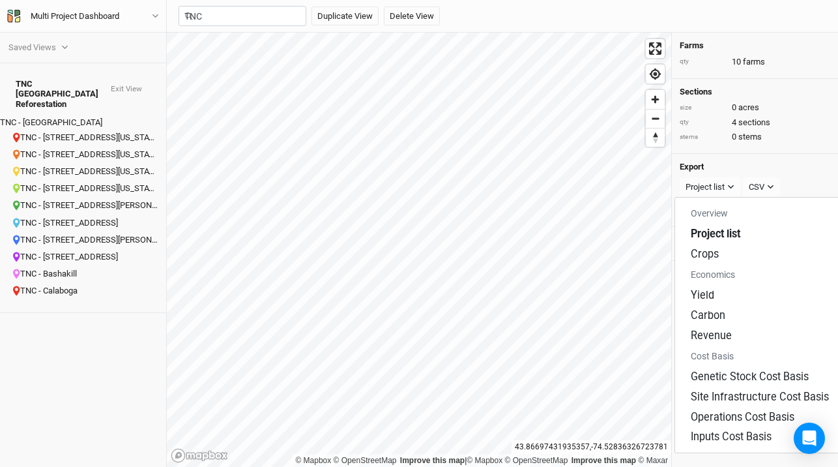
click at [801, 160] on div "Export Project list CSV CSV Export Selected Farms" at bounding box center [755, 190] width 166 height 73
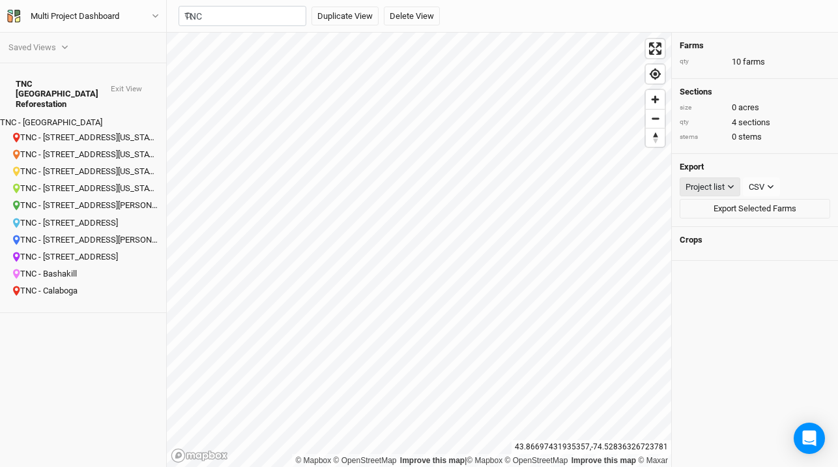
click at [711, 188] on div "Project list" at bounding box center [705, 187] width 39 height 13
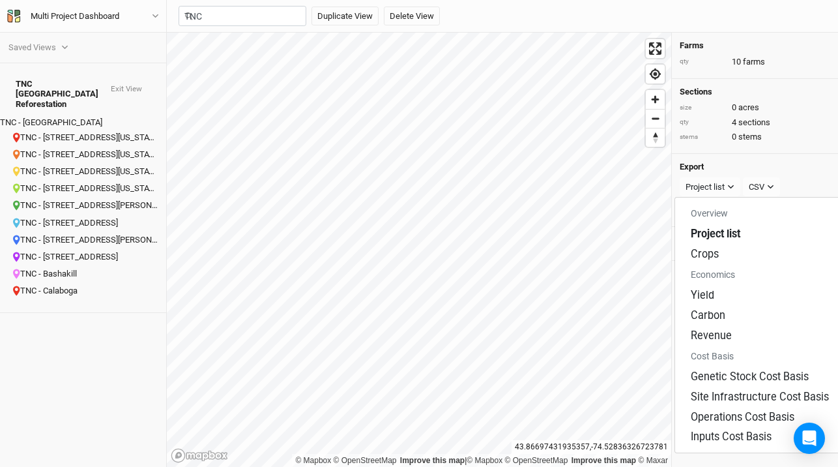
click at [778, 168] on h4 "Export" at bounding box center [755, 167] width 151 height 10
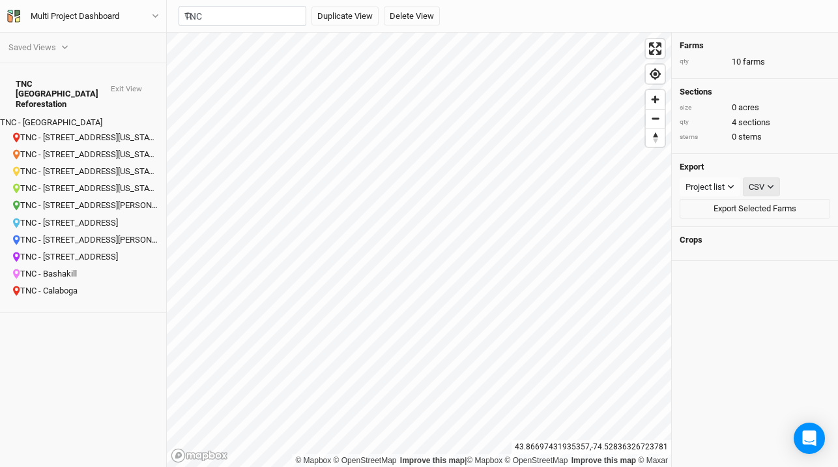
click at [757, 184] on div "CSV" at bounding box center [757, 187] width 16 height 13
click at [792, 162] on h4 "Export" at bounding box center [755, 167] width 151 height 10
click at [763, 209] on button "Export Selected Farms" at bounding box center [755, 209] width 151 height 20
click at [750, 185] on div "CSV" at bounding box center [757, 187] width 16 height 13
click at [716, 166] on h4 "Export" at bounding box center [755, 167] width 151 height 10
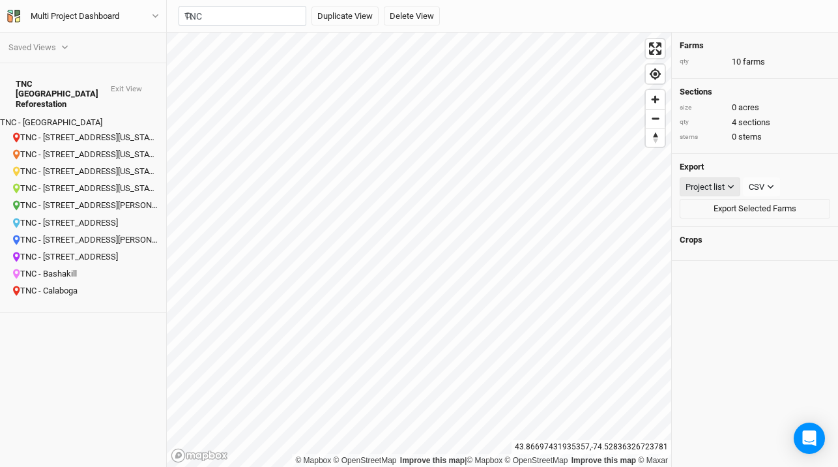
click at [706, 188] on div "Project list" at bounding box center [705, 187] width 39 height 13
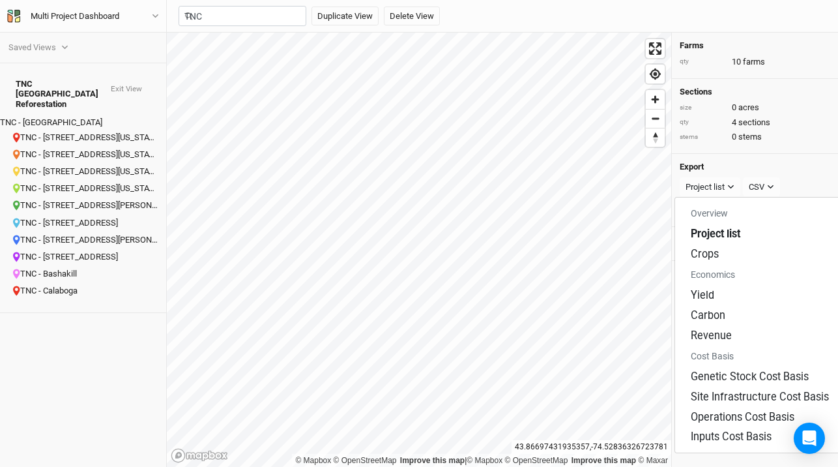
click at [811, 154] on div "Export Project list CSV CSV Export Selected Farms" at bounding box center [755, 190] width 166 height 73
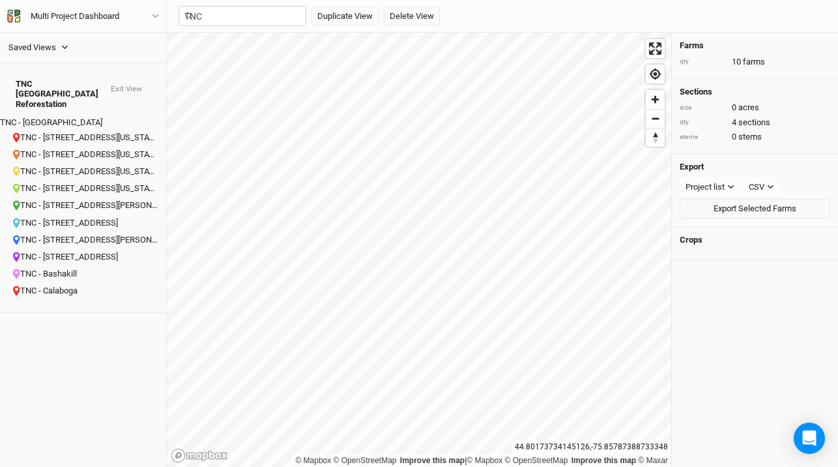
click at [54, 47] on div "Saved Views" at bounding box center [32, 47] width 48 height 13
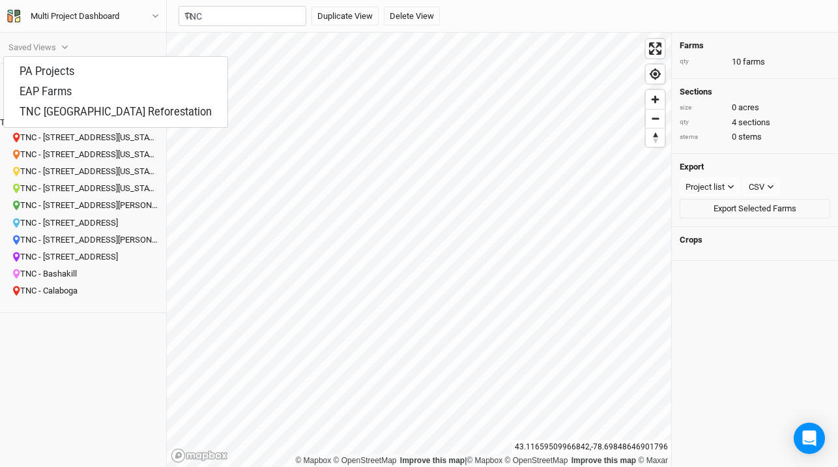
click at [124, 411] on div "Saved Views PA Projects EAP Farms TNC NY Reforestation TNC NY Reforestation Exi…" at bounding box center [83, 250] width 166 height 434
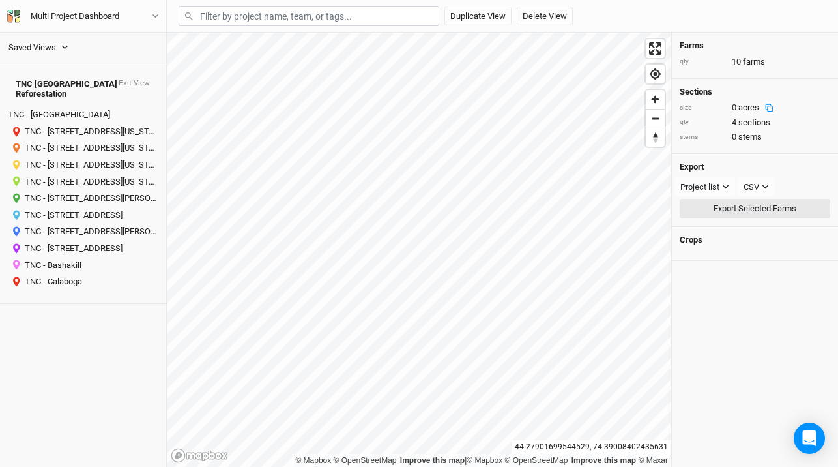
click at [736, 207] on button "Export Selected Farms" at bounding box center [755, 209] width 151 height 20
